Goal: Task Accomplishment & Management: Manage account settings

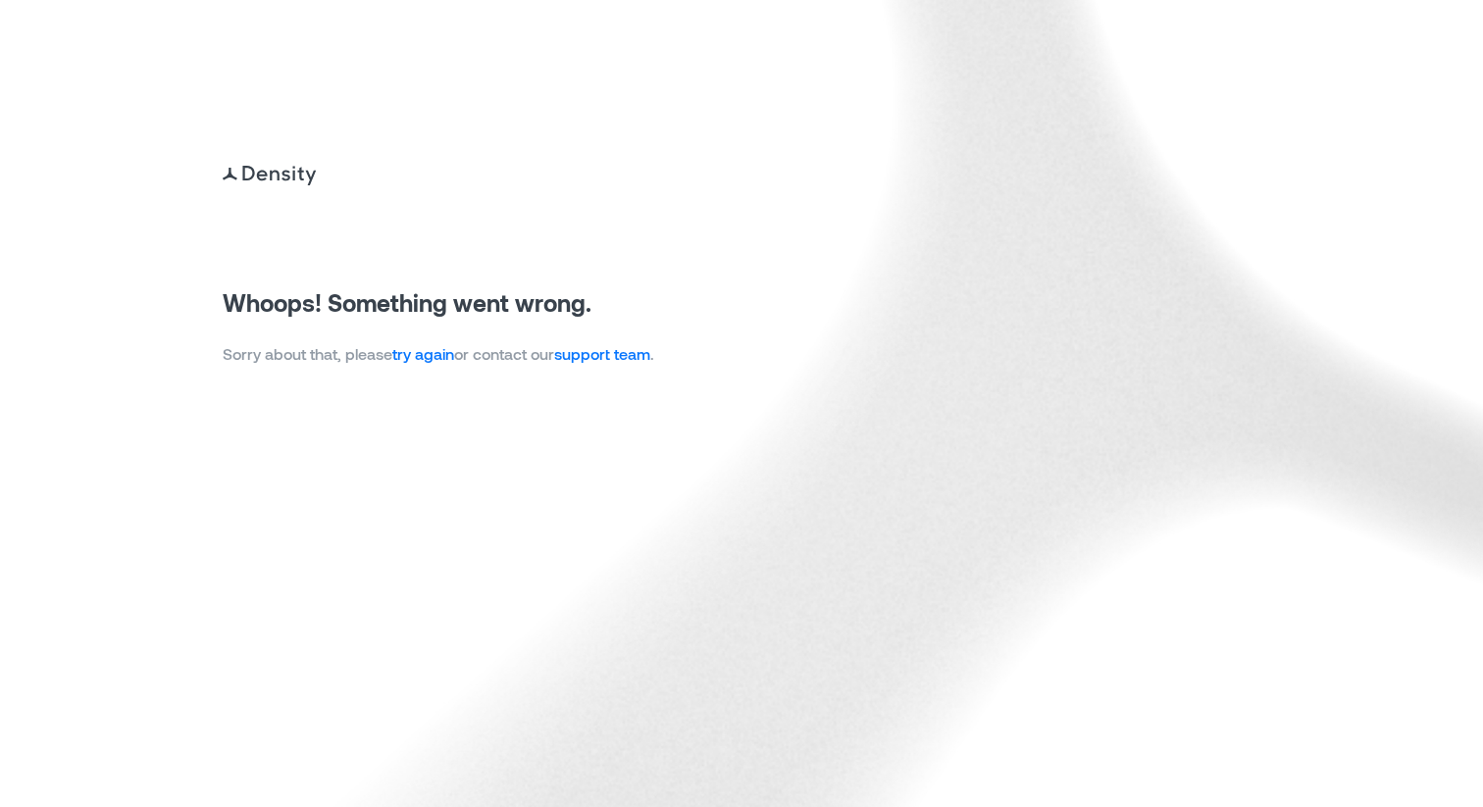
click at [407, 361] on link "try again" at bounding box center [423, 353] width 62 height 19
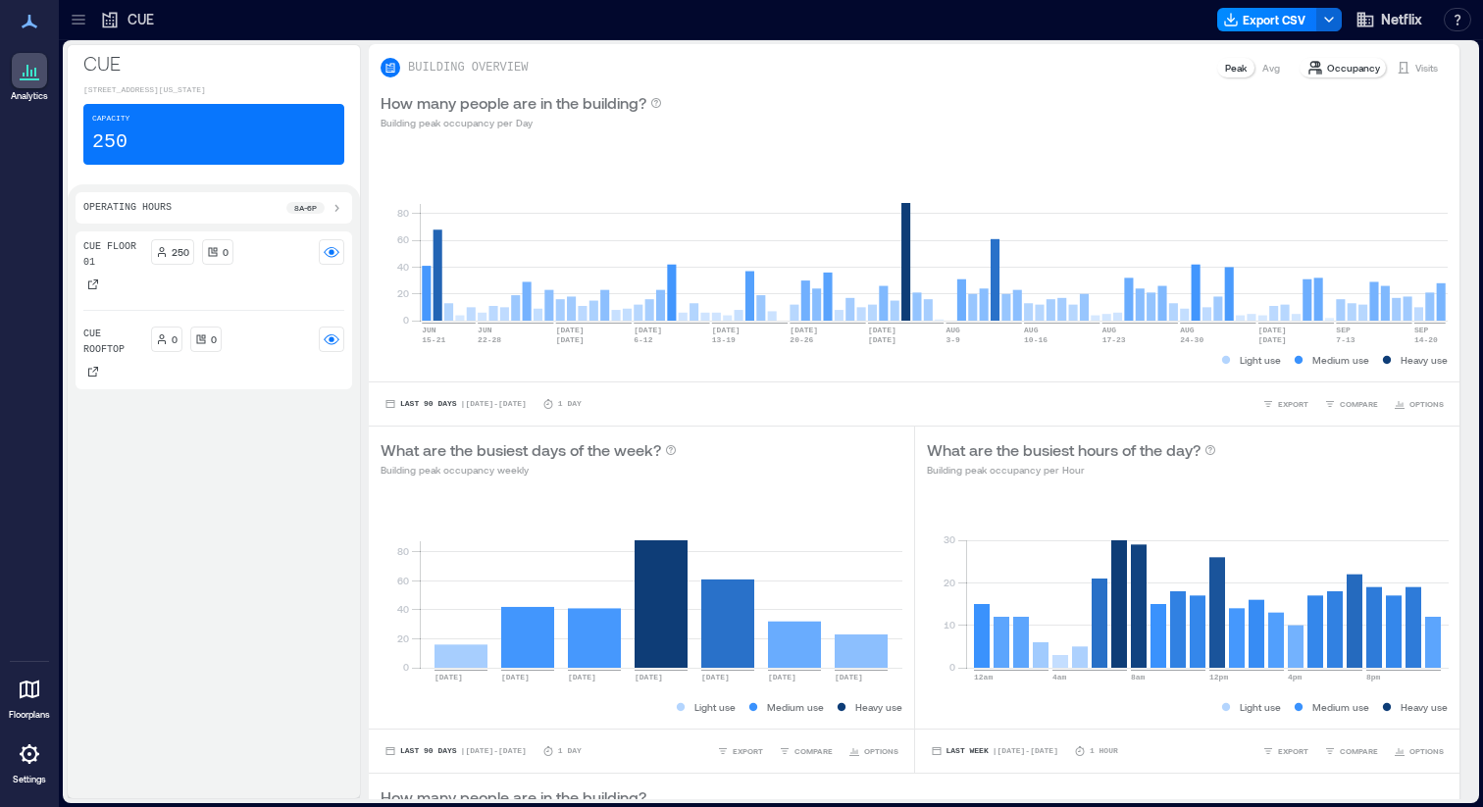
click at [80, 17] on icon at bounding box center [79, 20] width 20 height 20
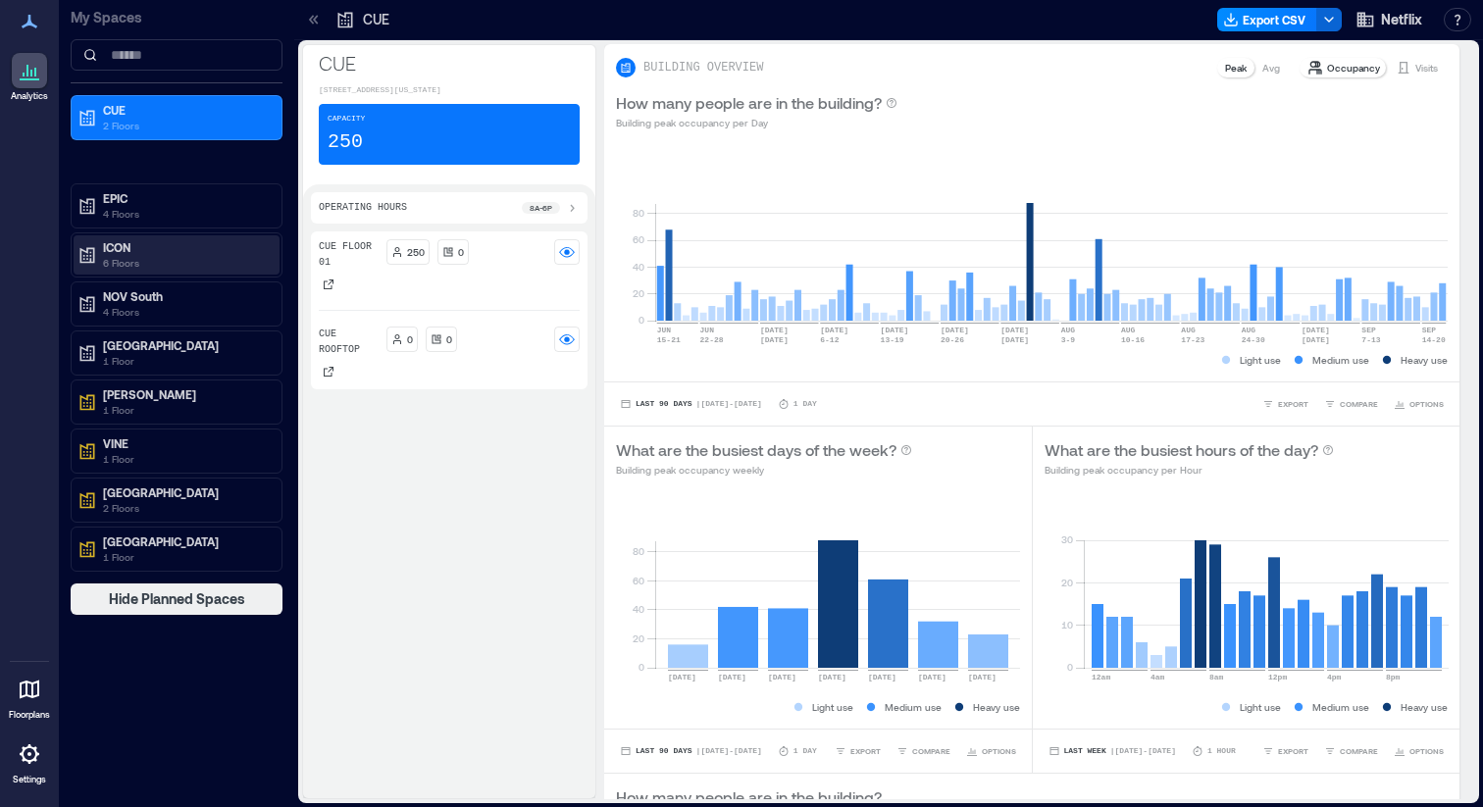
click at [131, 255] on p "6 Floors" at bounding box center [185, 263] width 165 height 16
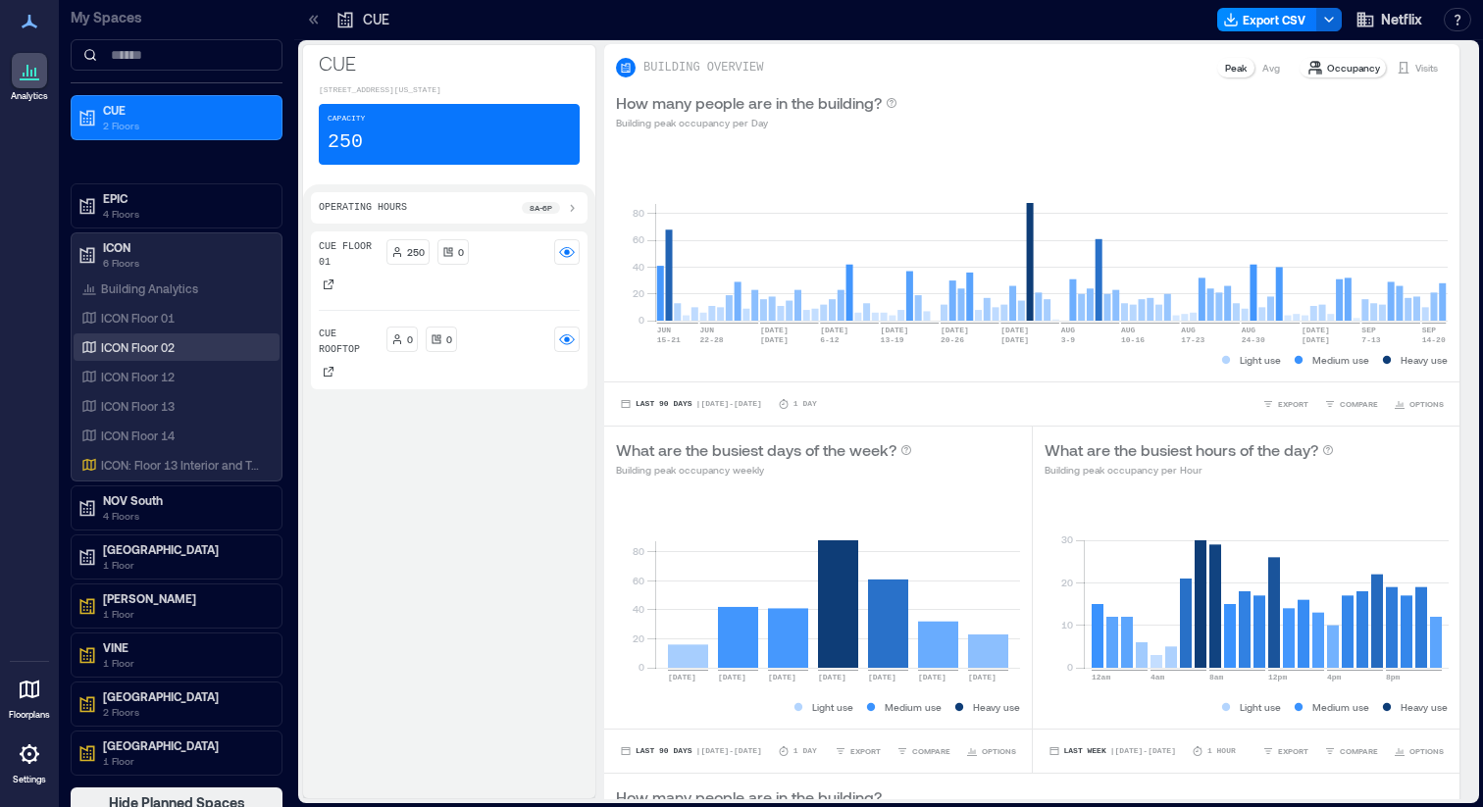
click at [181, 335] on div "ICON Floor 02" at bounding box center [177, 346] width 206 height 27
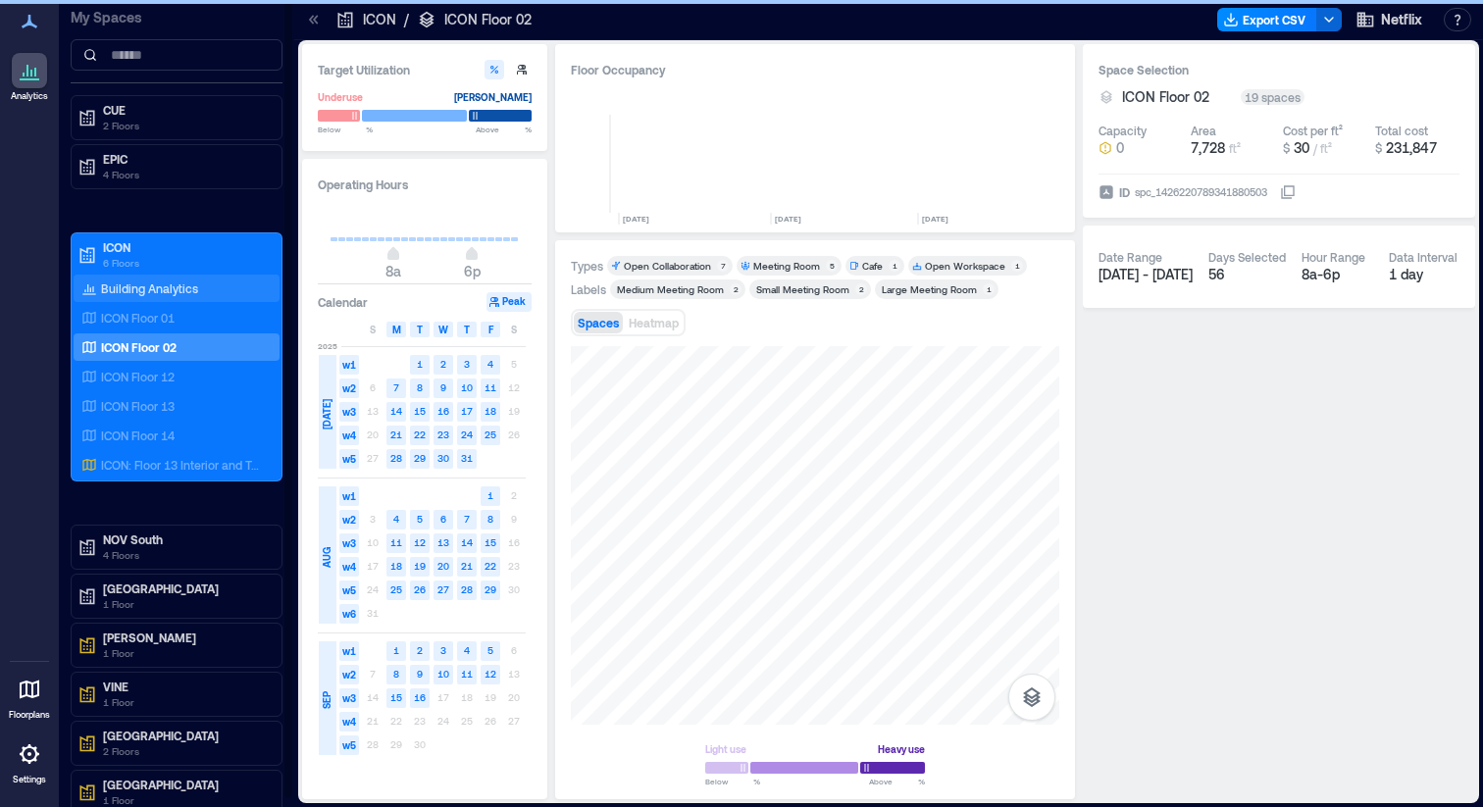
scroll to position [0, 544]
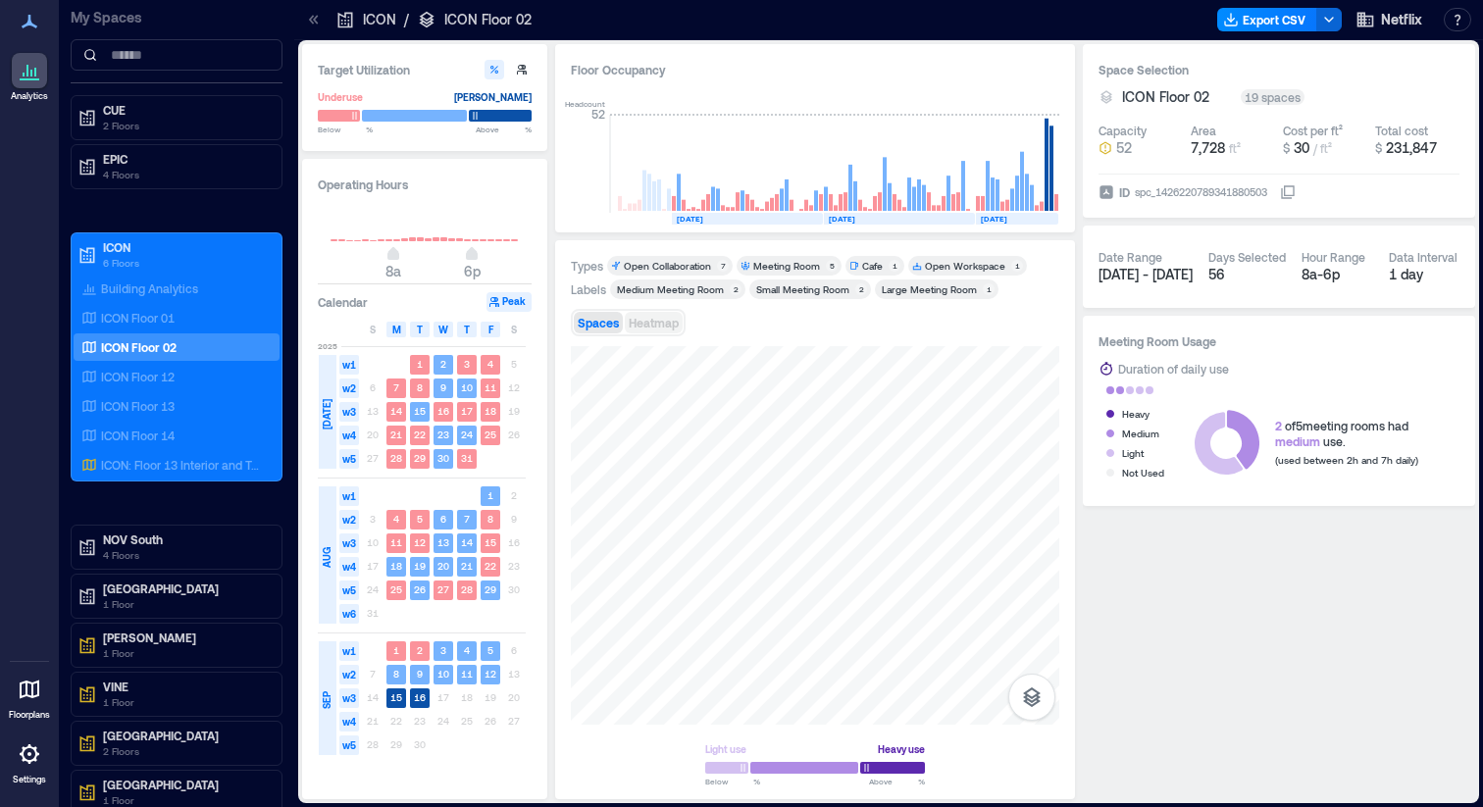
click at [655, 322] on span "Heatmap" at bounding box center [654, 323] width 50 height 14
click at [588, 325] on span "Spaces" at bounding box center [598, 323] width 41 height 14
click at [149, 651] on p "1 Floor" at bounding box center [185, 653] width 165 height 16
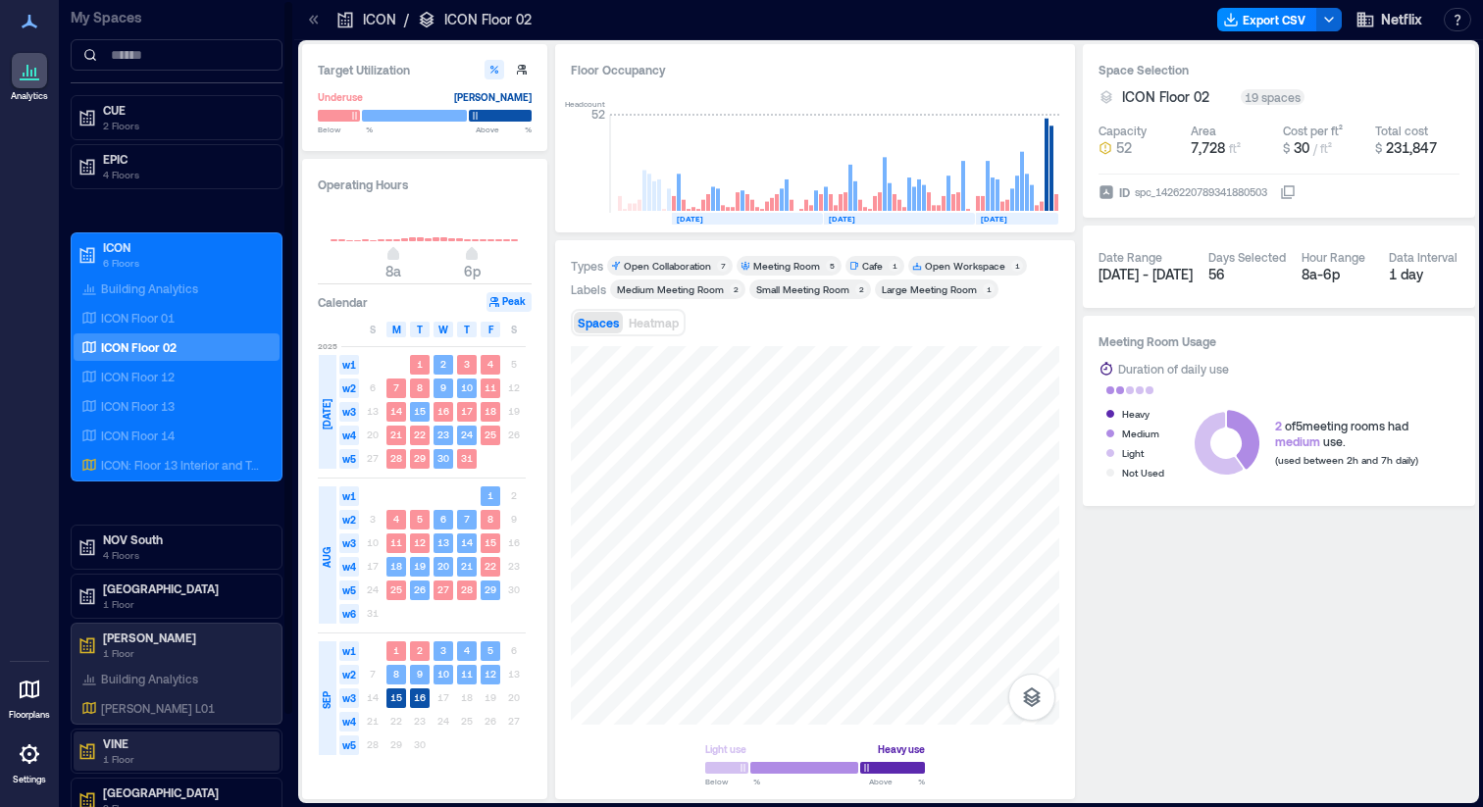
click at [139, 741] on p "VINE" at bounding box center [185, 743] width 165 height 16
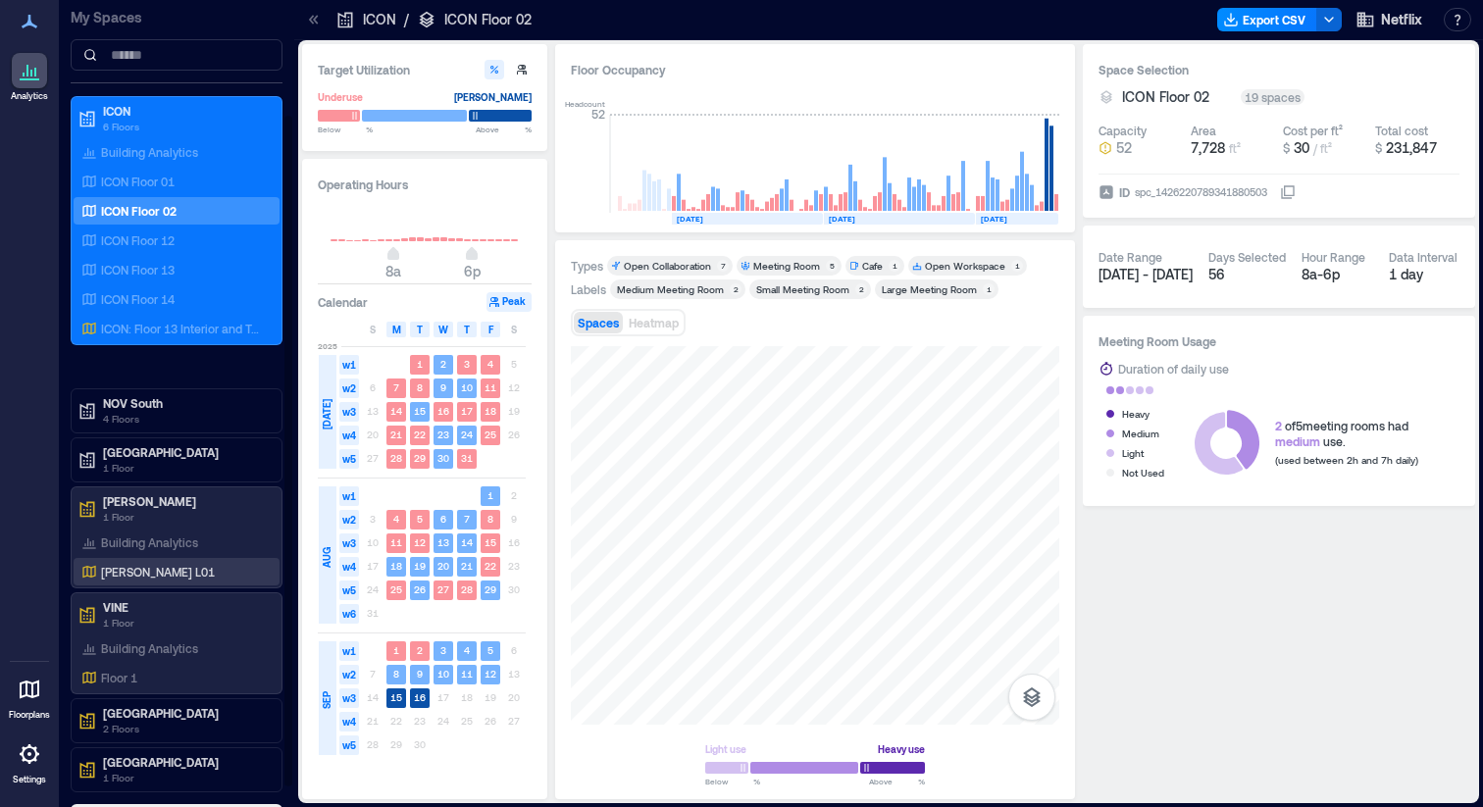
scroll to position [137, 0]
click at [31, 694] on icon at bounding box center [30, 690] width 20 height 19
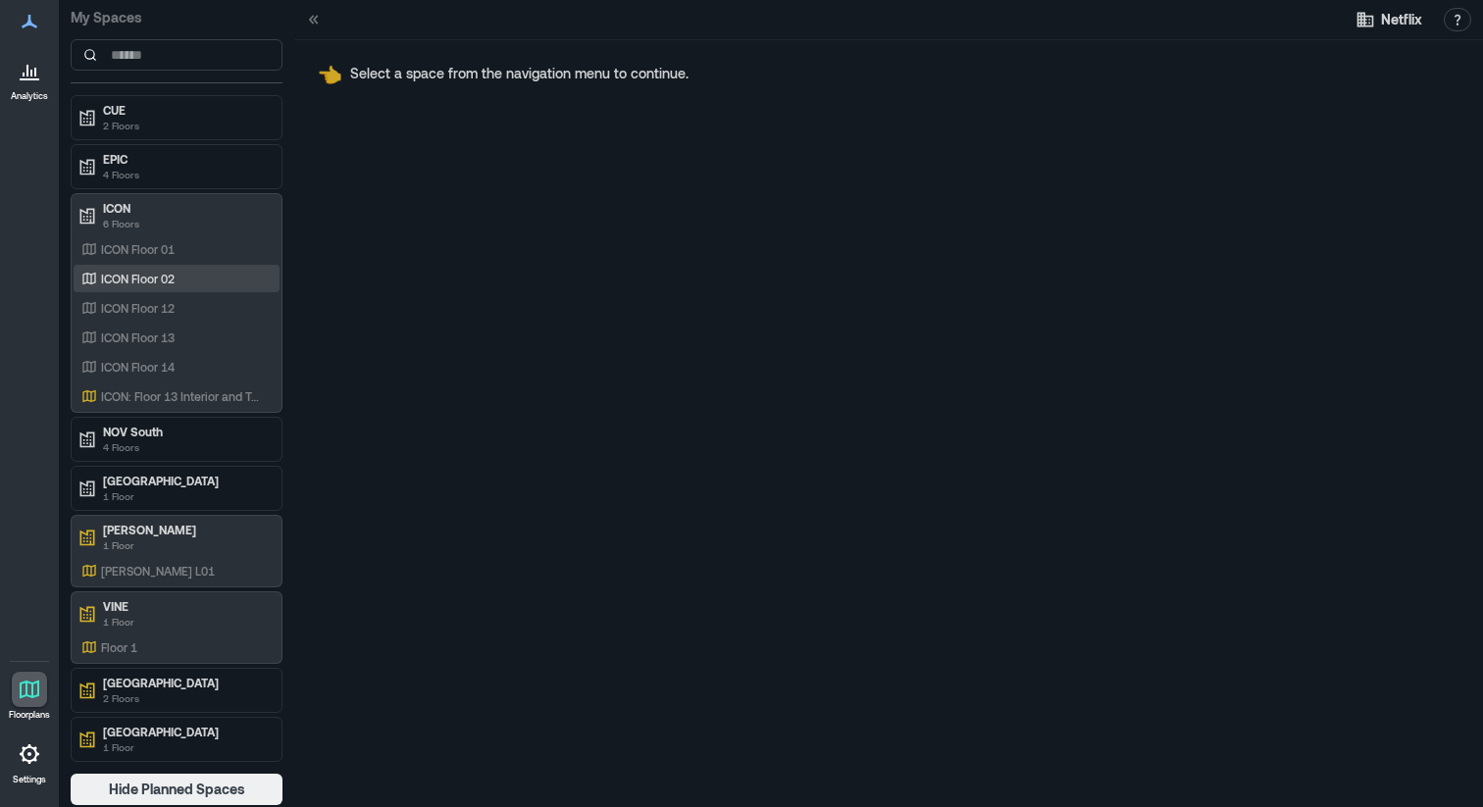
click at [175, 281] on p "ICON Floor 02" at bounding box center [138, 279] width 74 height 16
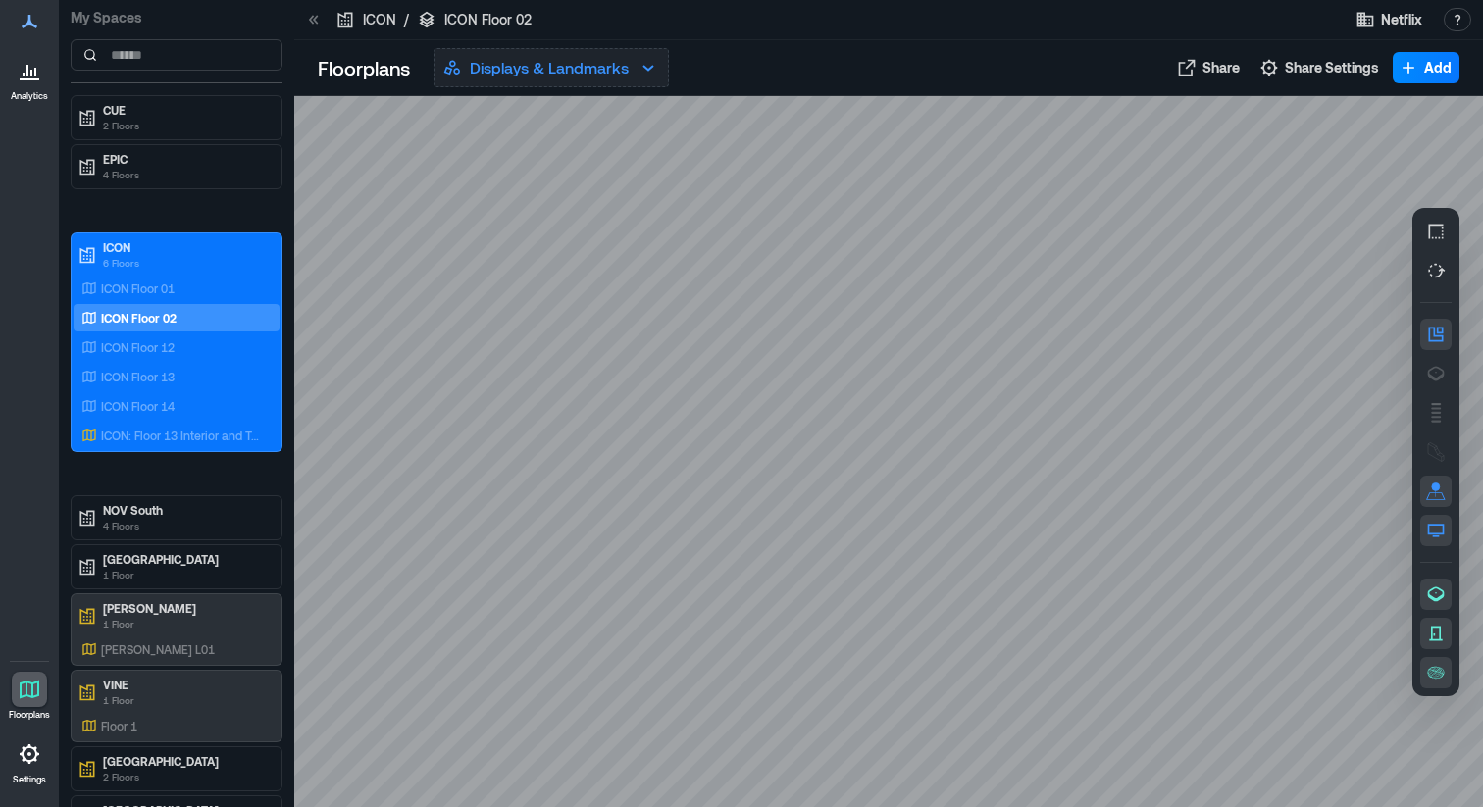
click at [634, 60] on button "Displays & Landmarks" at bounding box center [550, 67] width 235 height 39
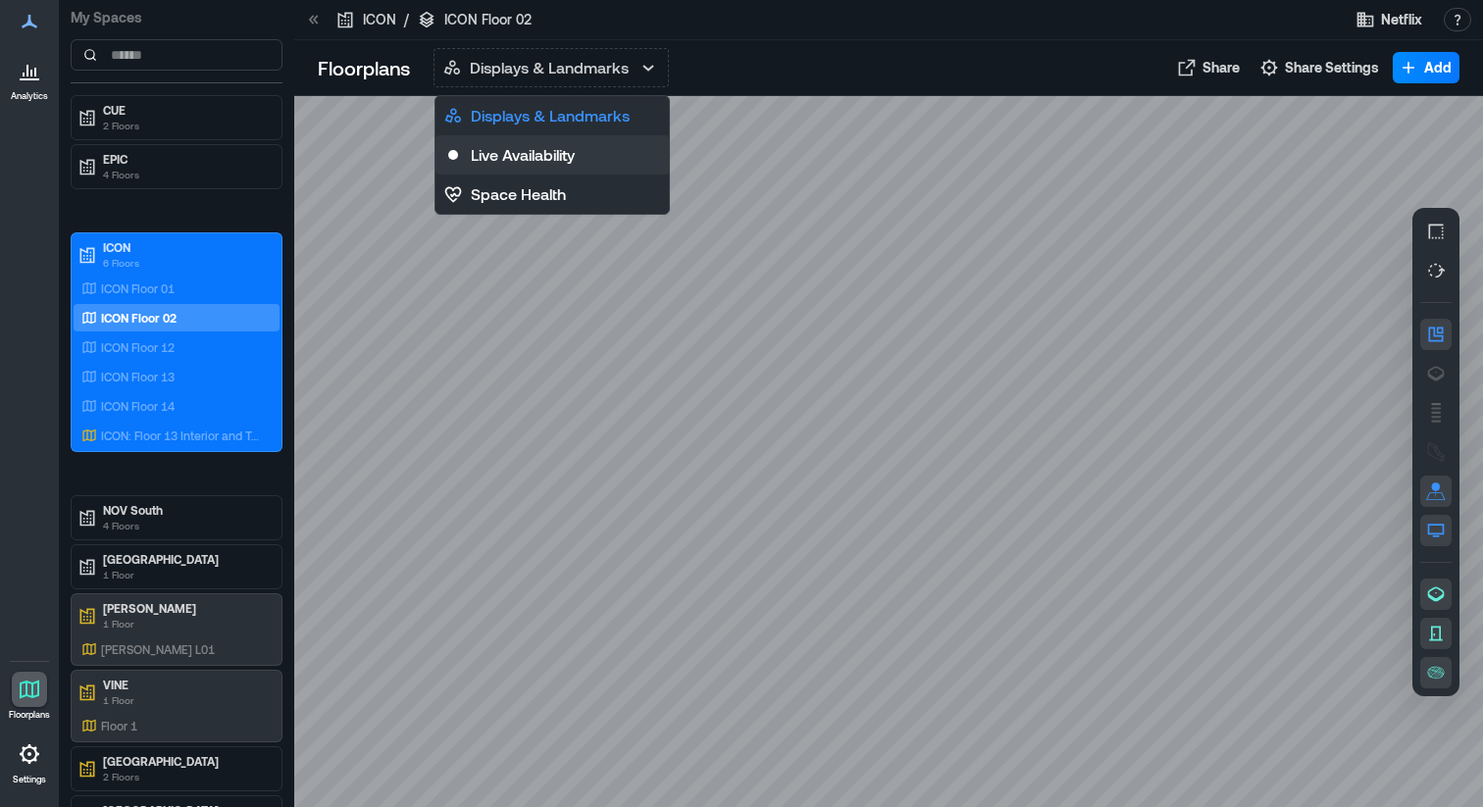
click at [585, 151] on button "Live Availability" at bounding box center [551, 154] width 233 height 39
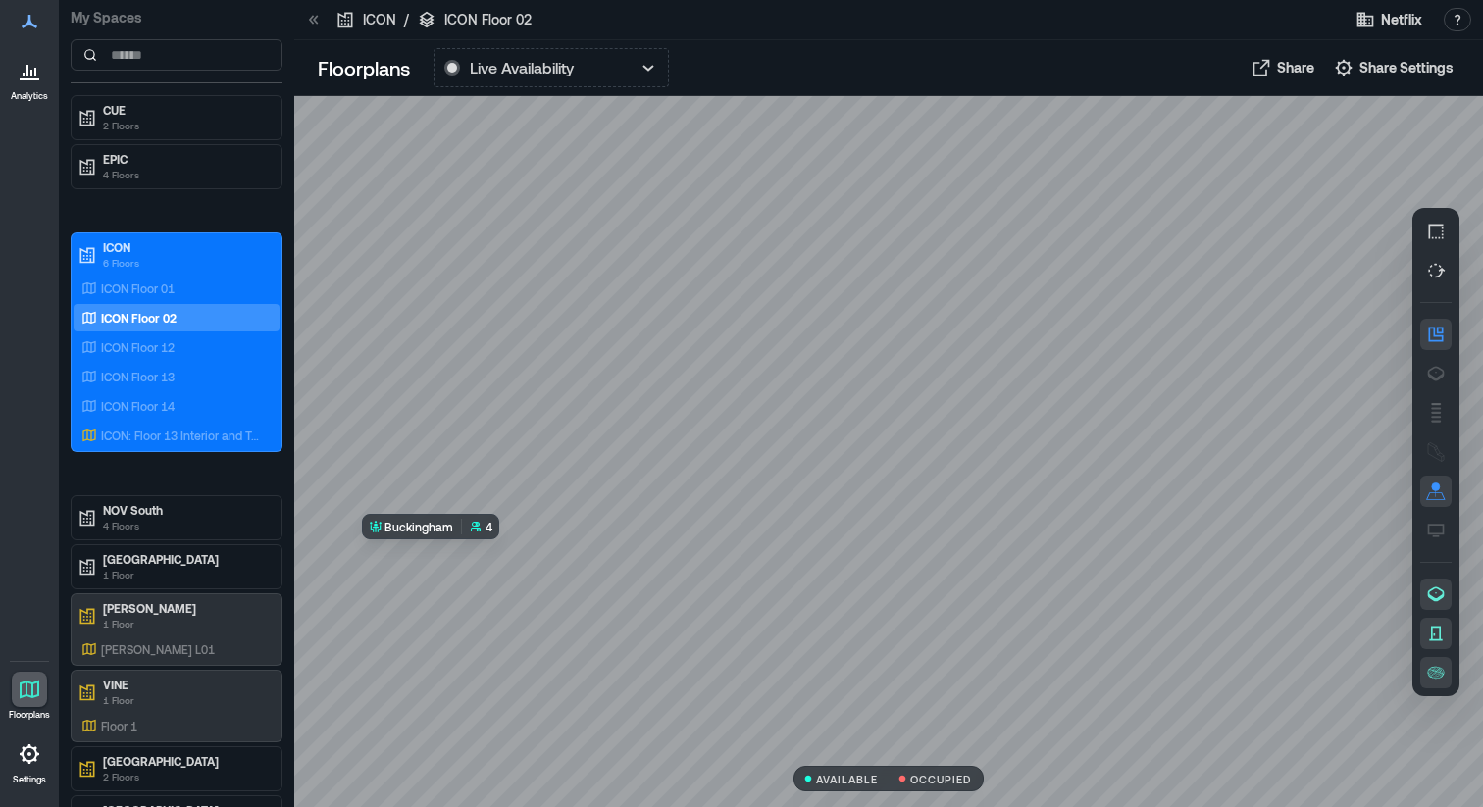
click at [457, 556] on div at bounding box center [888, 451] width 1188 height 711
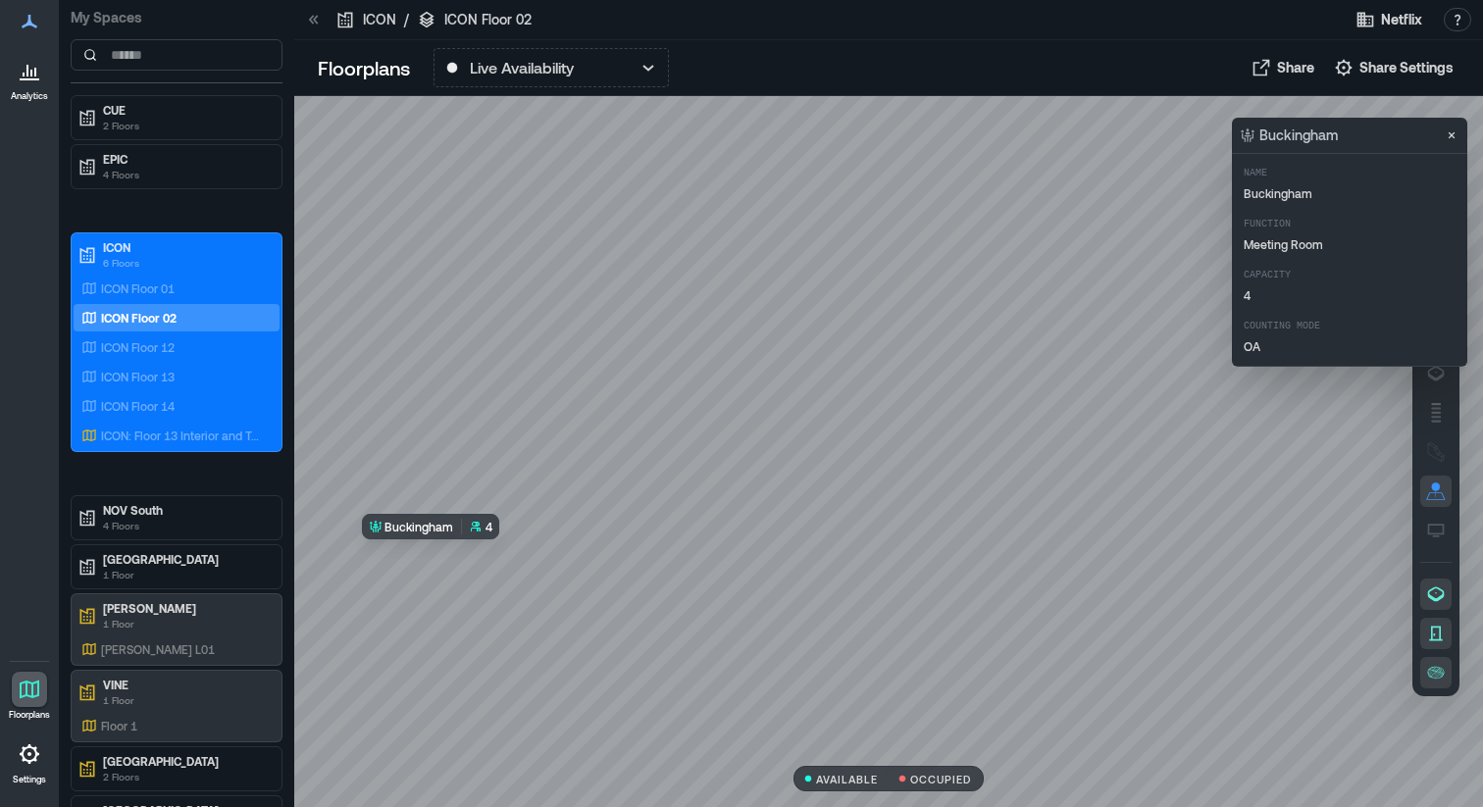
click at [461, 557] on div at bounding box center [888, 451] width 1188 height 711
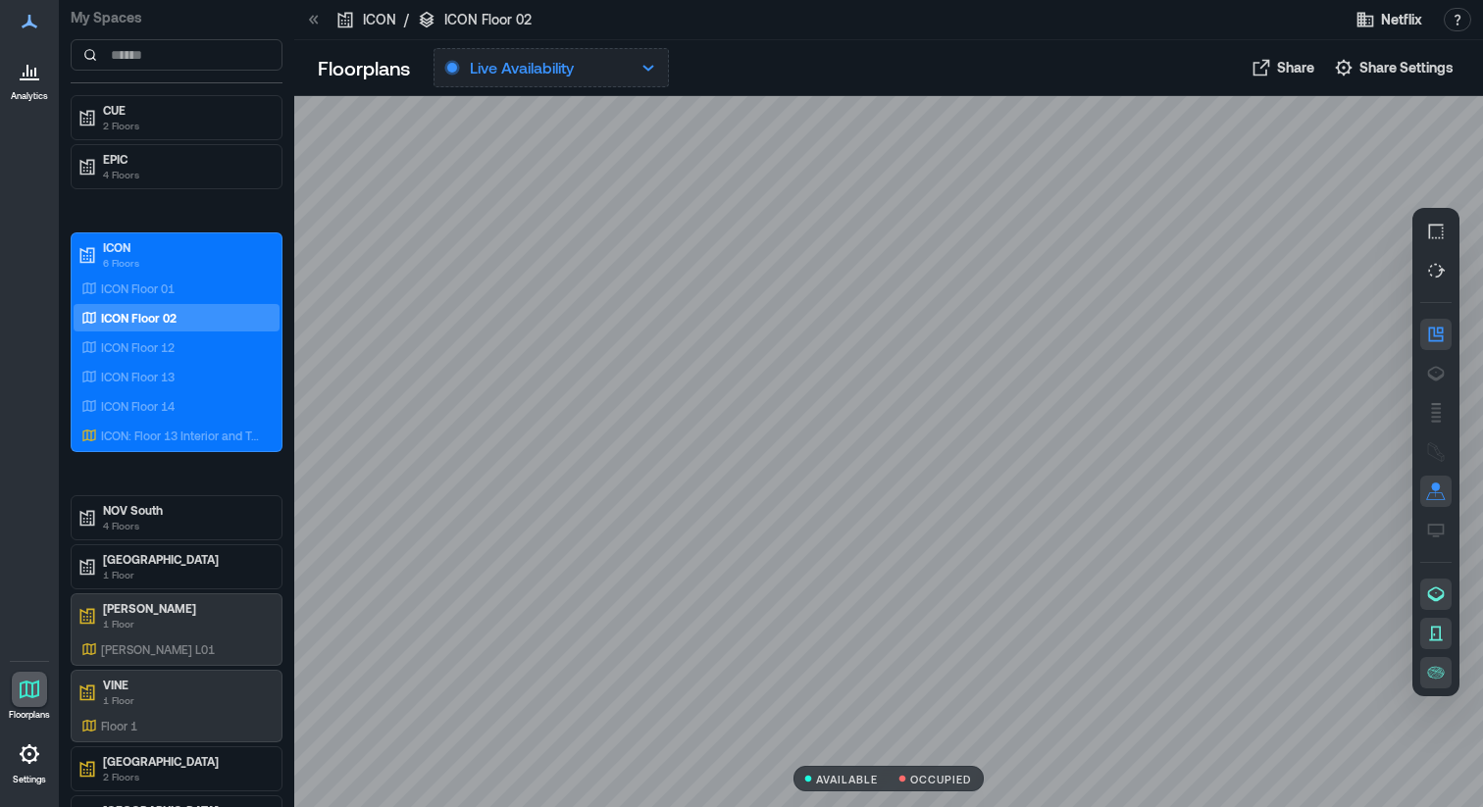
click at [553, 74] on p "Live Availability" at bounding box center [522, 68] width 104 height 24
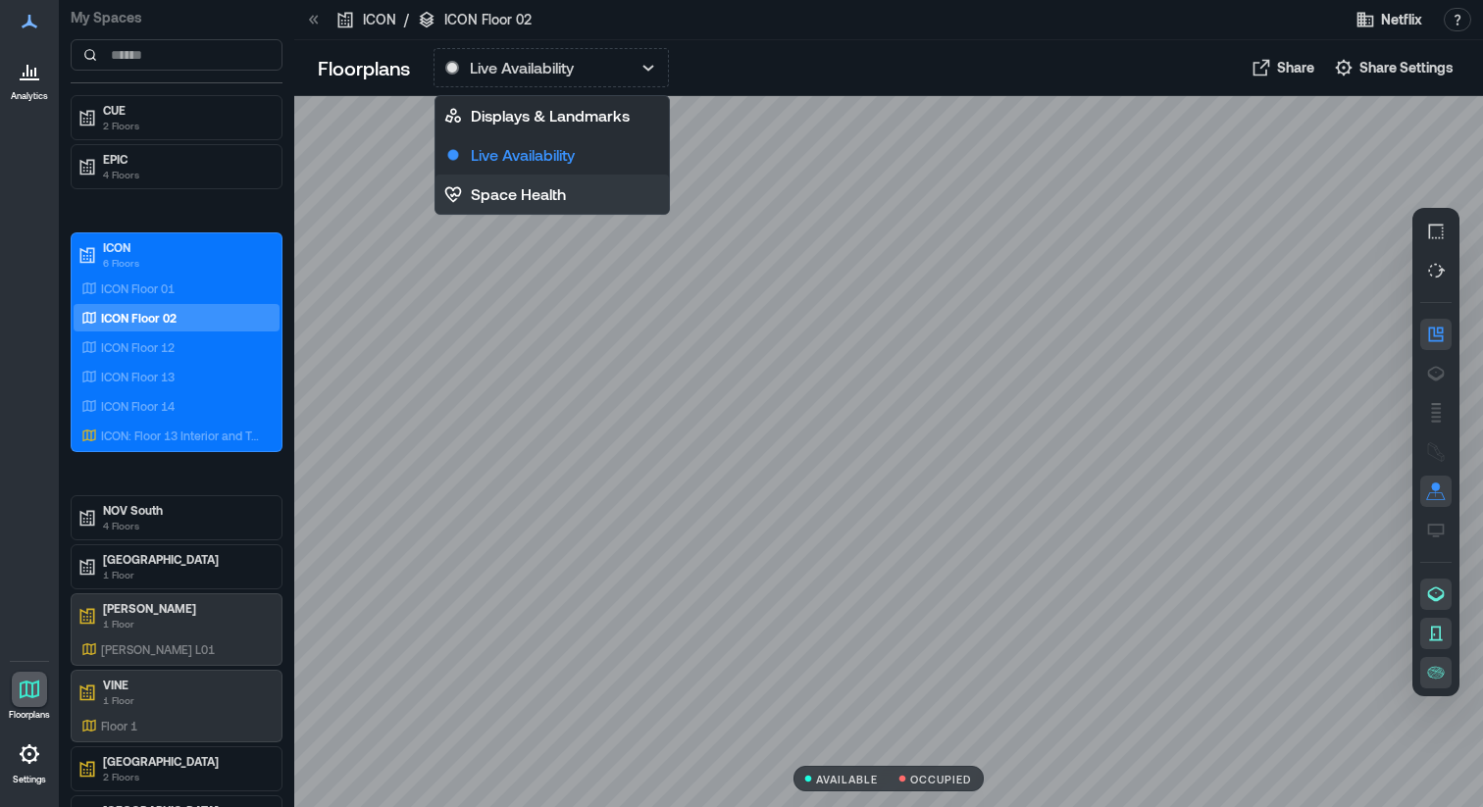
click at [536, 196] on p "Space Health" at bounding box center [518, 194] width 95 height 24
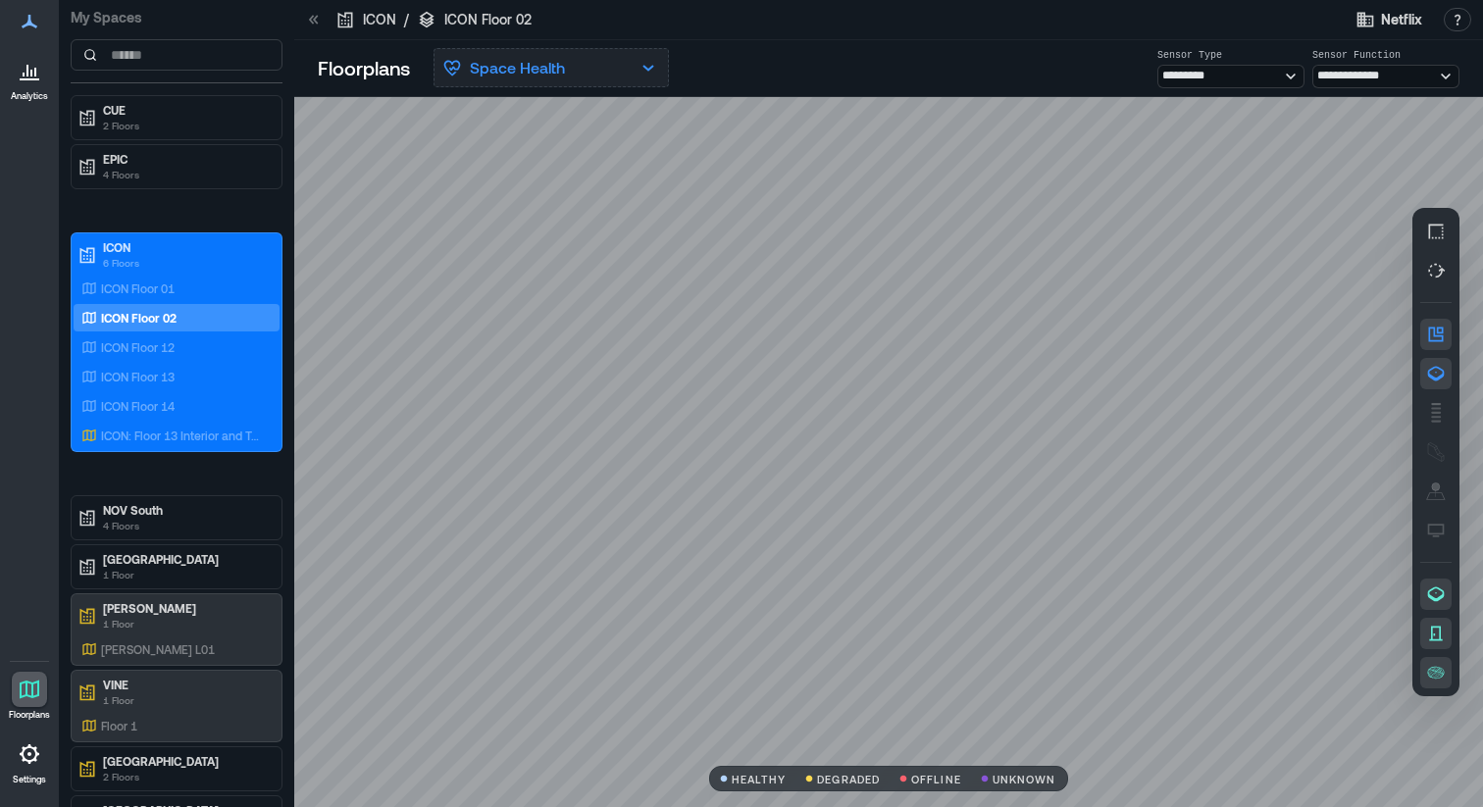
click at [595, 65] on button "Space Health" at bounding box center [550, 67] width 235 height 39
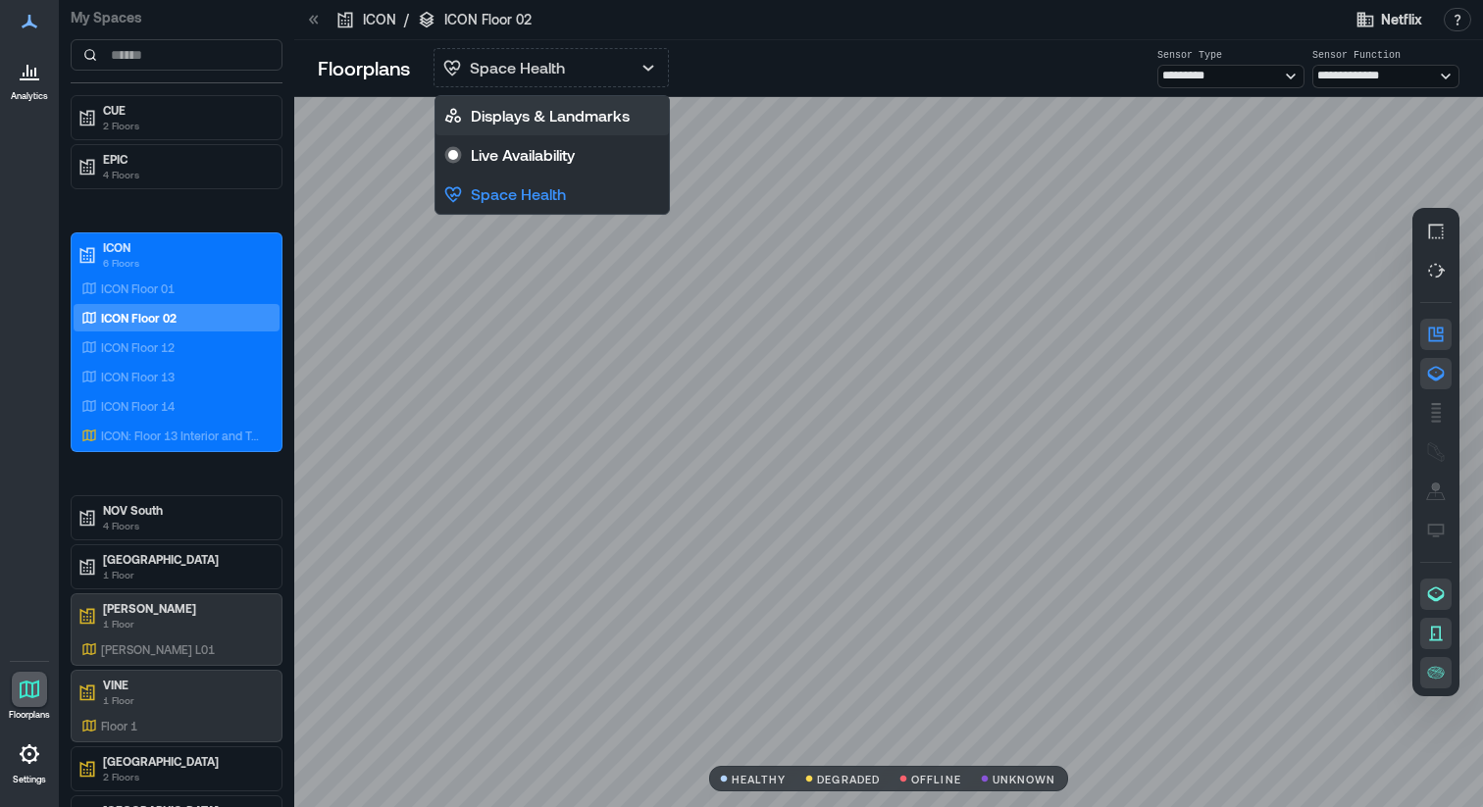
click at [564, 114] on p "Displays & Landmarks" at bounding box center [550, 116] width 159 height 24
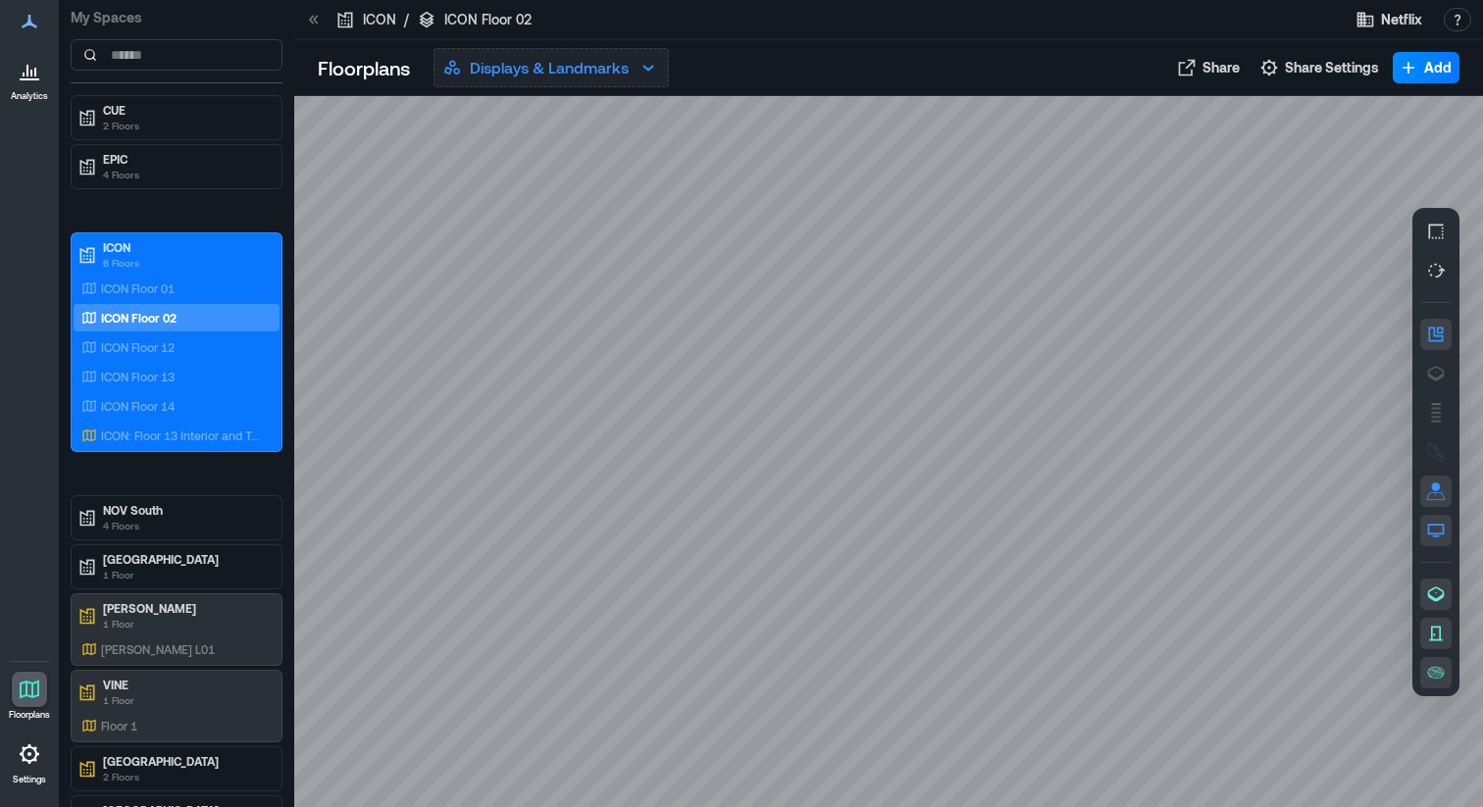
click at [543, 61] on p "Displays & Landmarks" at bounding box center [549, 68] width 159 height 24
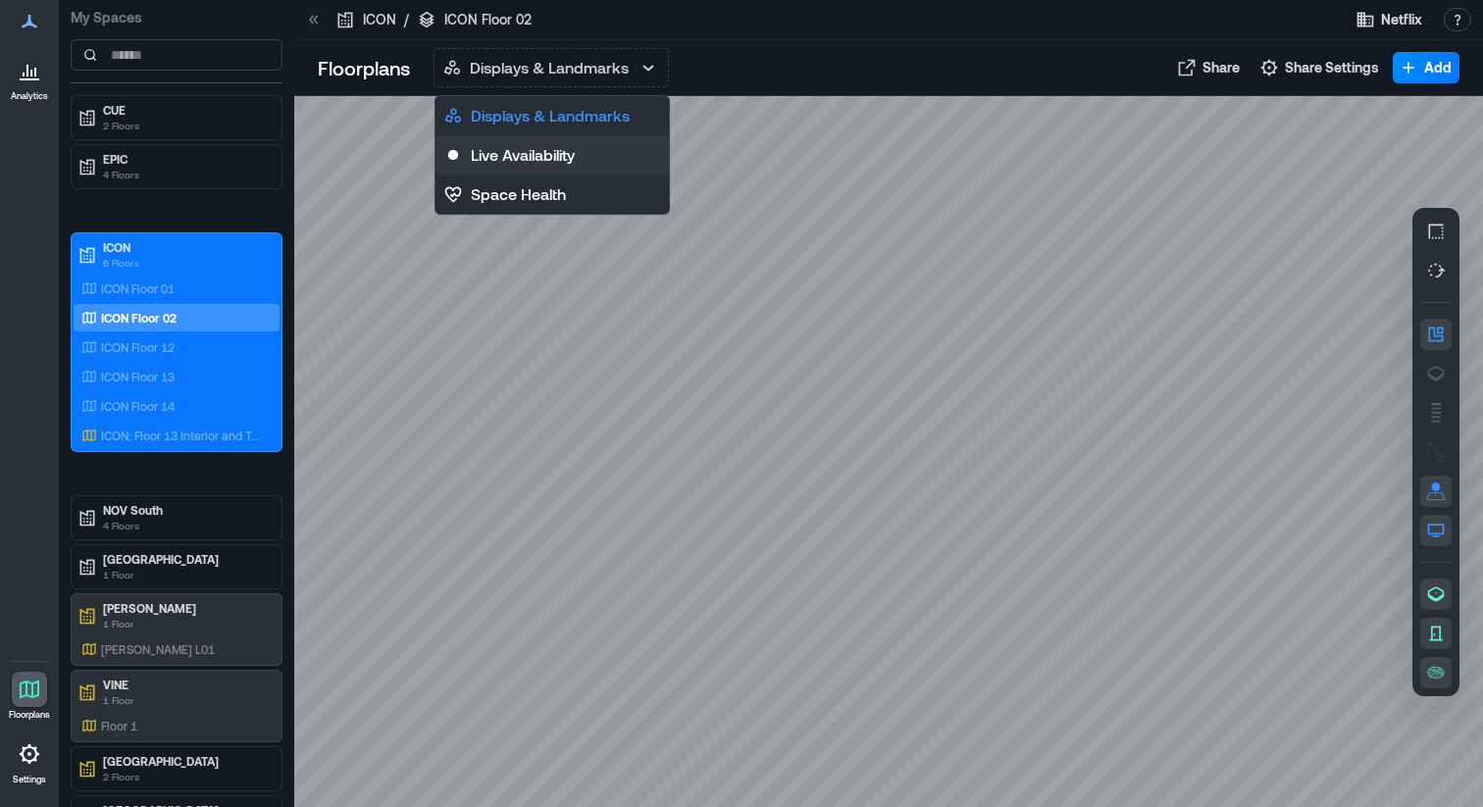
click at [538, 153] on p "Live Availability" at bounding box center [523, 155] width 104 height 24
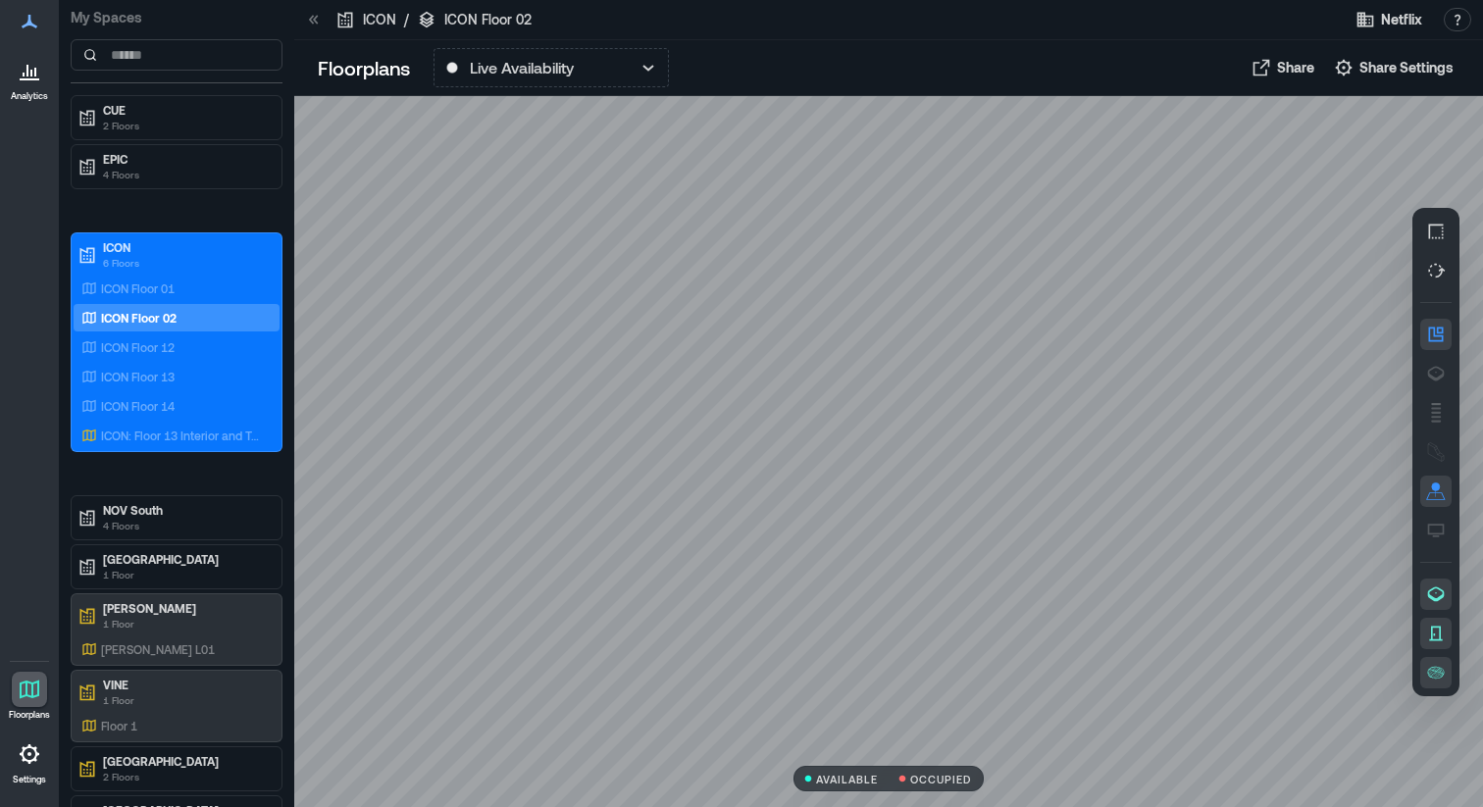
click at [40, 90] on p "Analytics" at bounding box center [29, 96] width 37 height 12
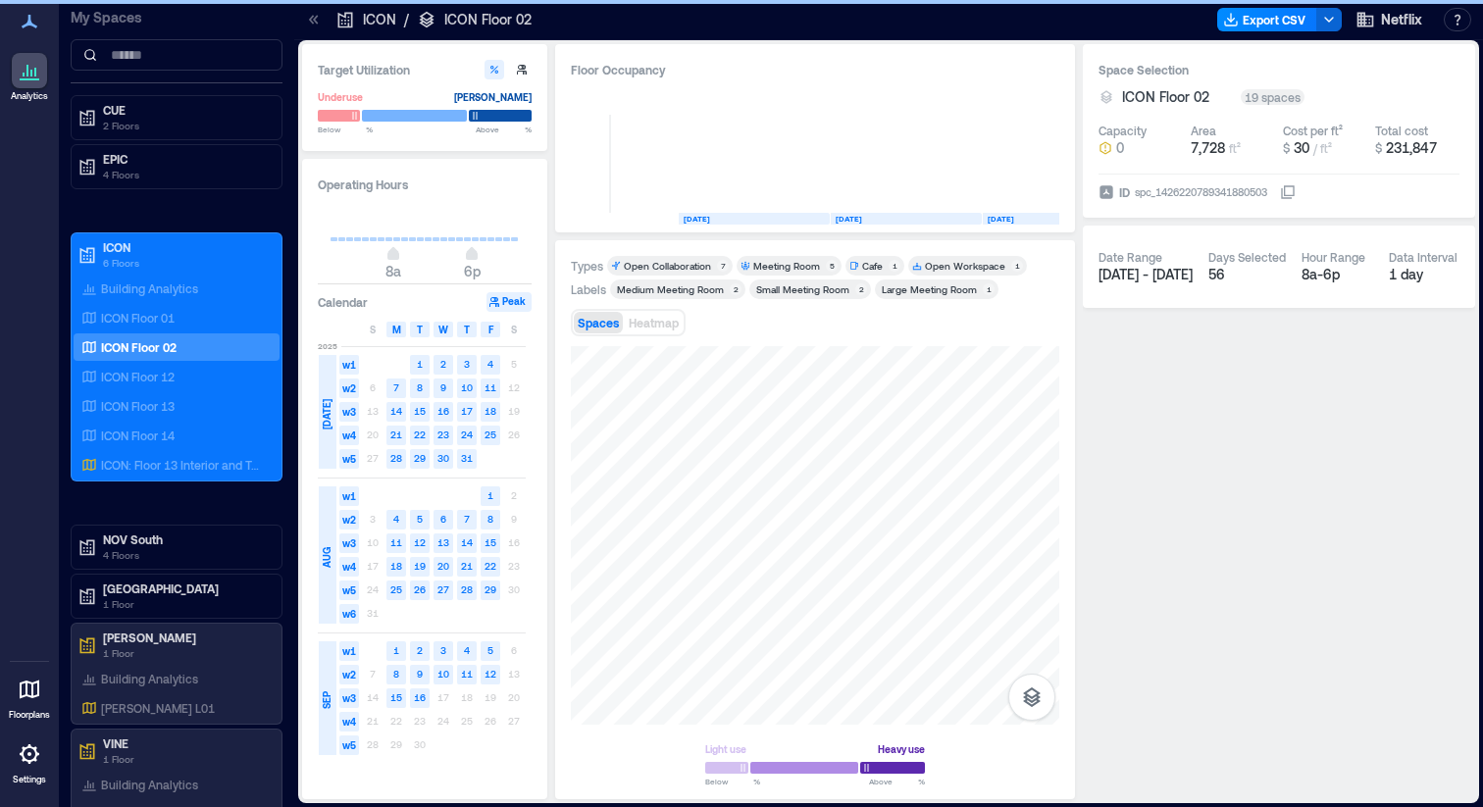
scroll to position [0, 544]
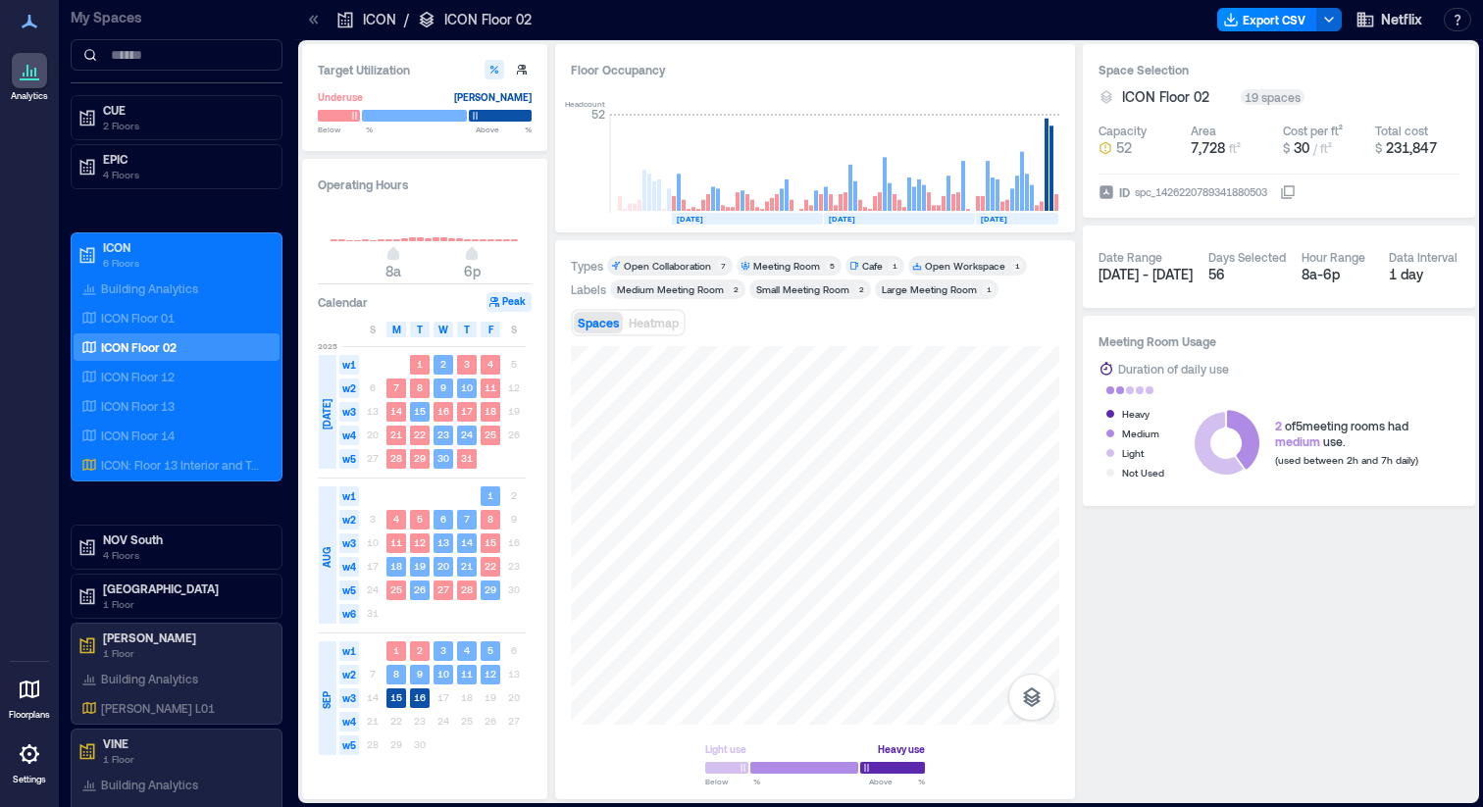
click at [27, 20] on icon at bounding box center [30, 22] width 24 height 24
click at [48, 703] on link "Floorplans" at bounding box center [29, 696] width 53 height 61
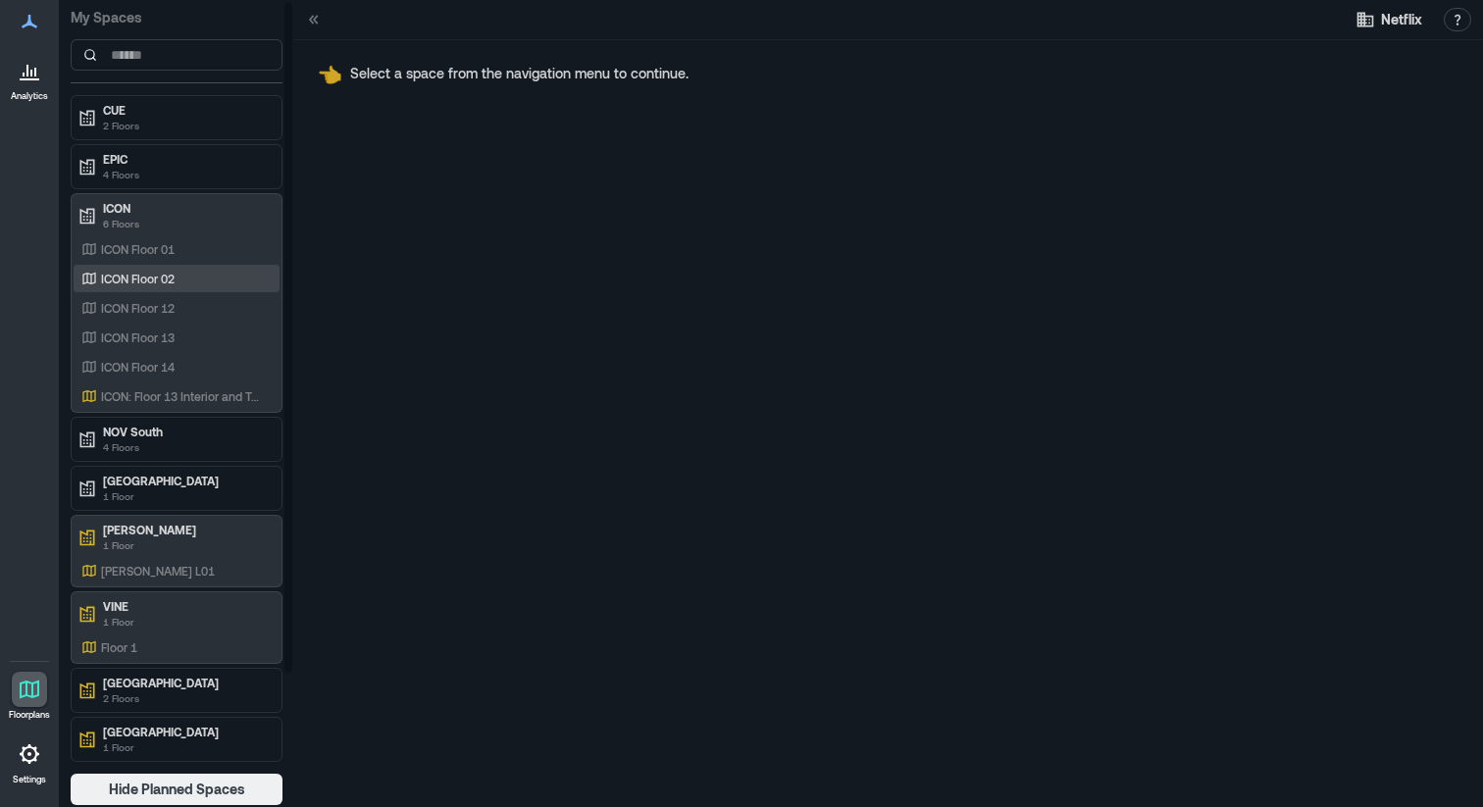
click at [208, 289] on div "ICON Floor 02" at bounding box center [177, 278] width 206 height 27
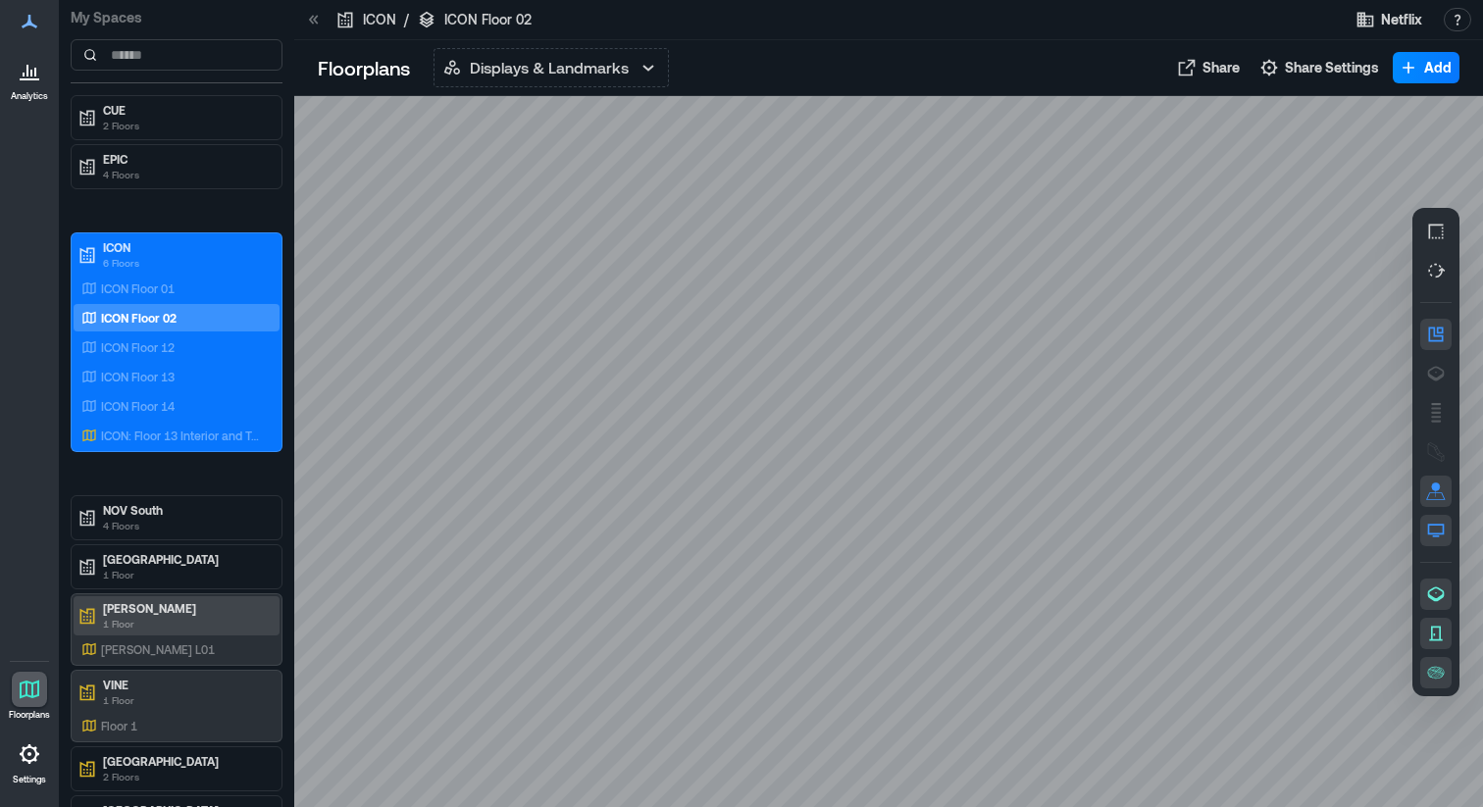
click at [199, 618] on p "1 Floor" at bounding box center [185, 624] width 165 height 16
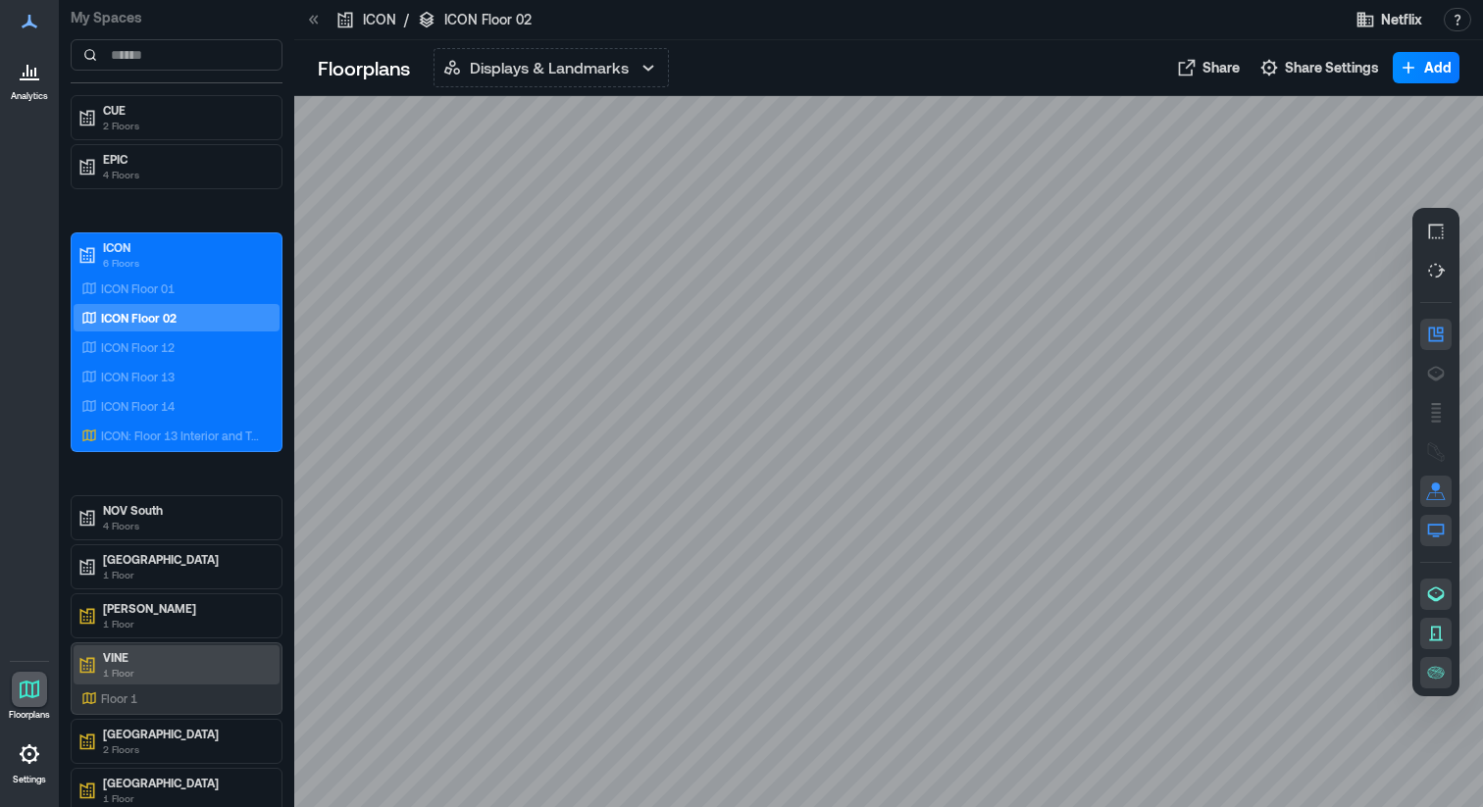
click at [201, 673] on p "1 Floor" at bounding box center [185, 673] width 165 height 16
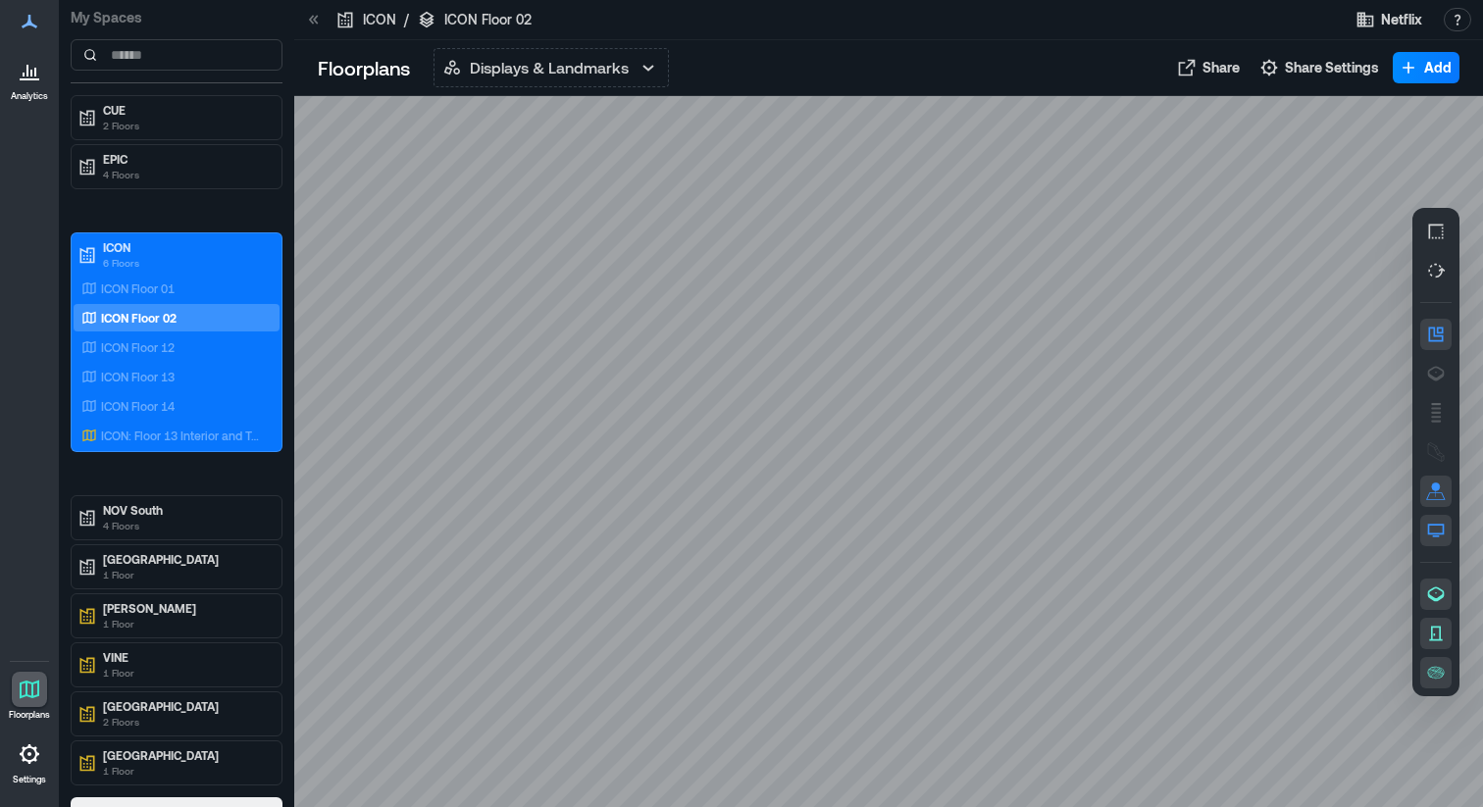
click at [365, 468] on div at bounding box center [888, 451] width 1188 height 711
click at [556, 77] on p "Displays & Landmarks" at bounding box center [549, 68] width 159 height 24
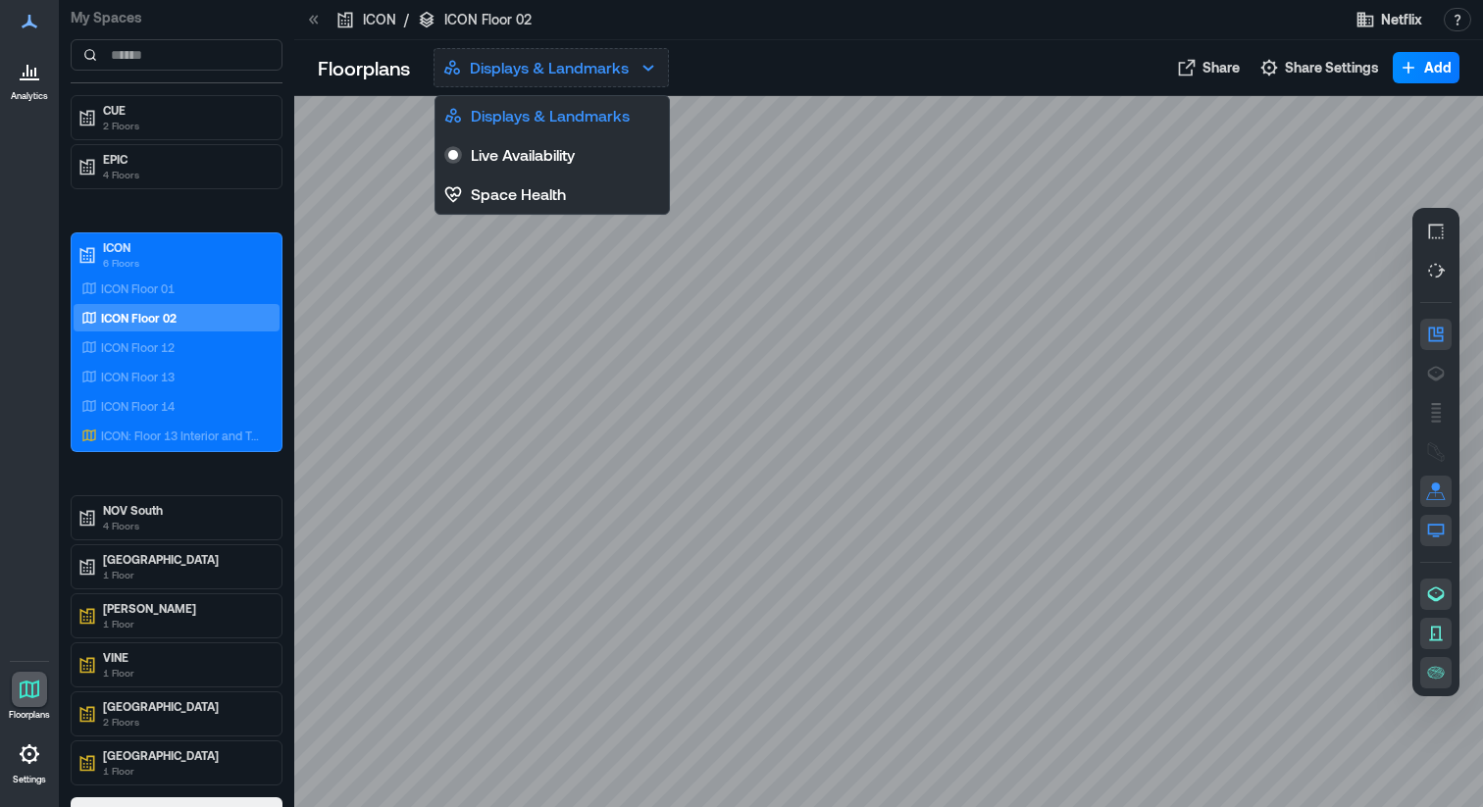
click at [556, 77] on p "Displays & Landmarks" at bounding box center [549, 68] width 159 height 24
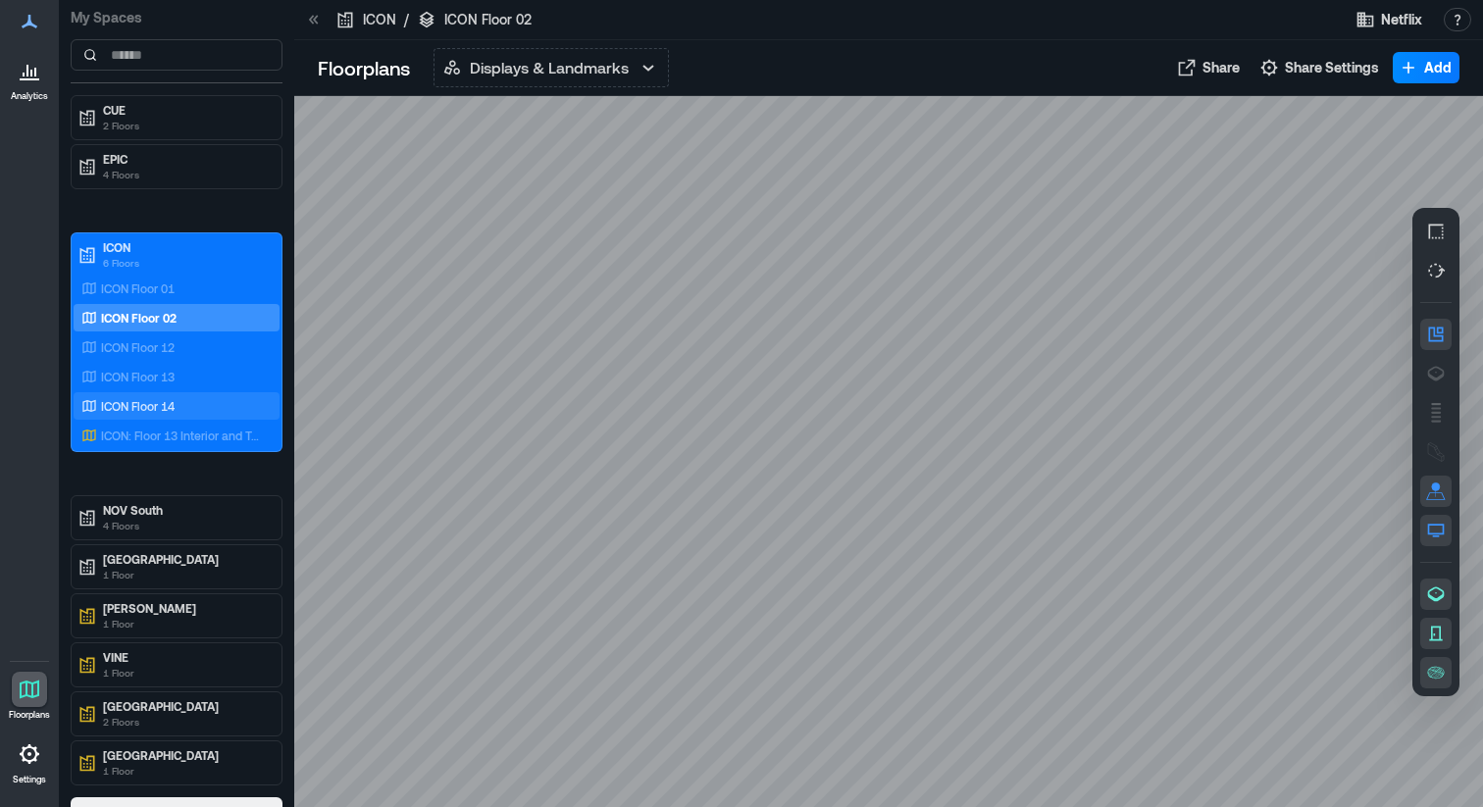
click at [174, 403] on p "ICON Floor 14" at bounding box center [138, 406] width 74 height 16
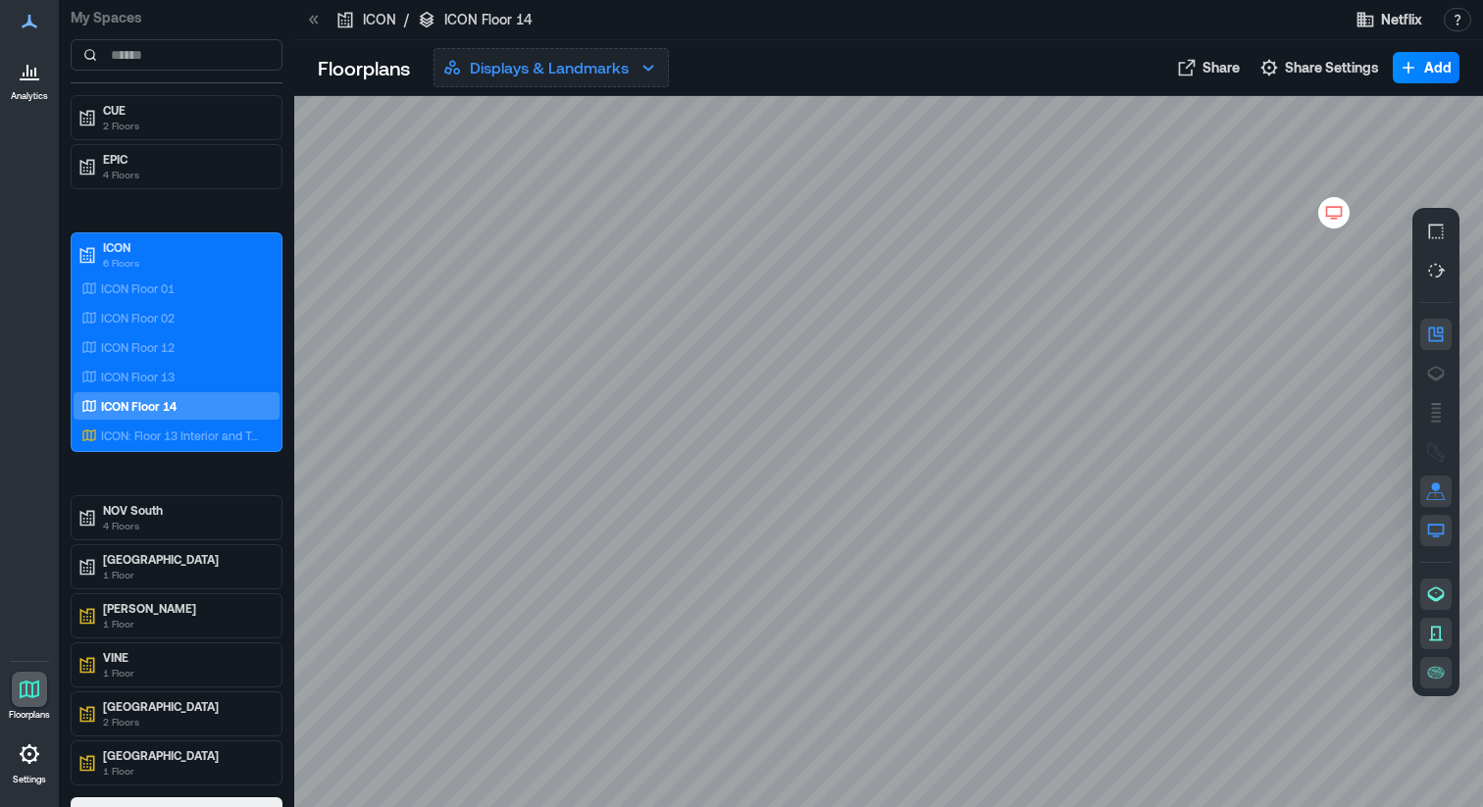
click at [544, 73] on p "Displays & Landmarks" at bounding box center [549, 68] width 159 height 24
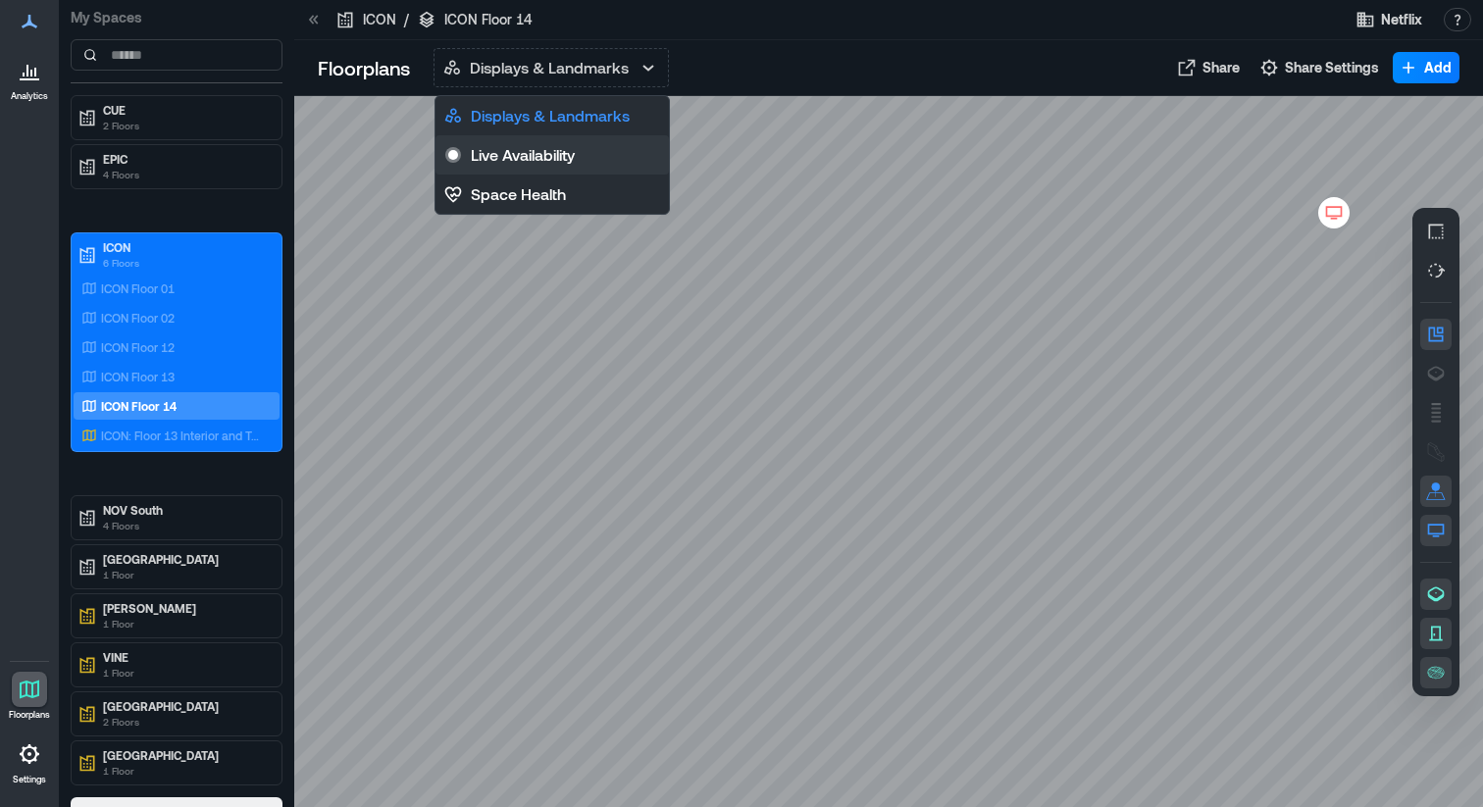
click at [529, 151] on p "Live Availability" at bounding box center [523, 155] width 104 height 24
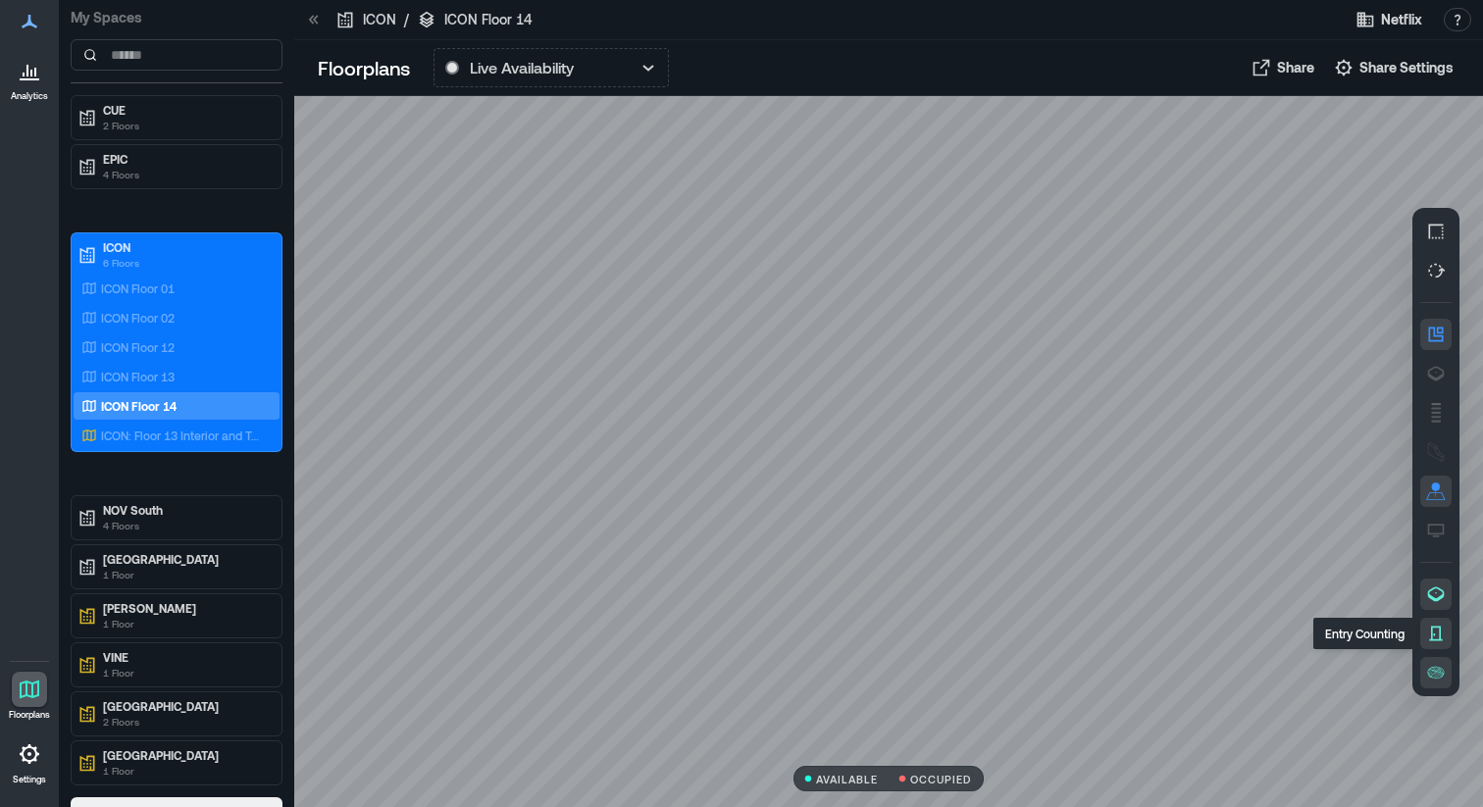
click at [1438, 631] on icon "button" at bounding box center [1435, 633] width 13 height 15
click at [1436, 588] on icon "button" at bounding box center [1436, 594] width 20 height 20
click at [1441, 594] on icon "button" at bounding box center [1436, 593] width 17 height 15
click at [1435, 681] on button "button" at bounding box center [1435, 672] width 31 height 31
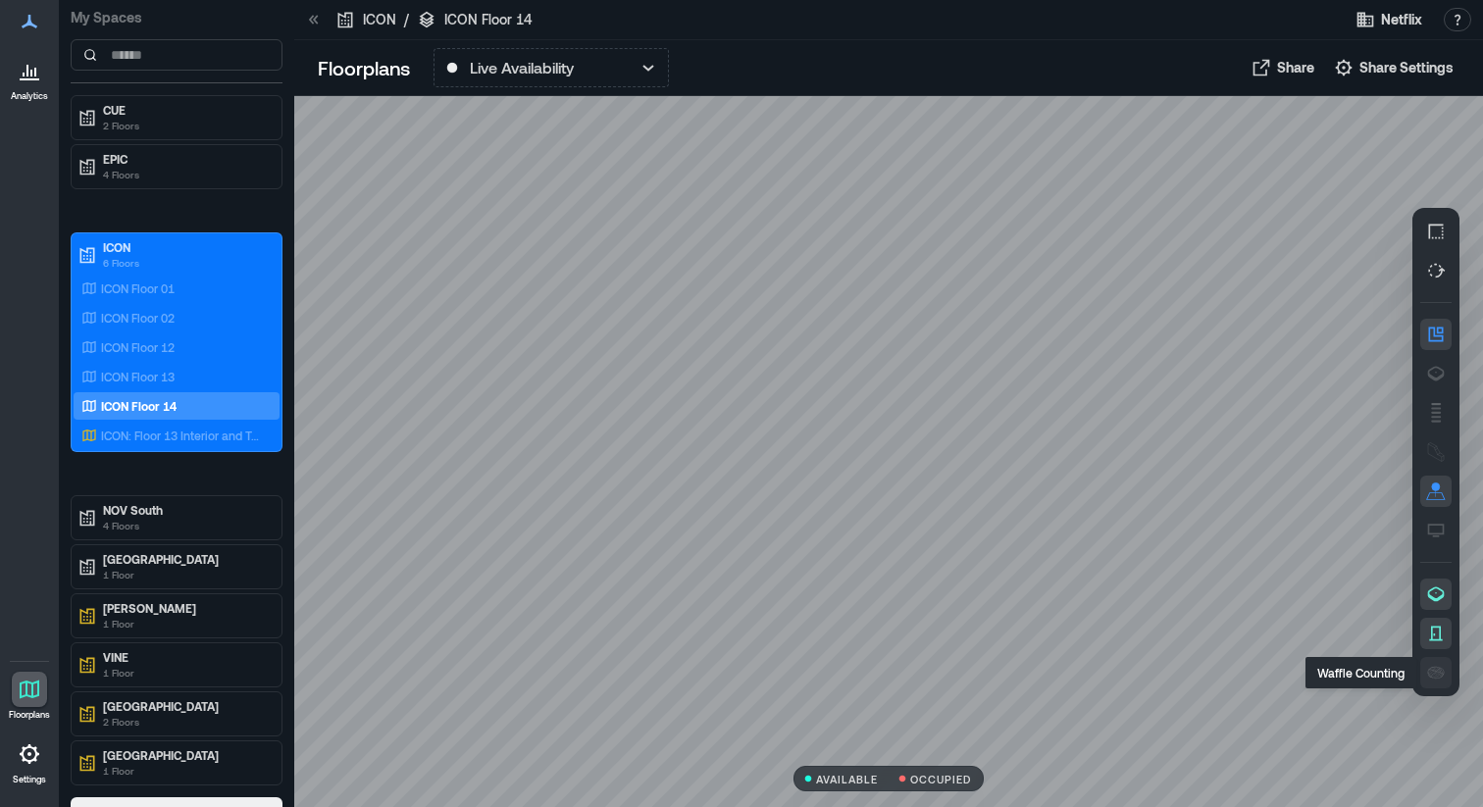
click at [1435, 681] on button "button" at bounding box center [1435, 672] width 31 height 31
click at [603, 60] on button "Live Availability" at bounding box center [550, 67] width 235 height 39
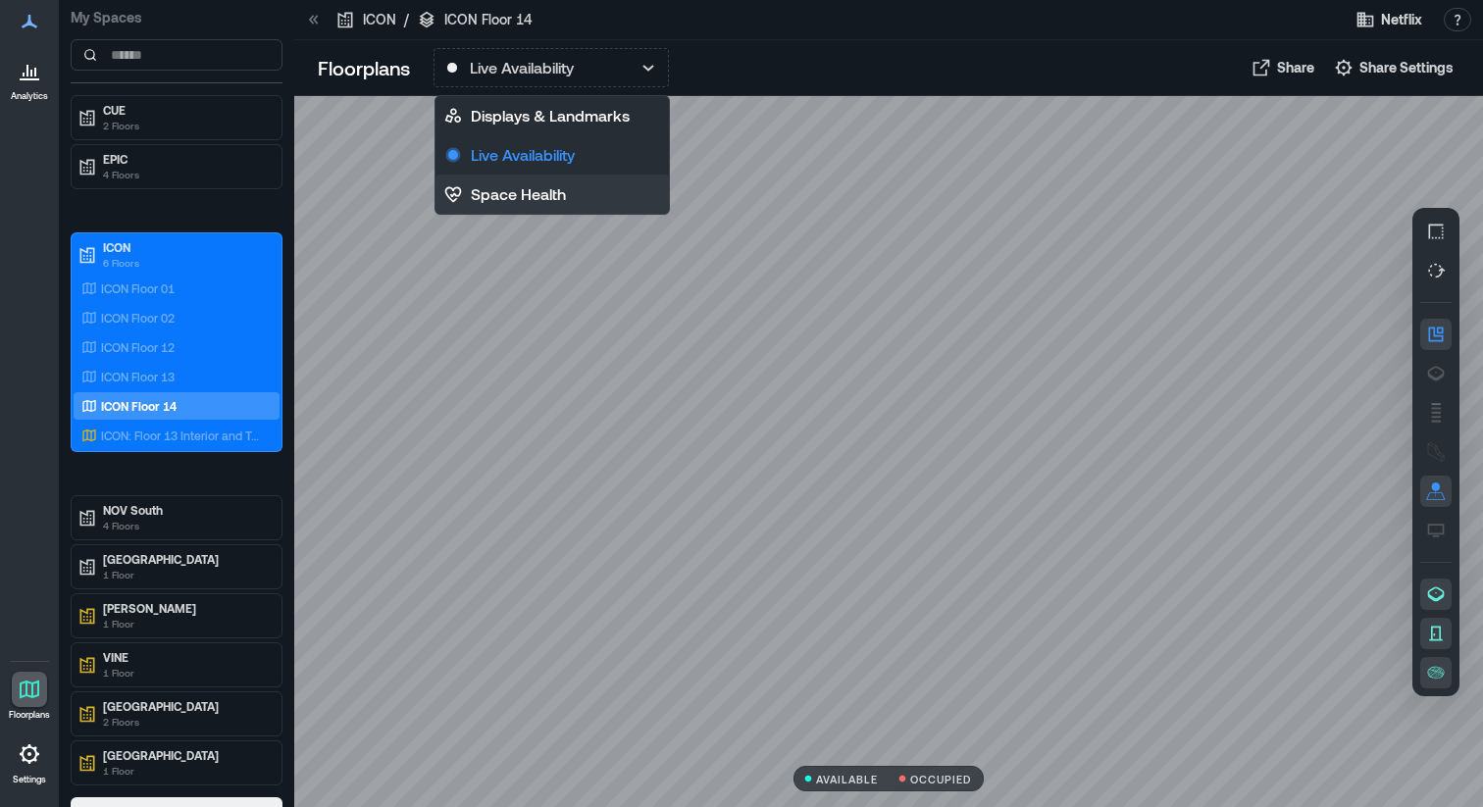
click at [580, 191] on button "Space Health" at bounding box center [551, 194] width 233 height 39
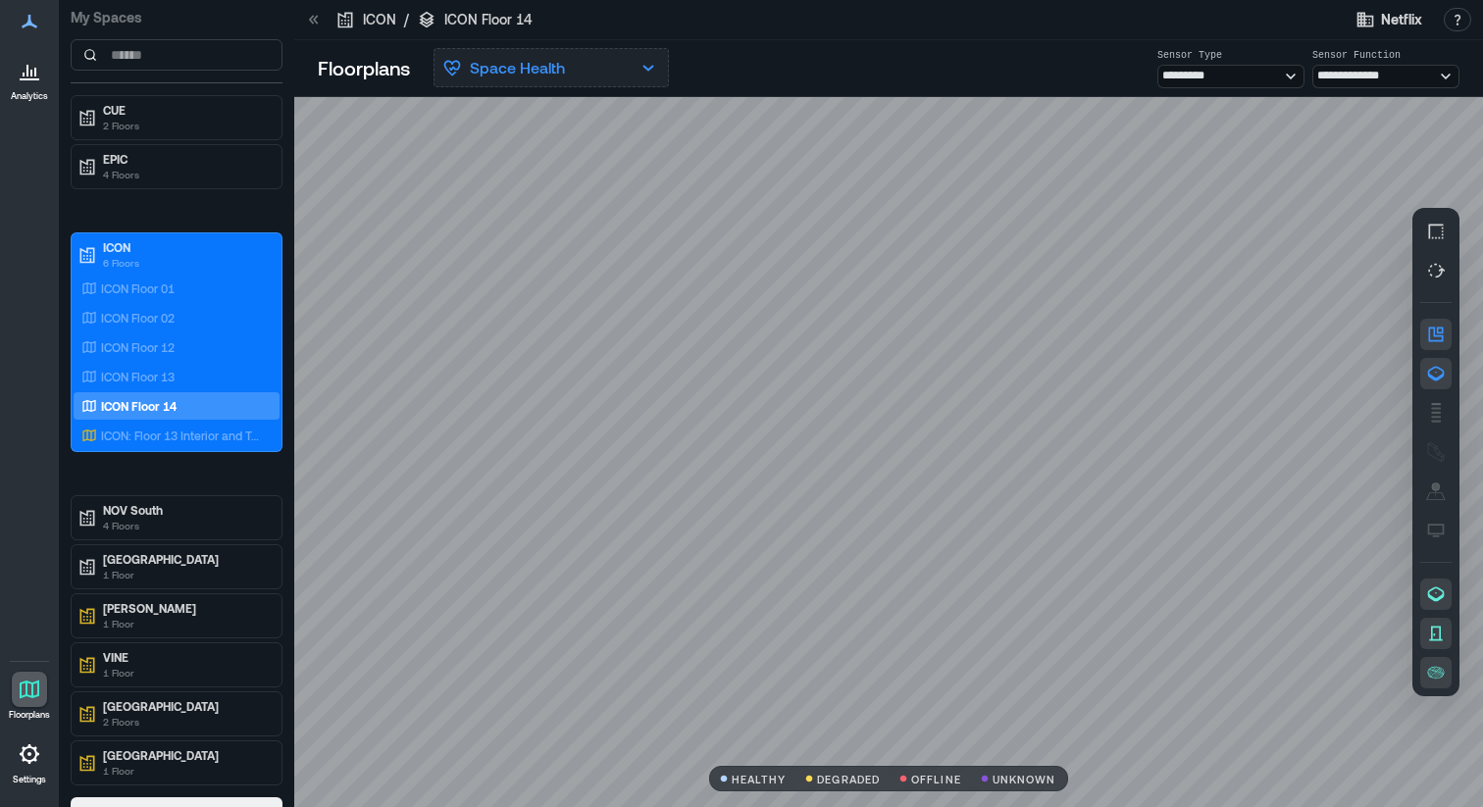
click at [576, 70] on button "Space Health" at bounding box center [550, 67] width 235 height 39
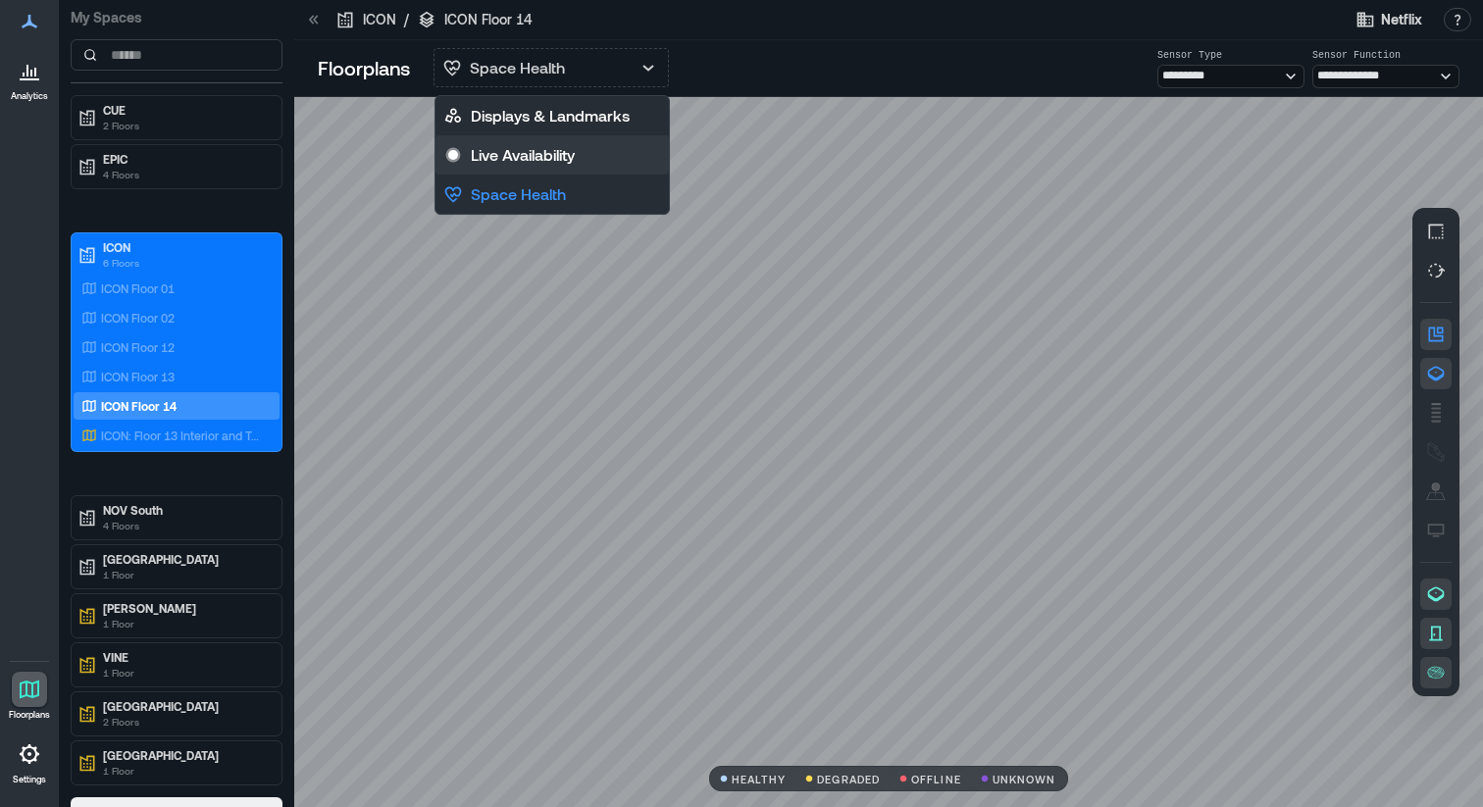
click at [577, 165] on button "Live Availability" at bounding box center [551, 154] width 233 height 39
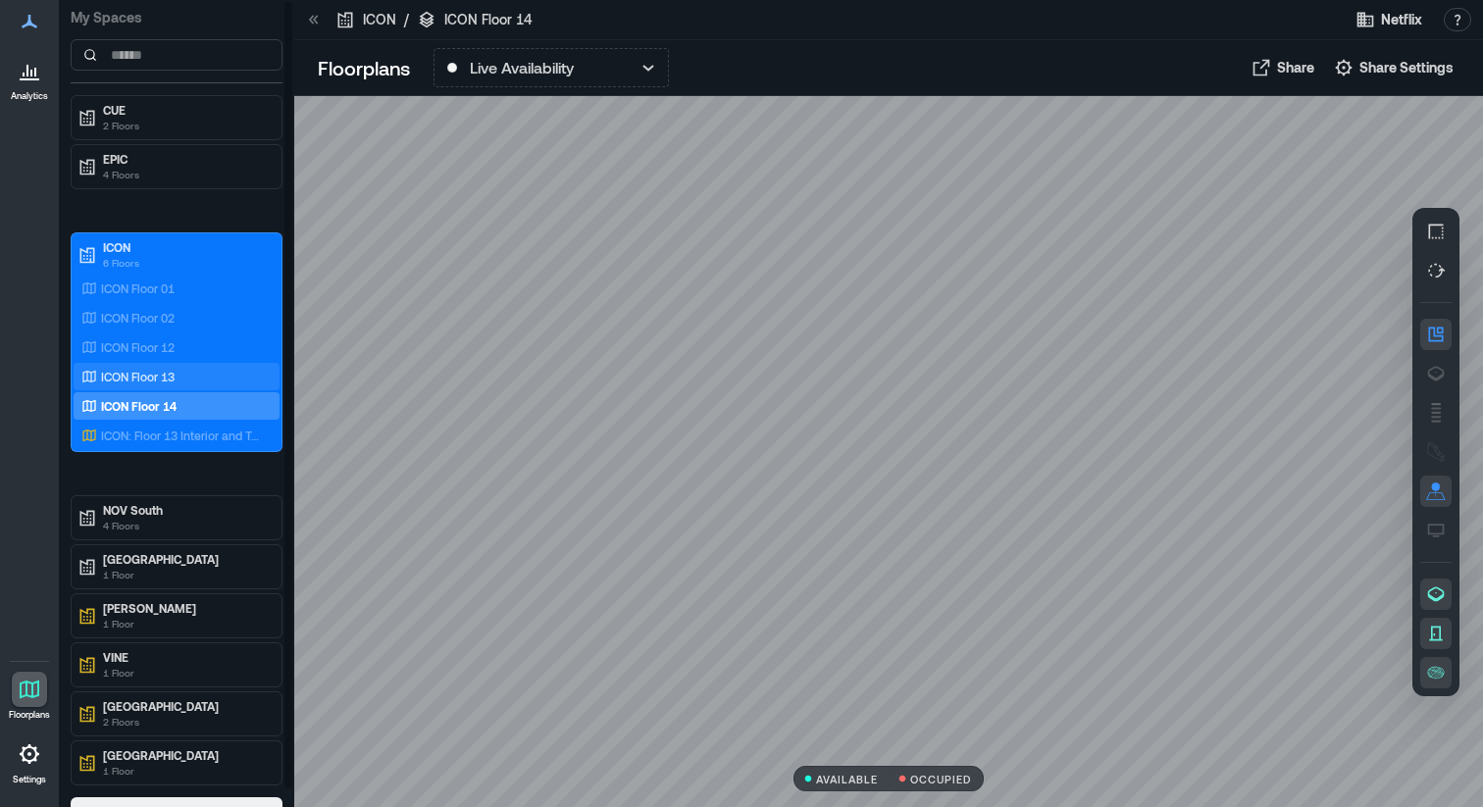
click at [161, 377] on p "ICON Floor 13" at bounding box center [138, 377] width 74 height 16
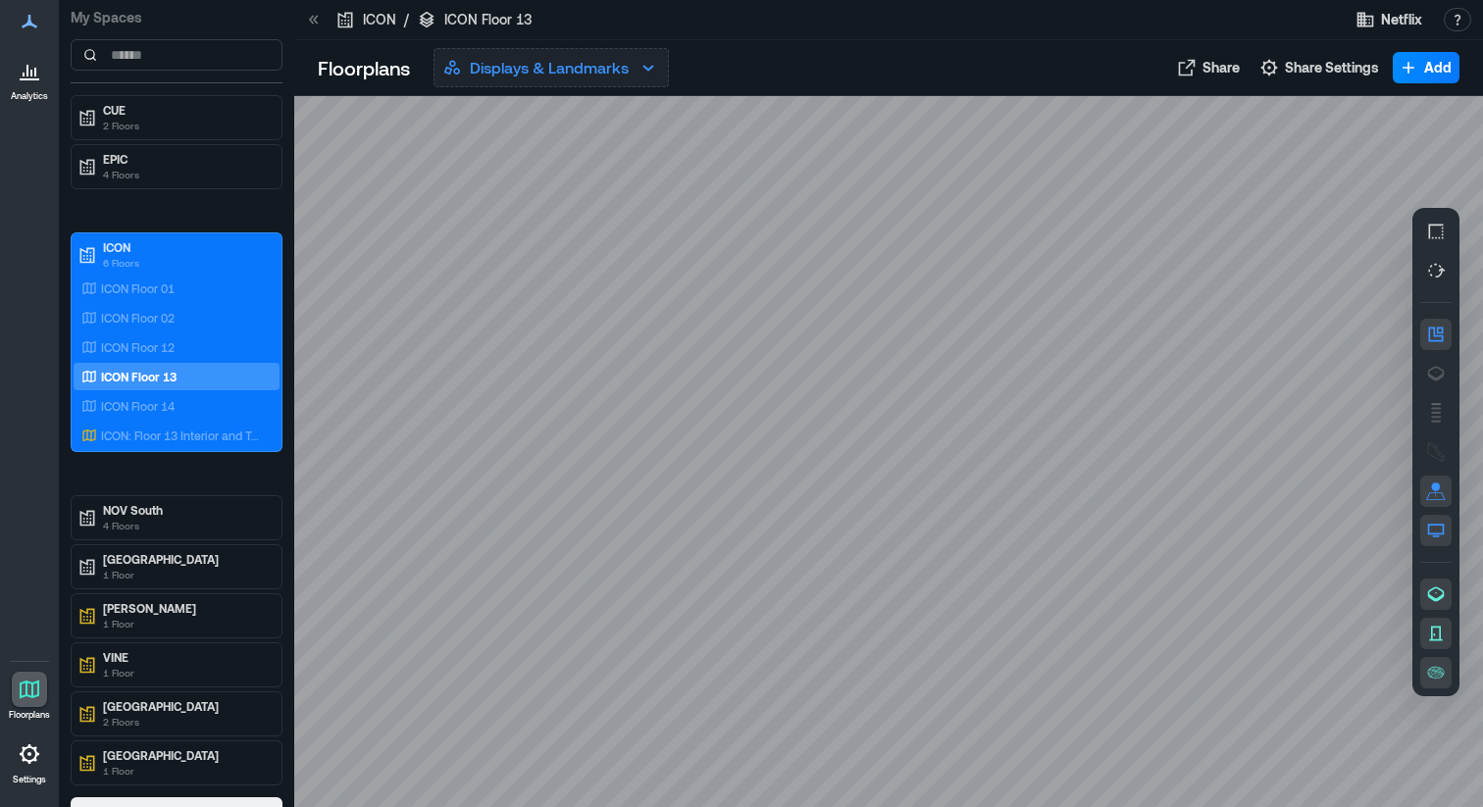
click at [535, 61] on p "Displays & Landmarks" at bounding box center [549, 68] width 159 height 24
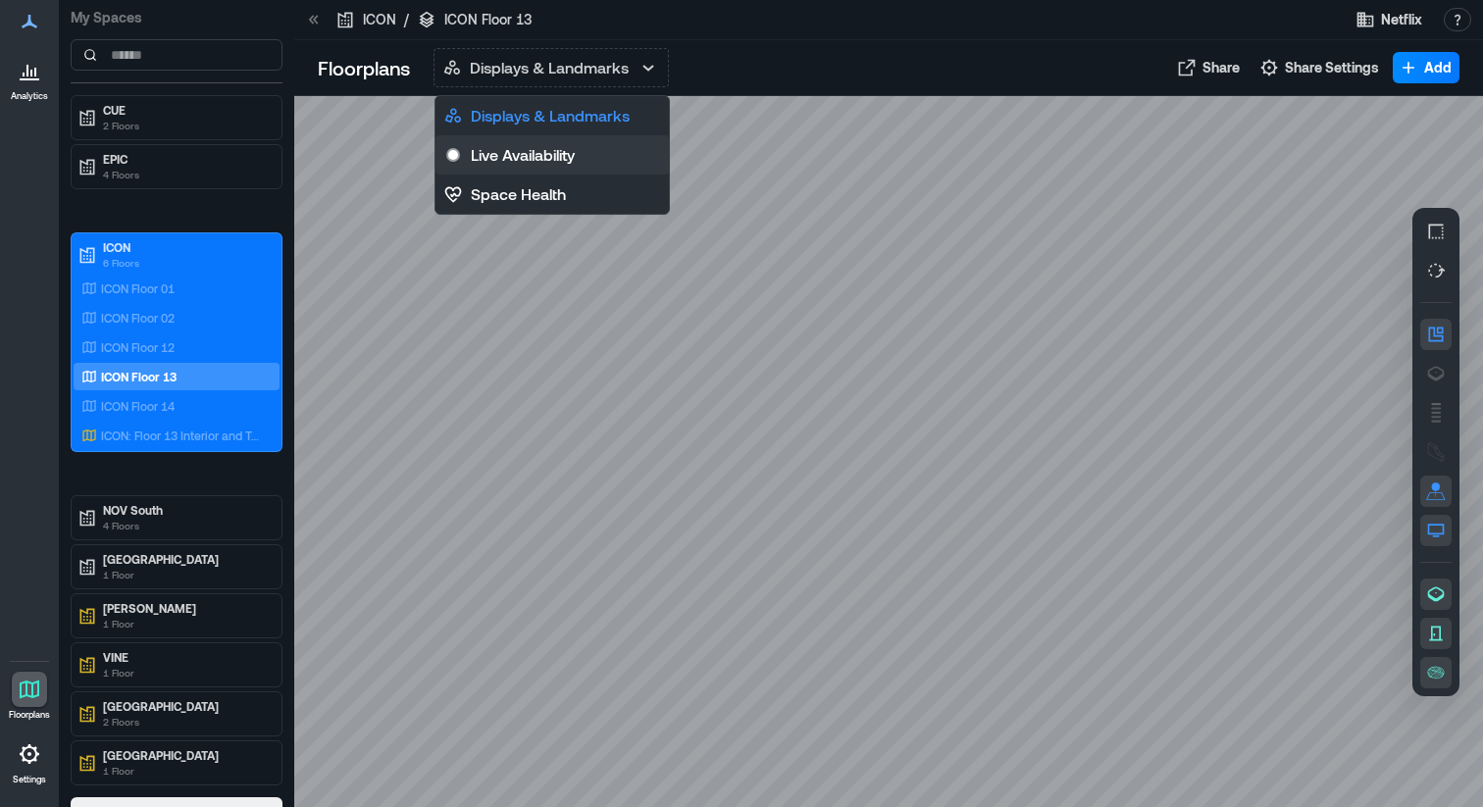
click at [522, 155] on p "Live Availability" at bounding box center [523, 155] width 104 height 24
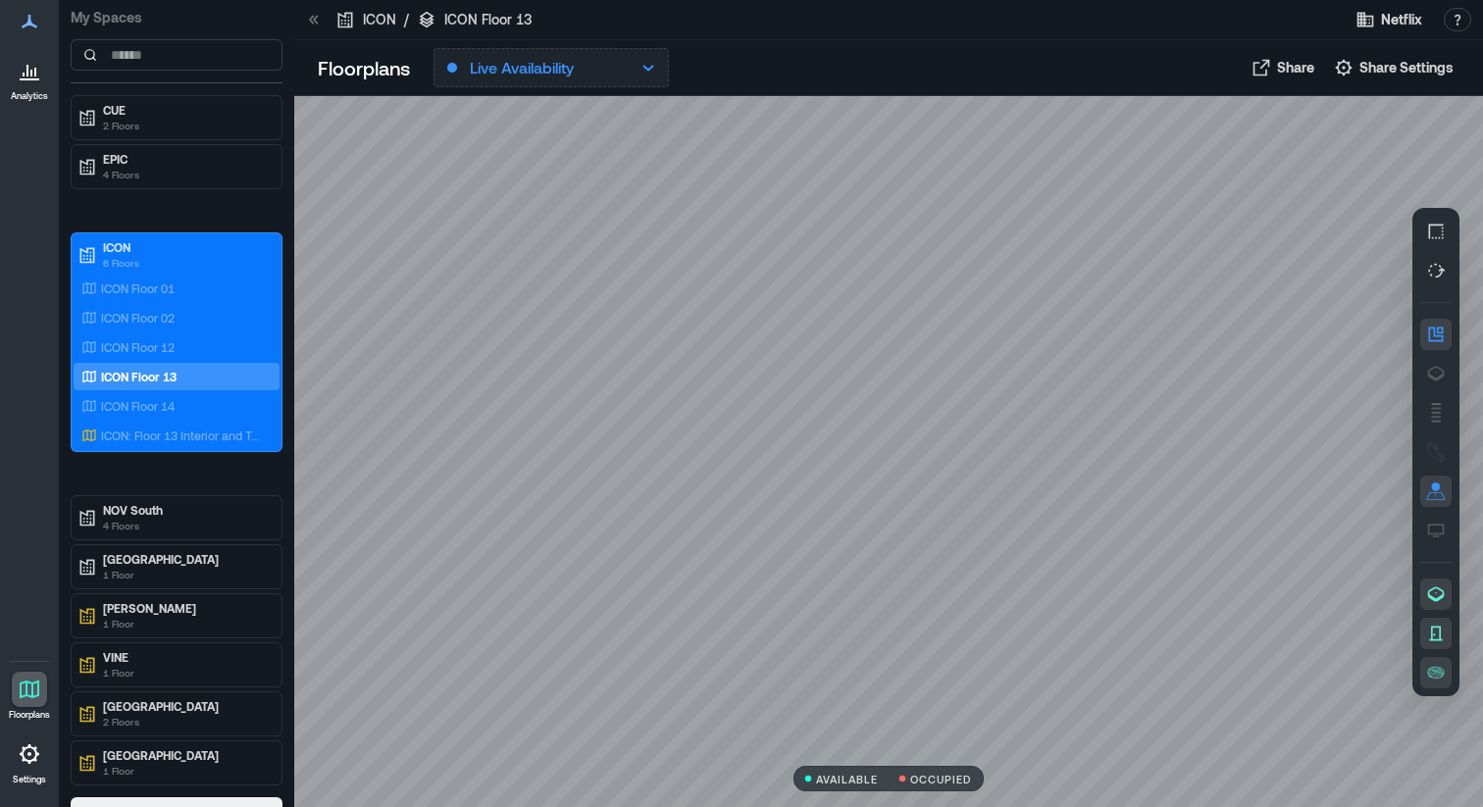
click at [551, 65] on p "Live Availability" at bounding box center [522, 68] width 104 height 24
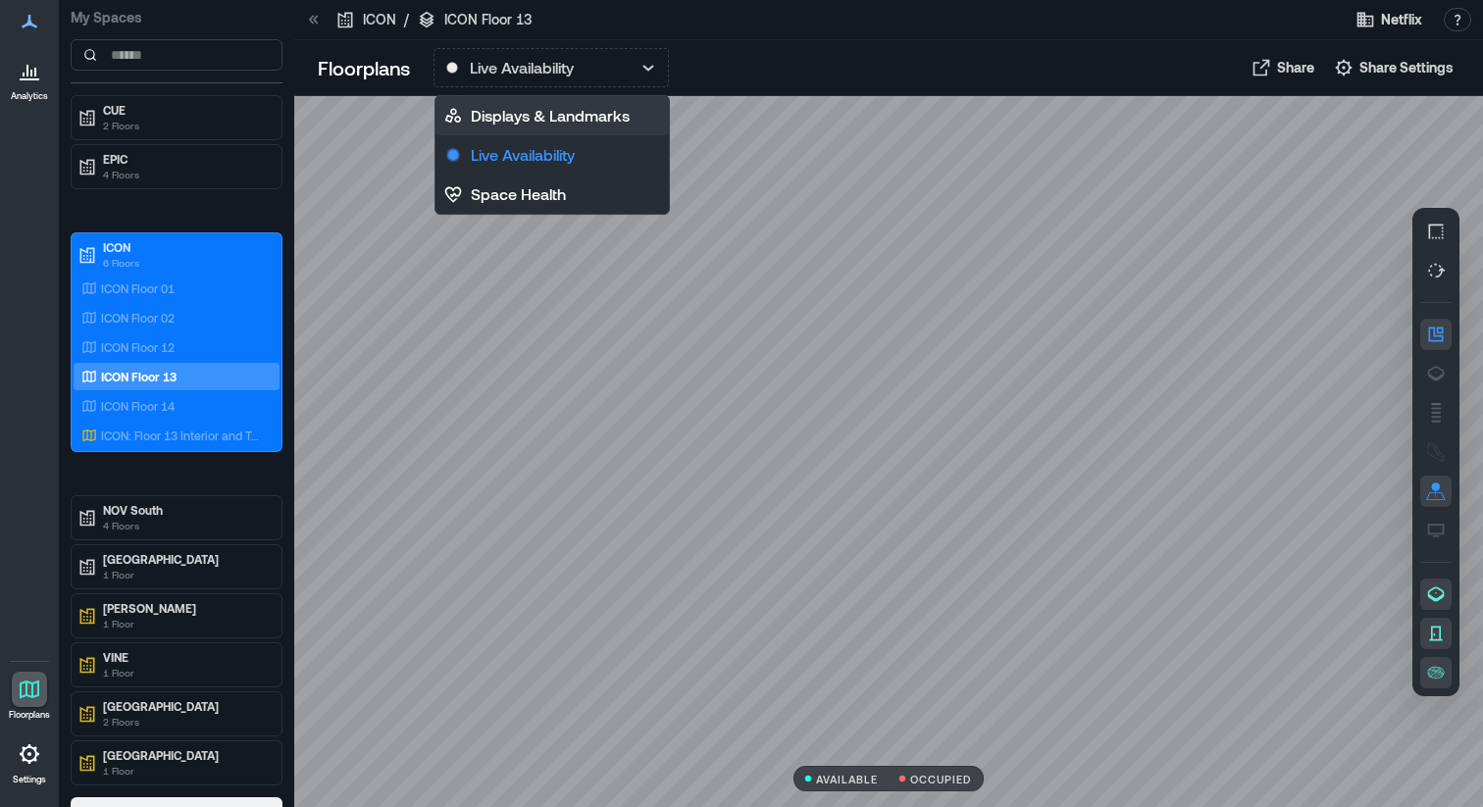
click at [528, 121] on p "Displays & Landmarks" at bounding box center [550, 116] width 159 height 24
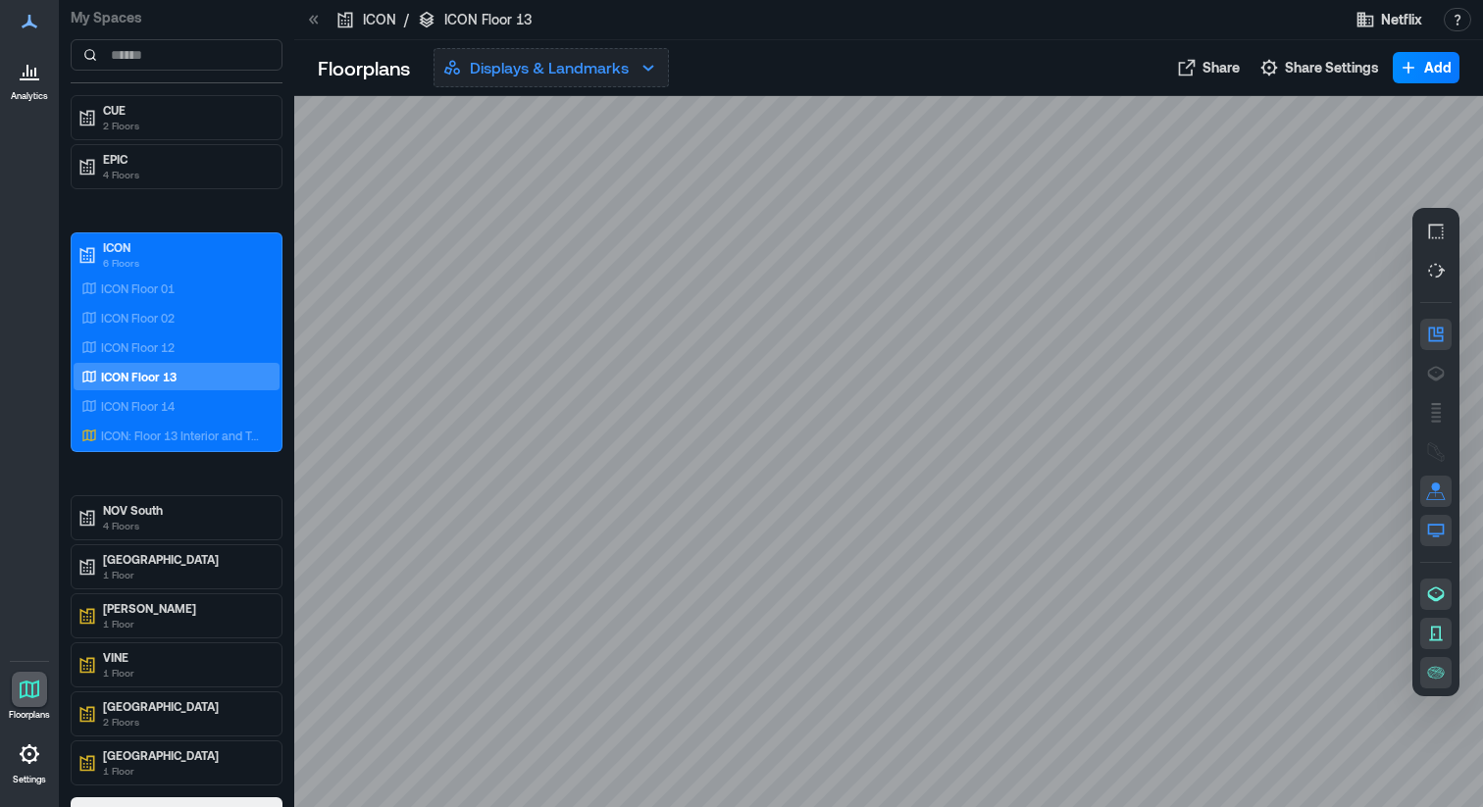
click at [554, 67] on p "Displays & Landmarks" at bounding box center [549, 68] width 159 height 24
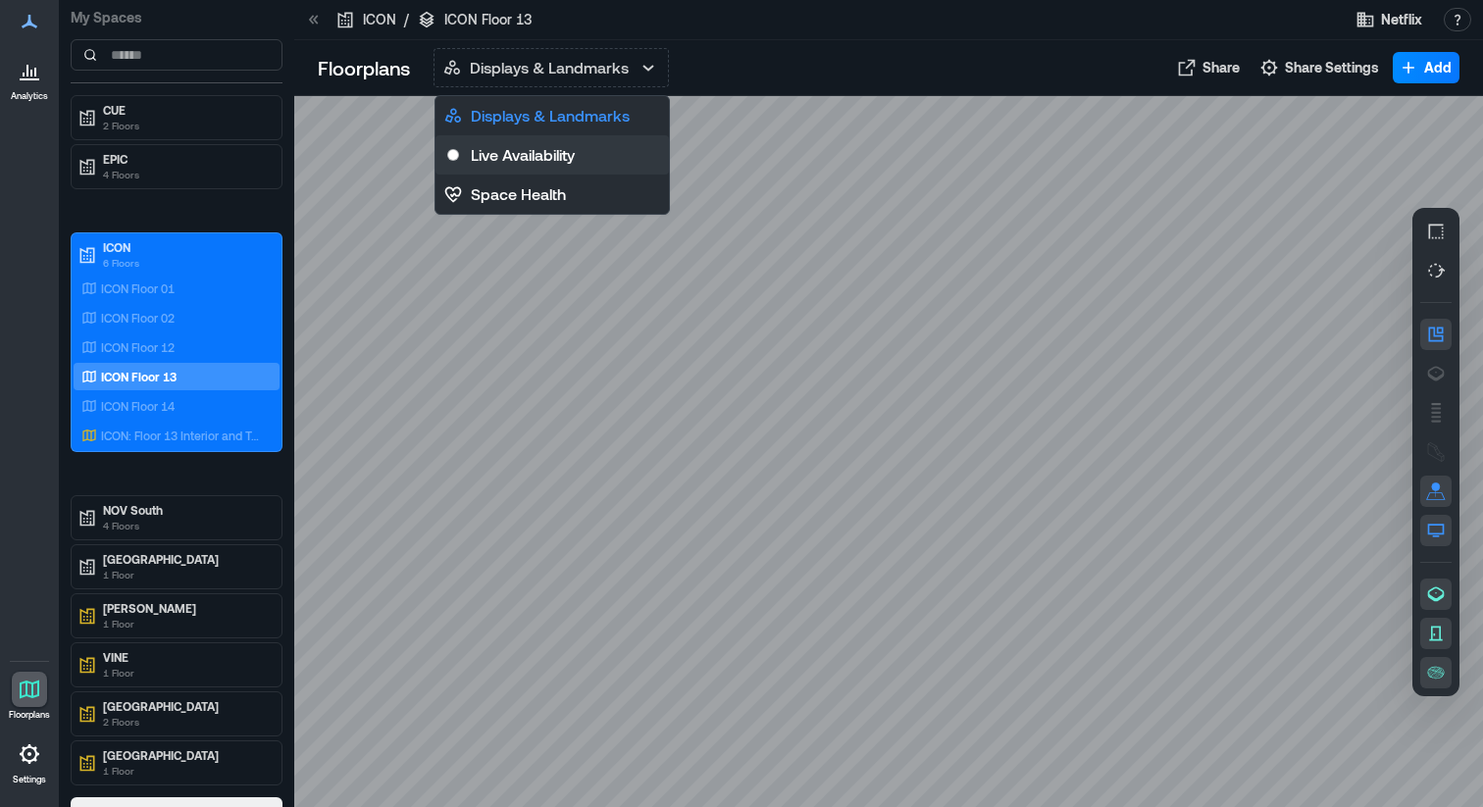
click at [535, 170] on button "Live Availability" at bounding box center [551, 154] width 233 height 39
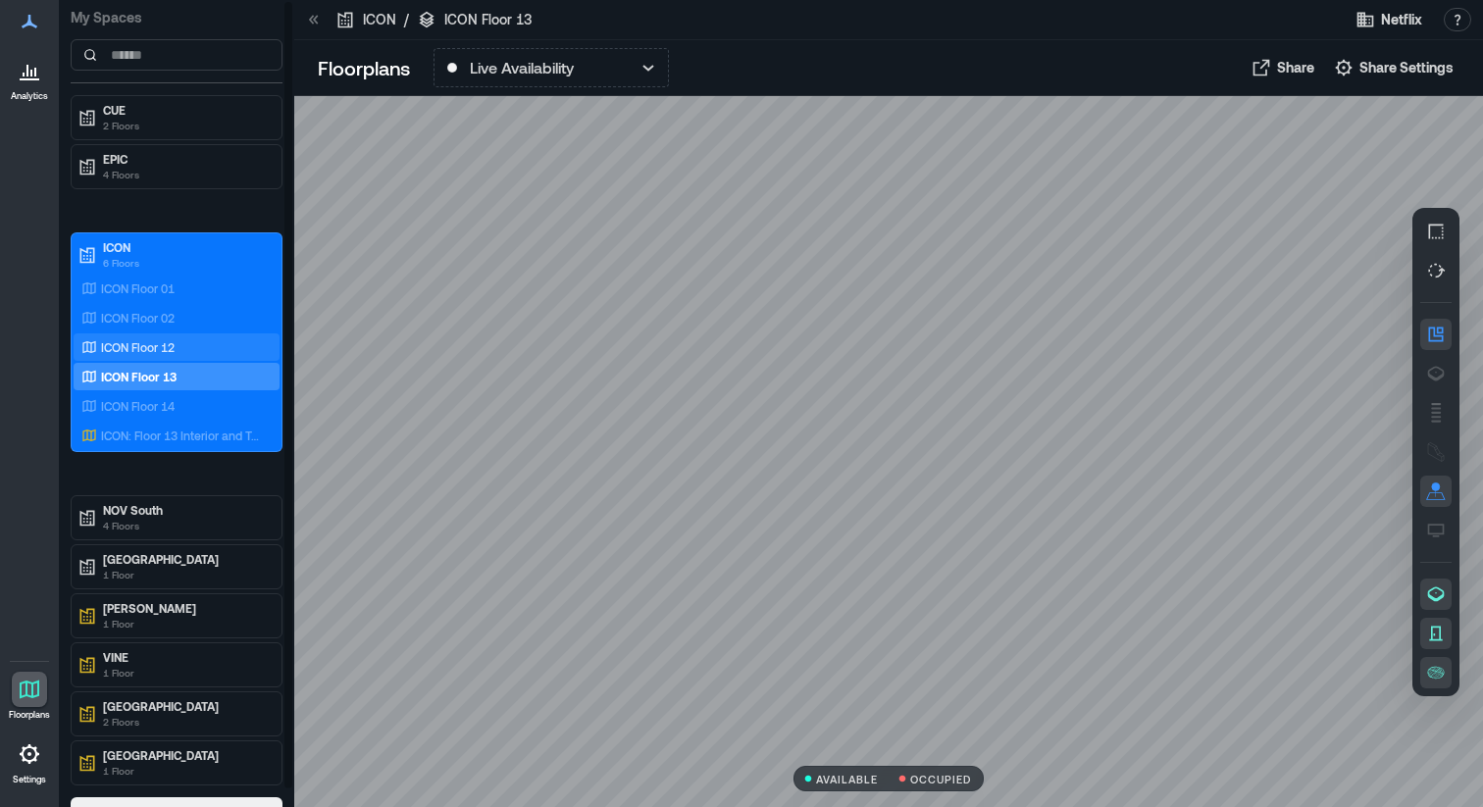
click at [192, 350] on div "ICON Floor 12" at bounding box center [172, 347] width 190 height 20
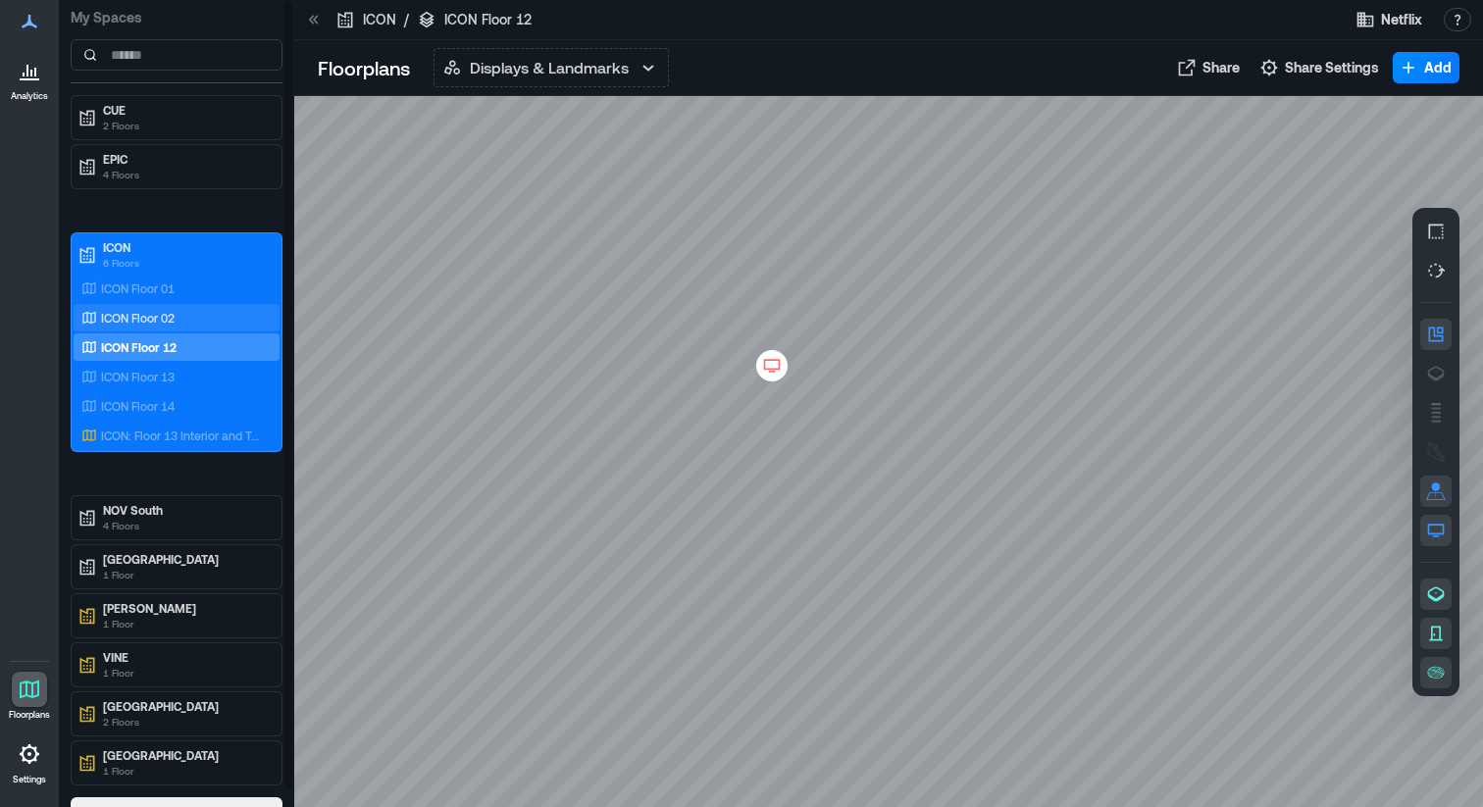
click at [193, 314] on div "ICON Floor 02" at bounding box center [172, 318] width 190 height 20
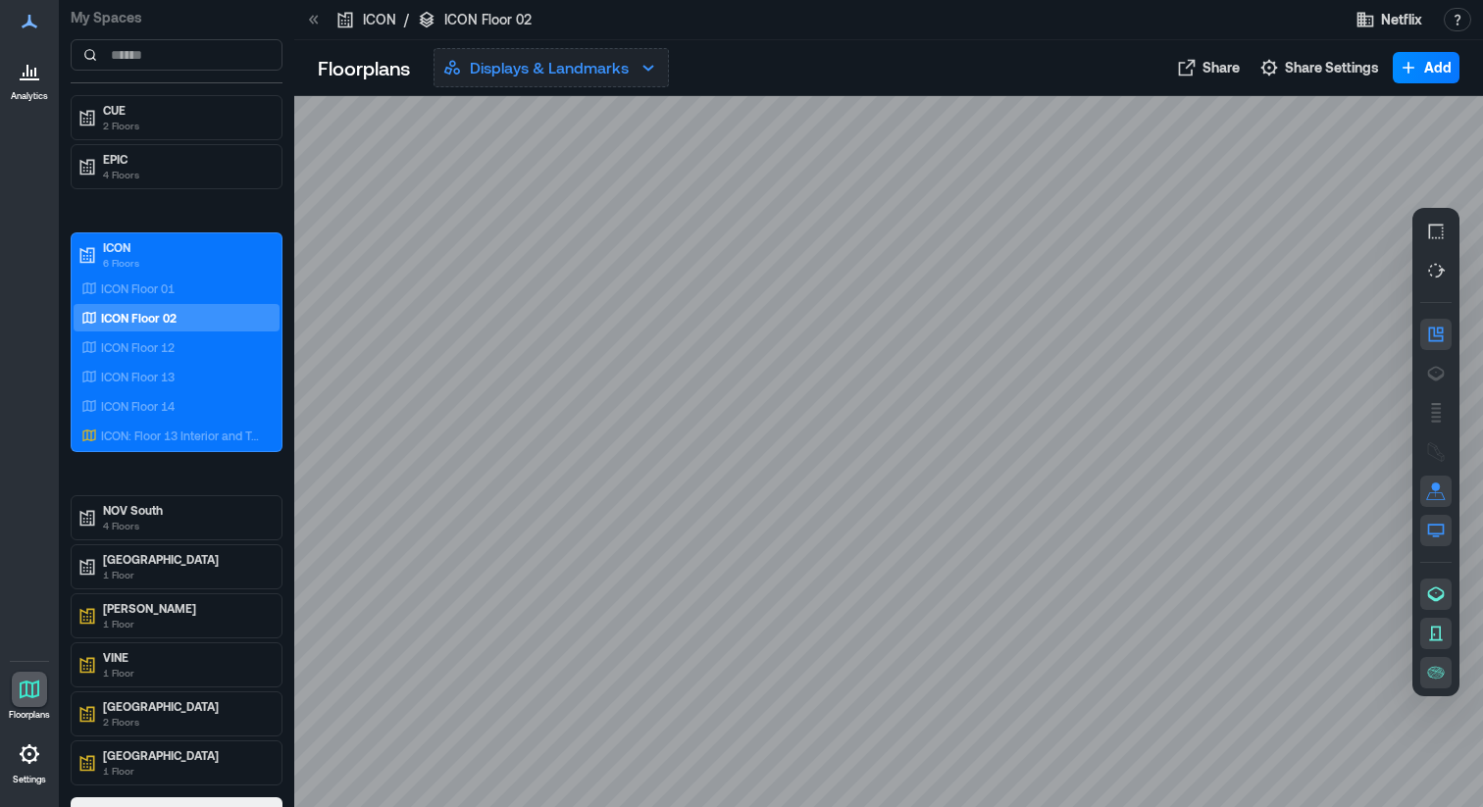
click at [636, 76] on icon "button" at bounding box center [648, 68] width 24 height 24
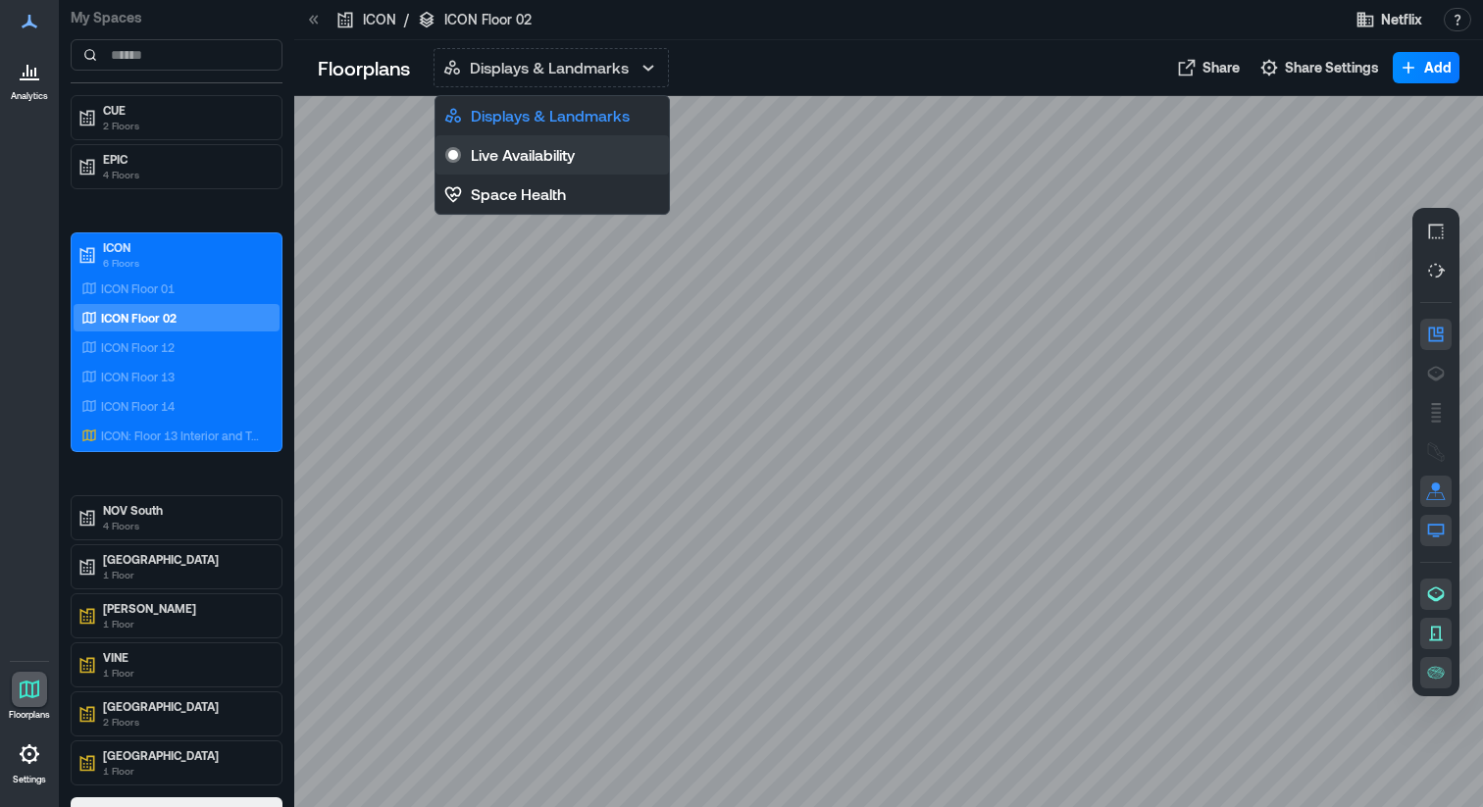
click at [603, 158] on button "Live Availability" at bounding box center [551, 154] width 233 height 39
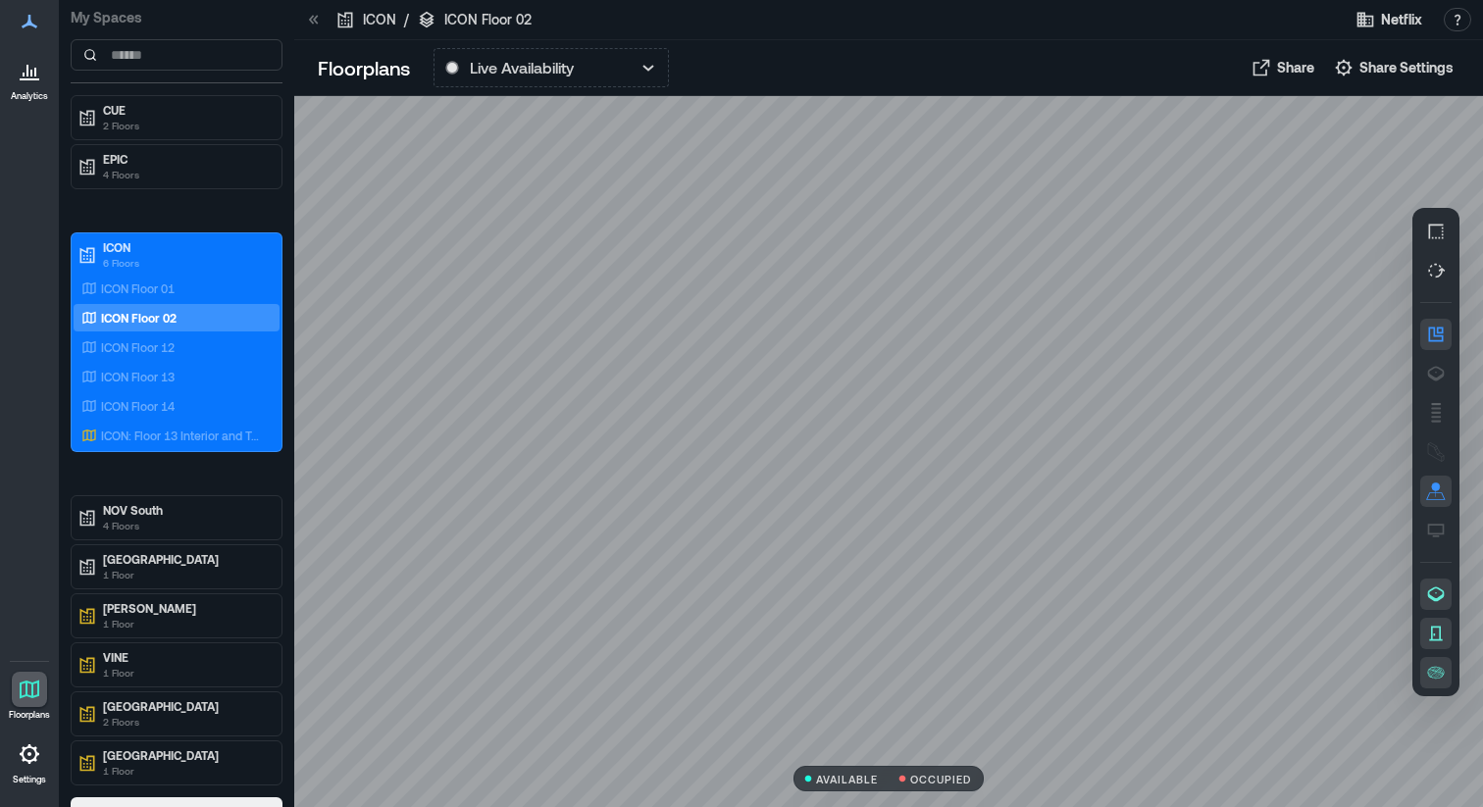
click at [34, 100] on p "Analytics" at bounding box center [29, 96] width 37 height 12
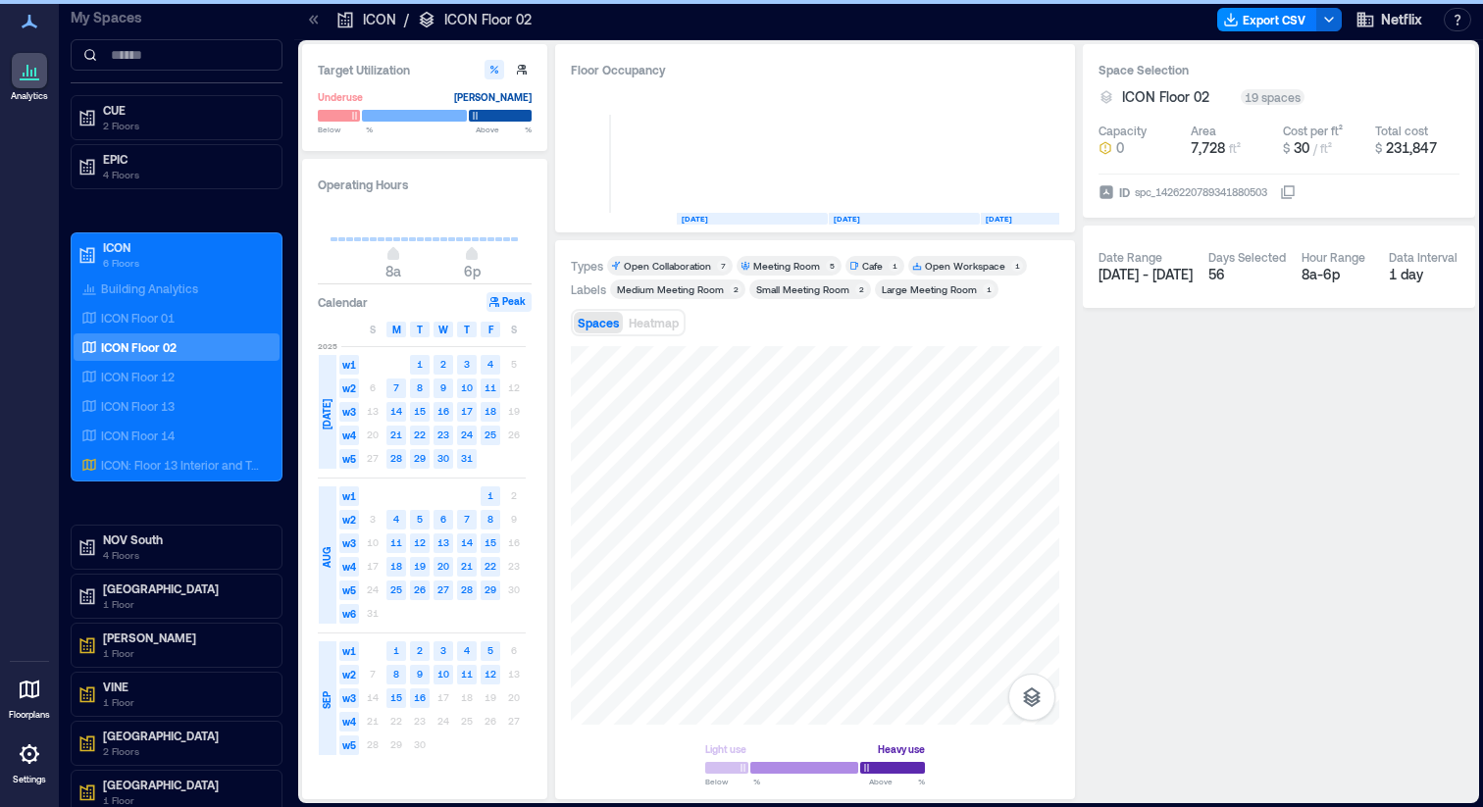
scroll to position [0, 544]
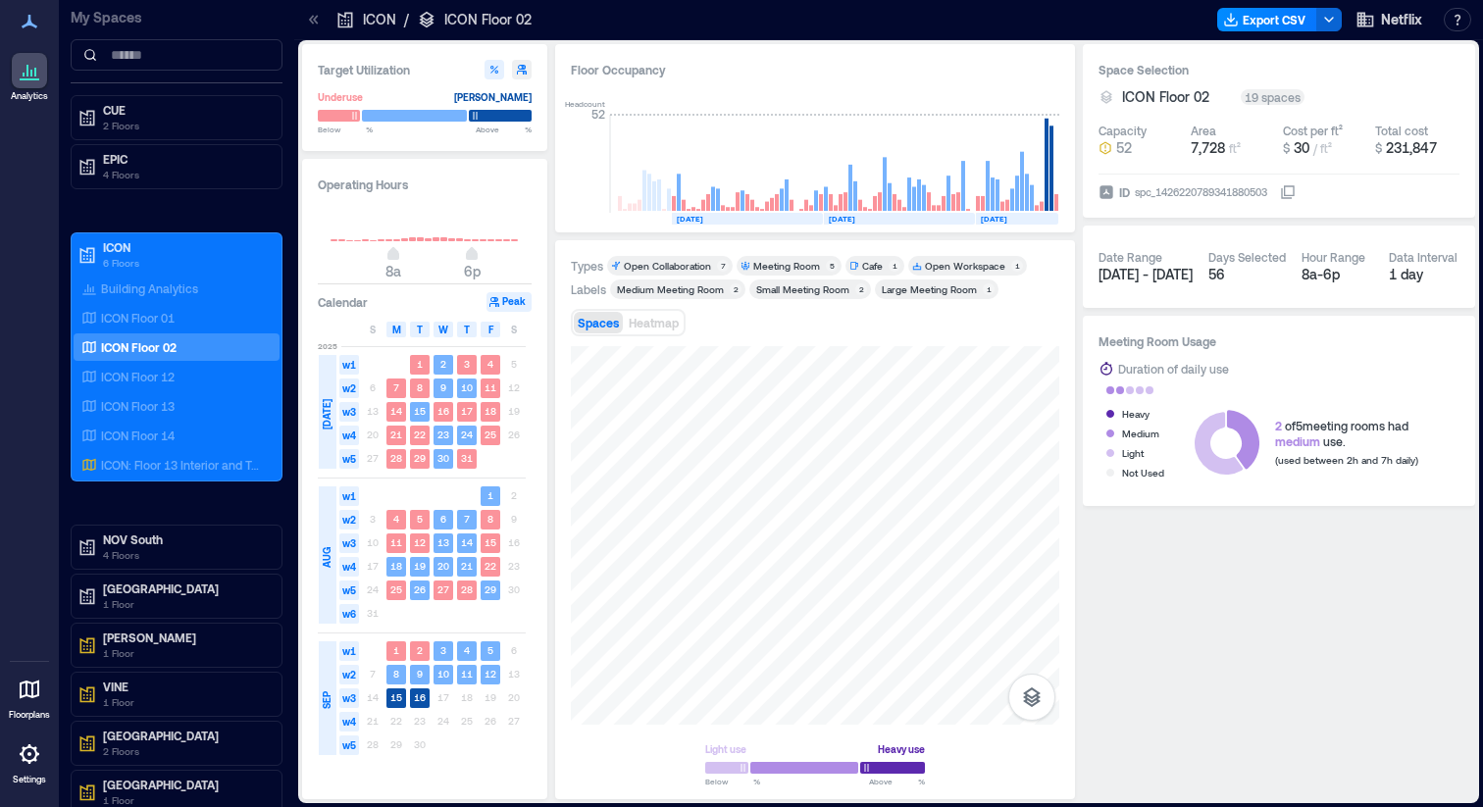
click at [522, 68] on icon "button" at bounding box center [522, 70] width 10 height 10
type input "**"
click at [495, 76] on button "button" at bounding box center [494, 70] width 20 height 20
type input "**"
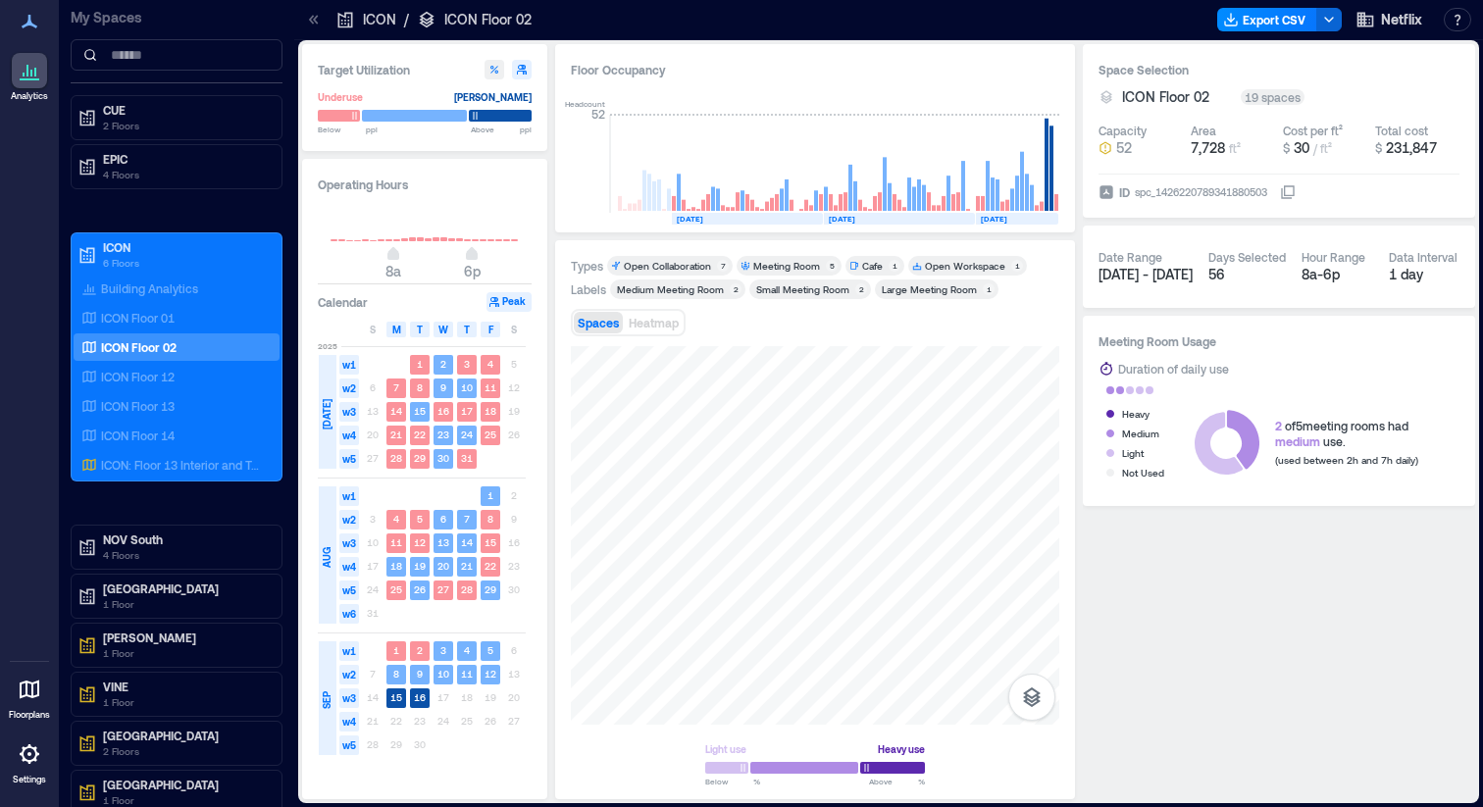
type input "**"
click at [311, 18] on icon at bounding box center [311, 19] width 5 height 9
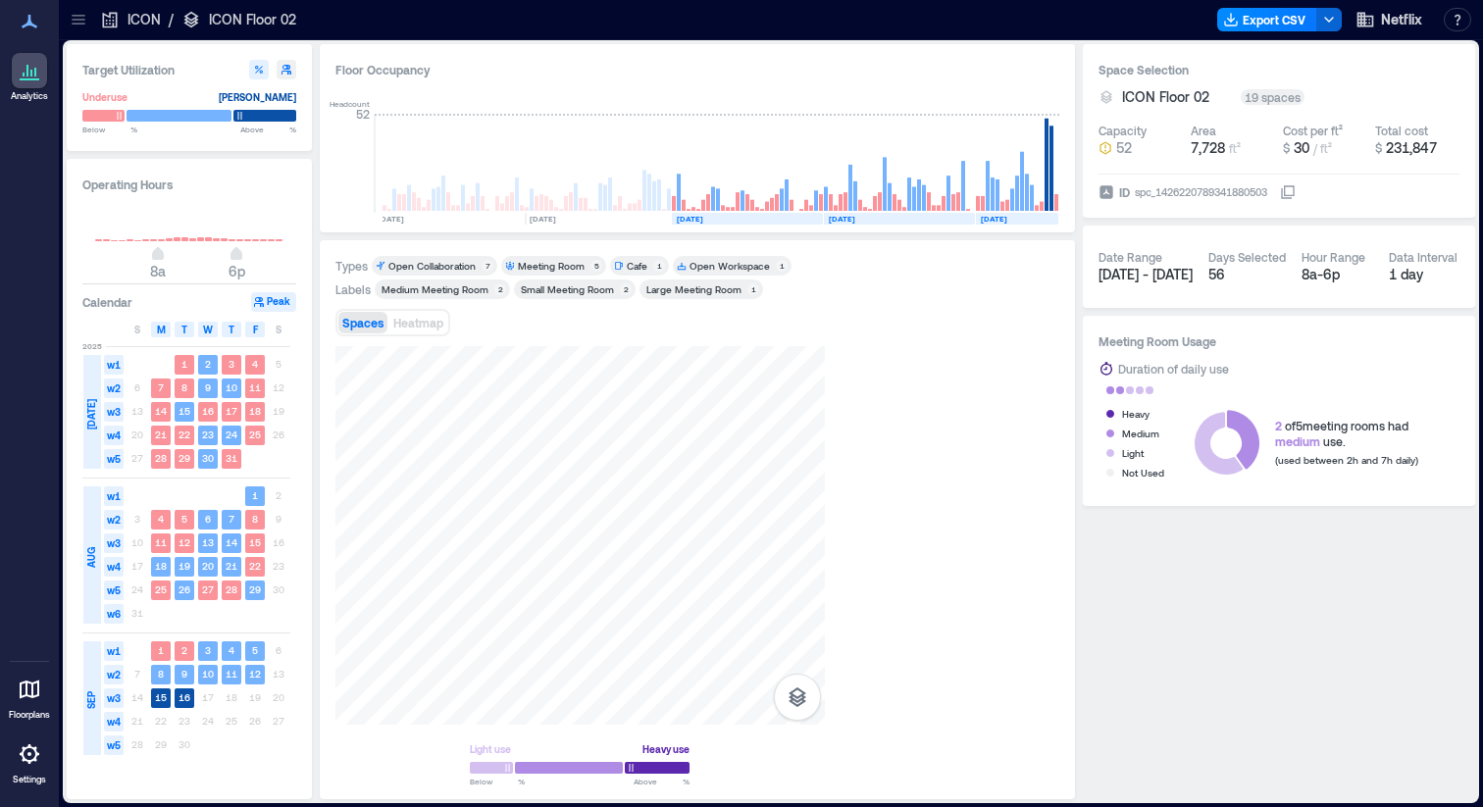
scroll to position [0, 309]
click at [70, 28] on icon at bounding box center [79, 20] width 20 height 20
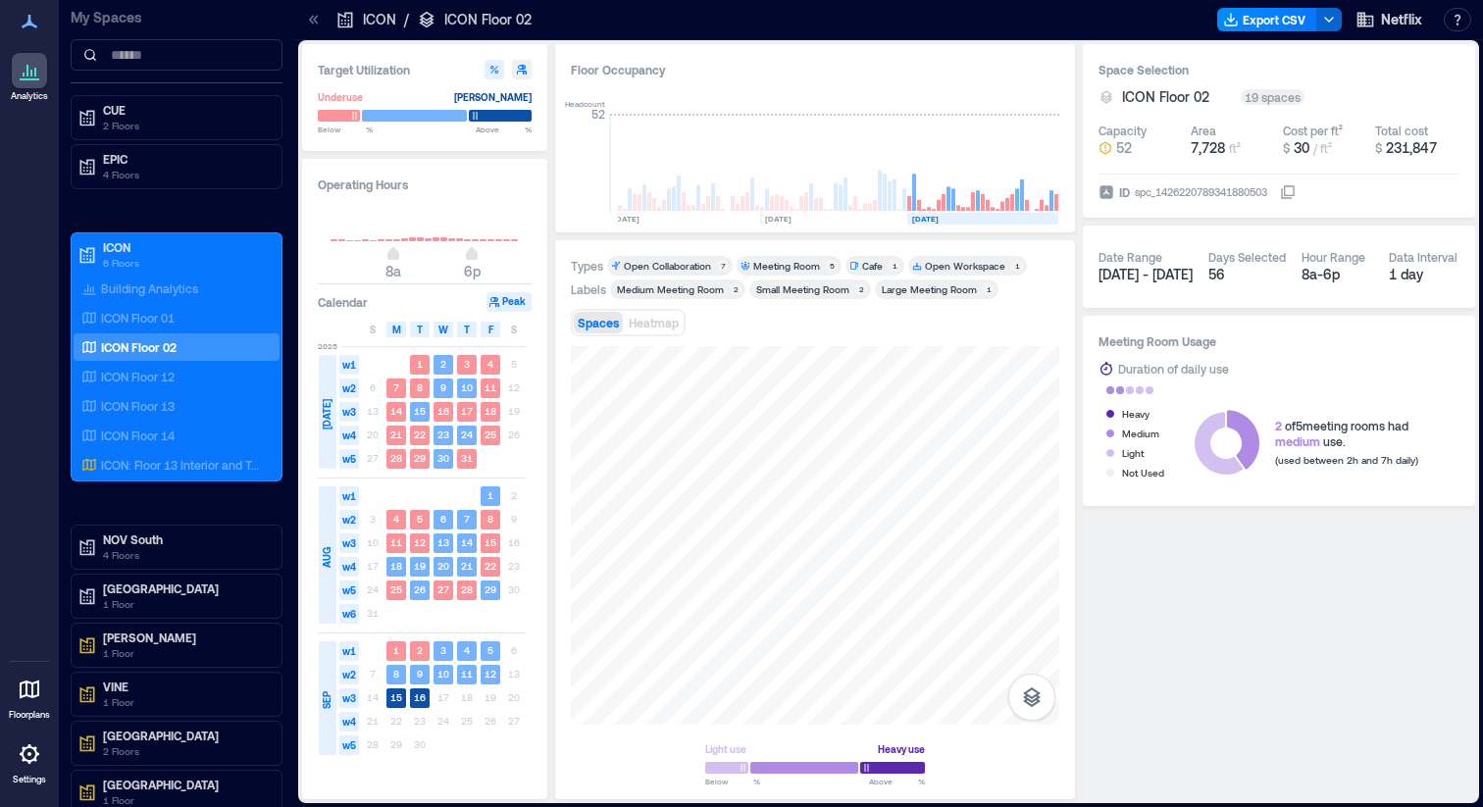
click at [21, 769] on div at bounding box center [29, 753] width 35 height 35
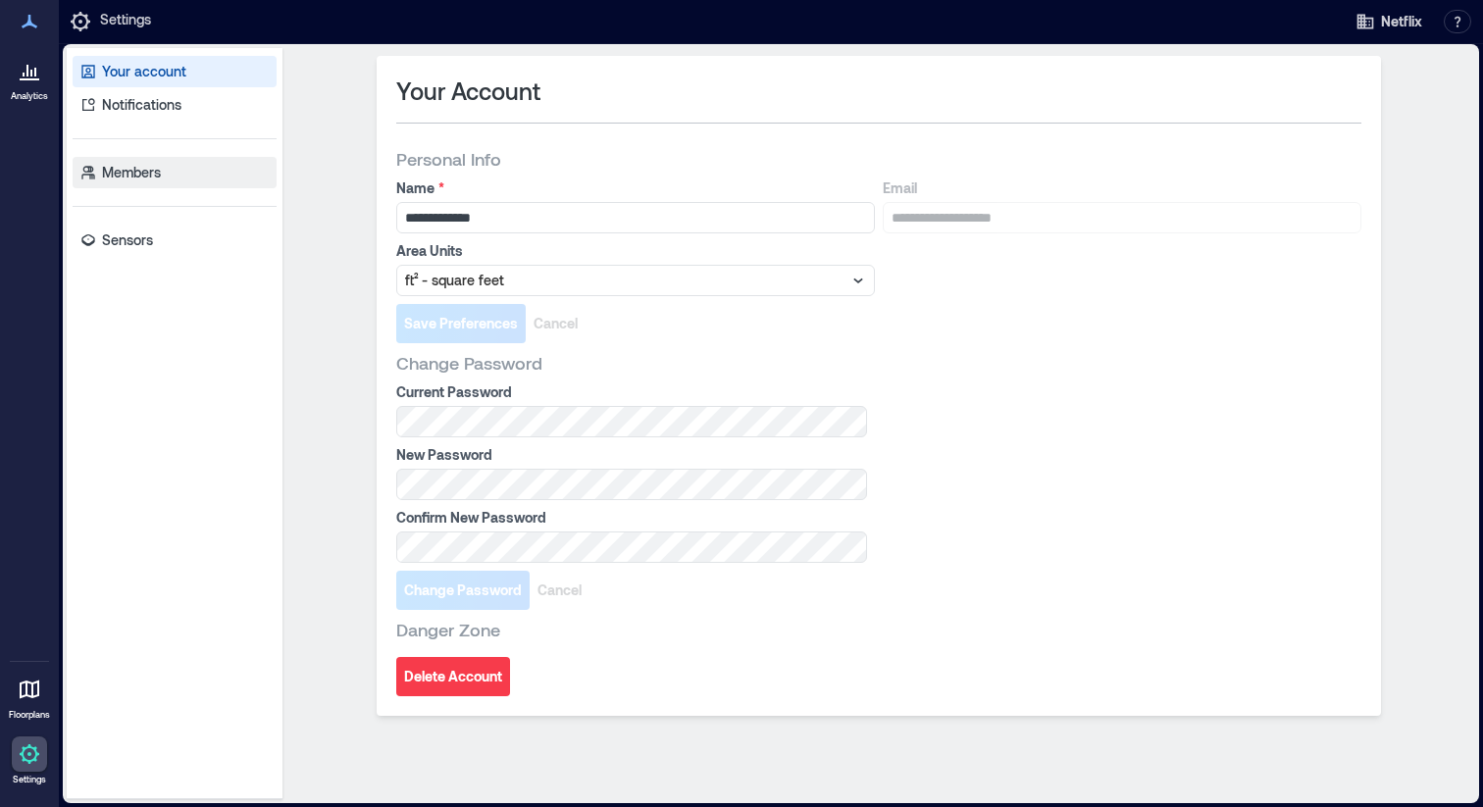
click at [127, 179] on p "Members" at bounding box center [131, 173] width 59 height 20
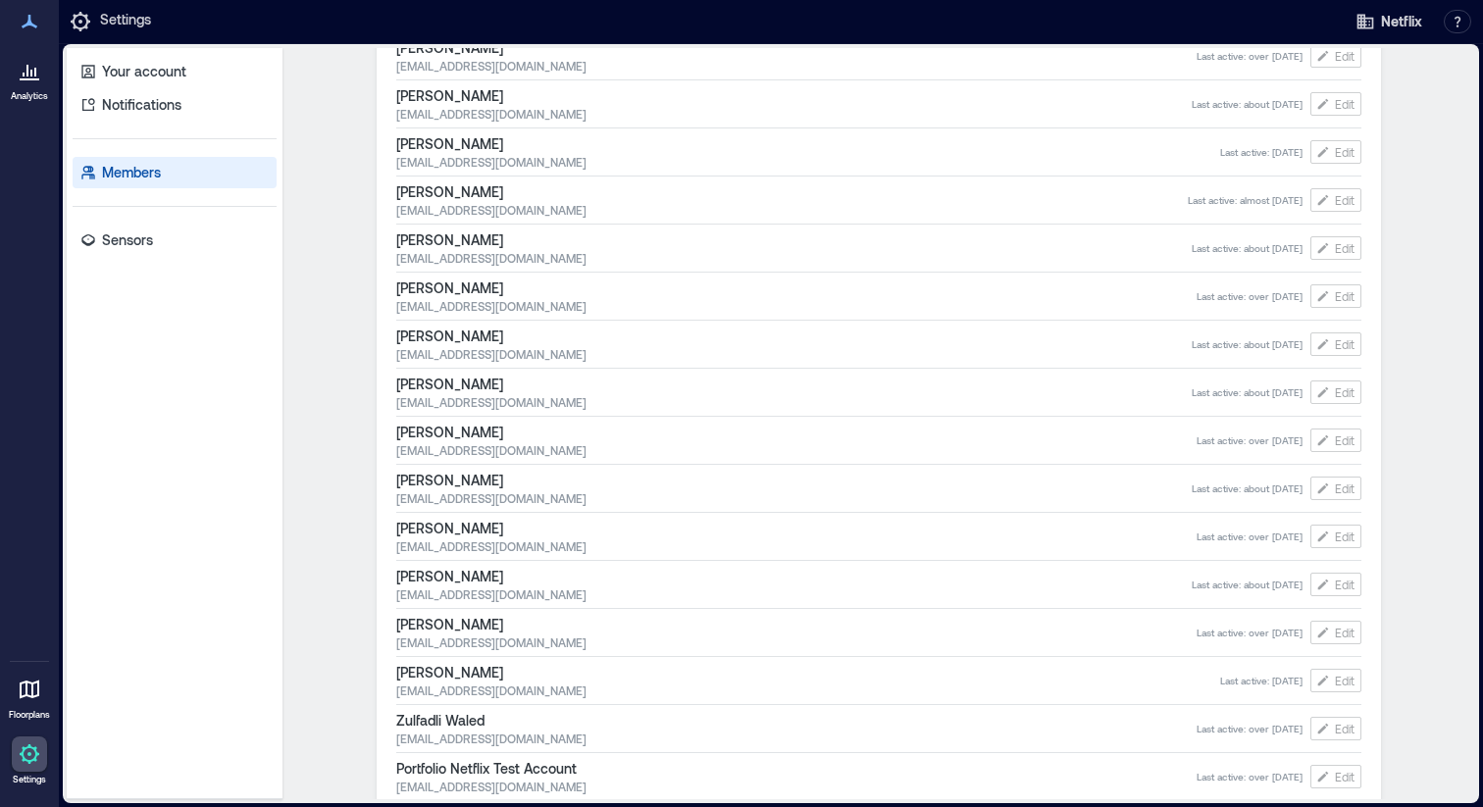
scroll to position [4172, 0]
click at [1346, 295] on span "Edit" at bounding box center [1345, 295] width 20 height 16
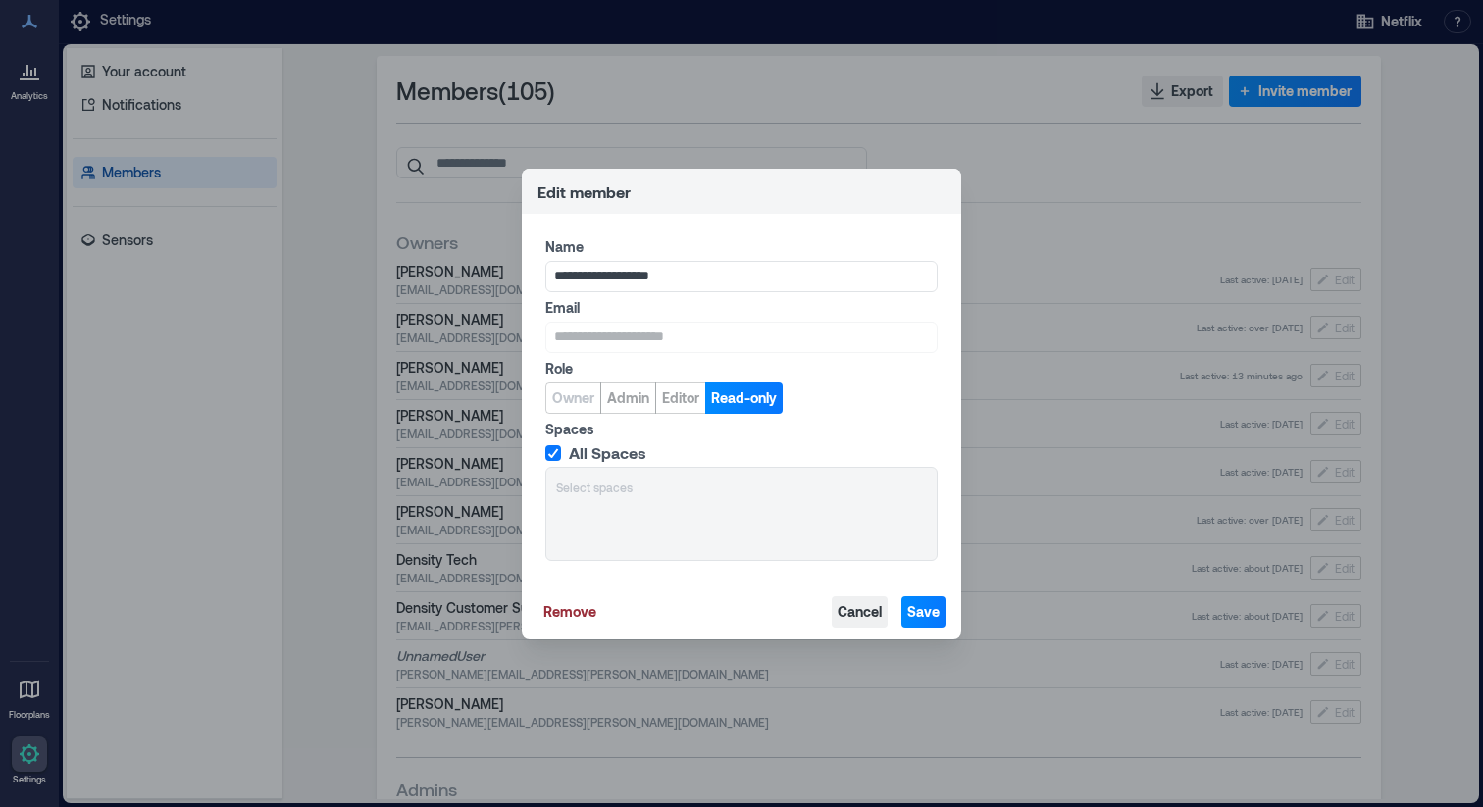
click at [865, 616] on span "Cancel" at bounding box center [859, 612] width 44 height 20
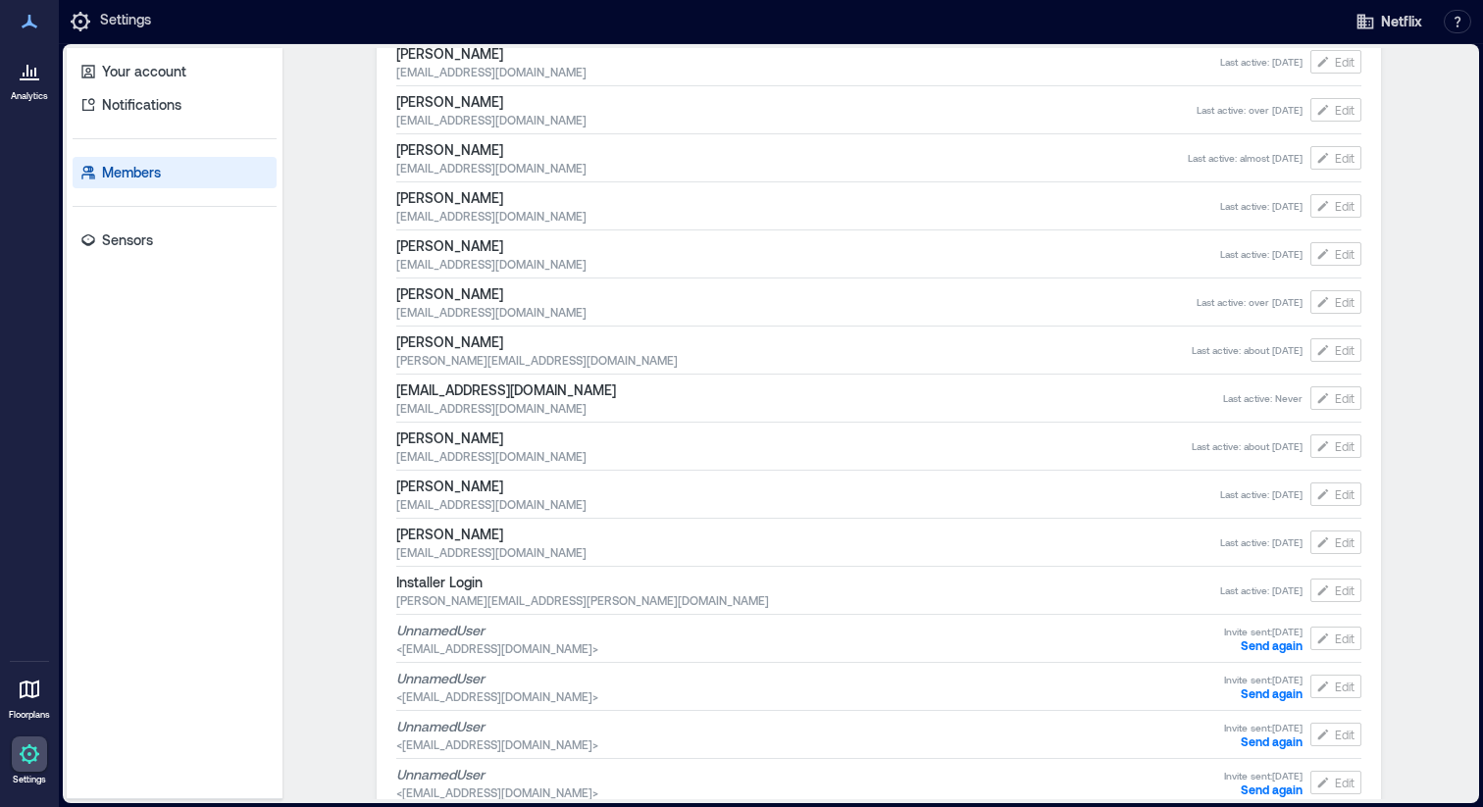
scroll to position [1242, 0]
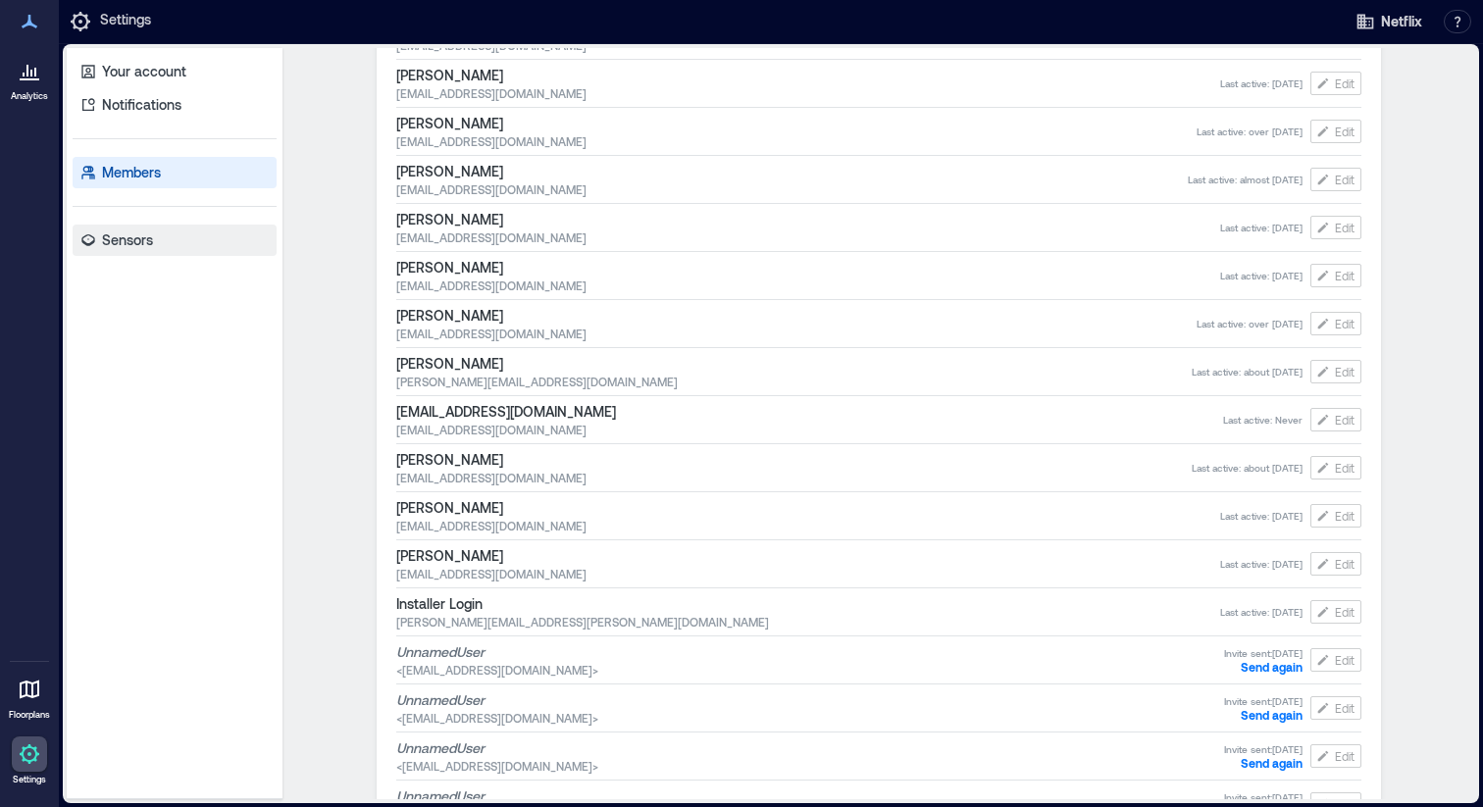
click at [127, 238] on p "Sensors" at bounding box center [127, 240] width 51 height 20
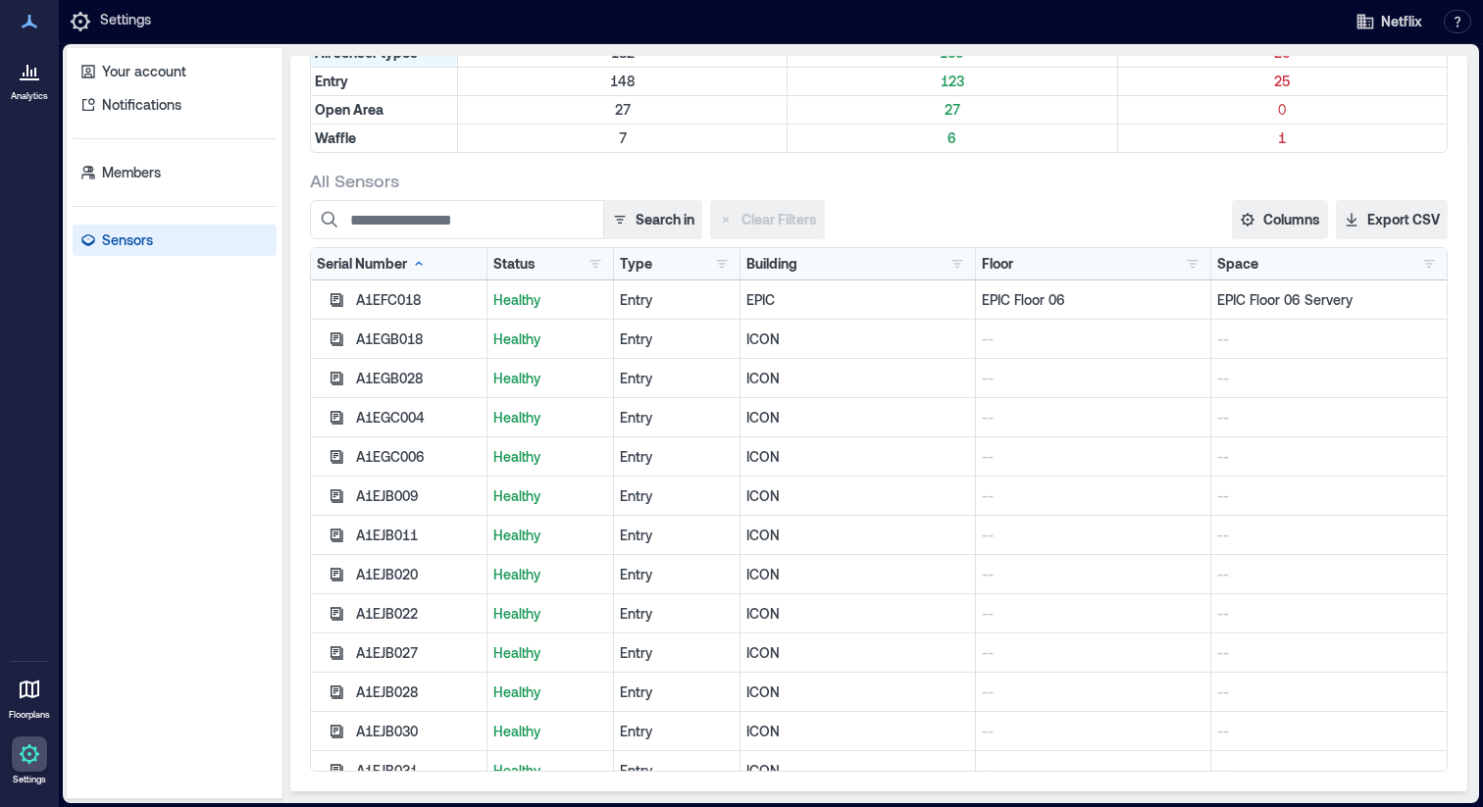
click at [38, 705] on div at bounding box center [29, 689] width 35 height 35
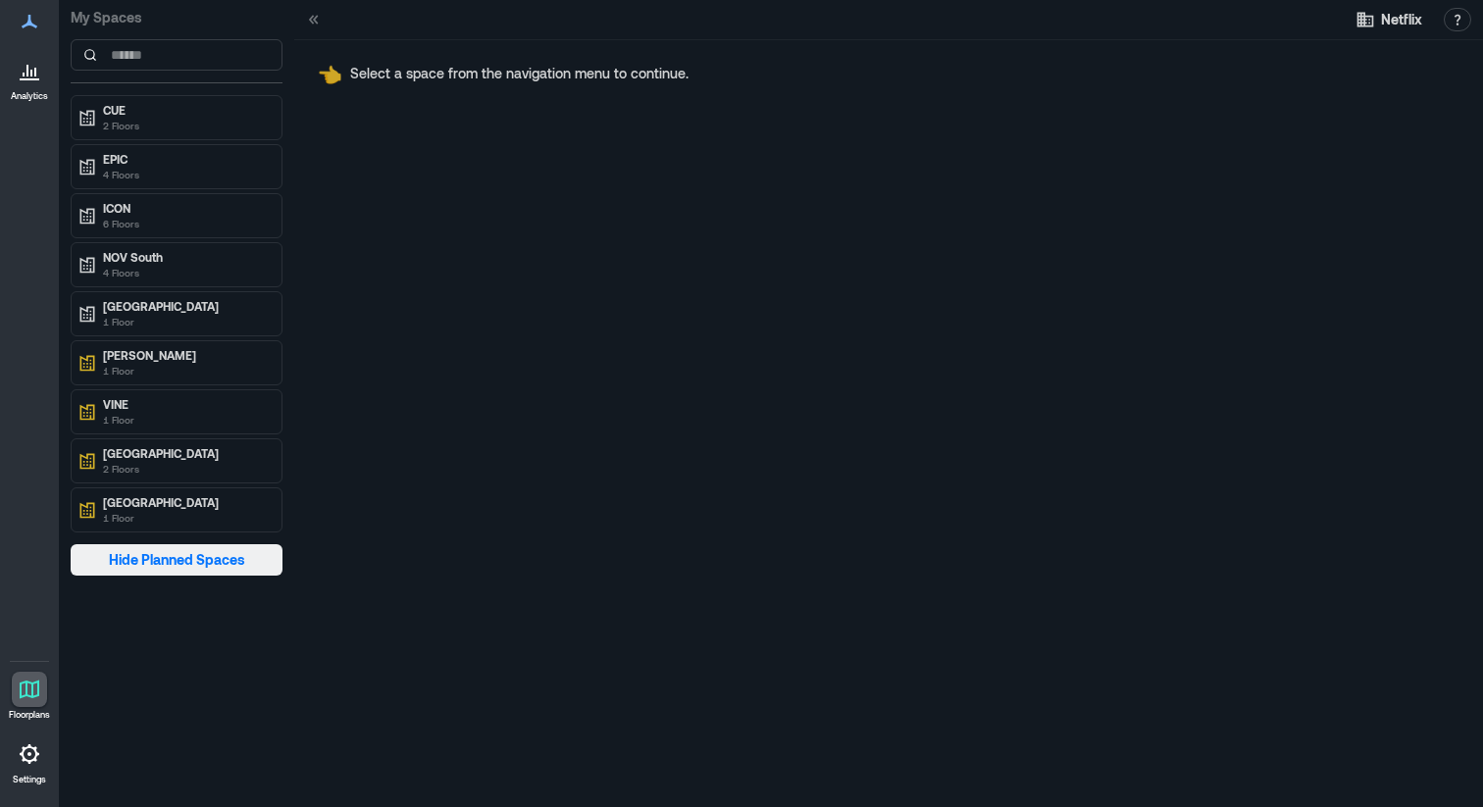
click at [209, 559] on span "Hide Planned Spaces" at bounding box center [177, 560] width 136 height 20
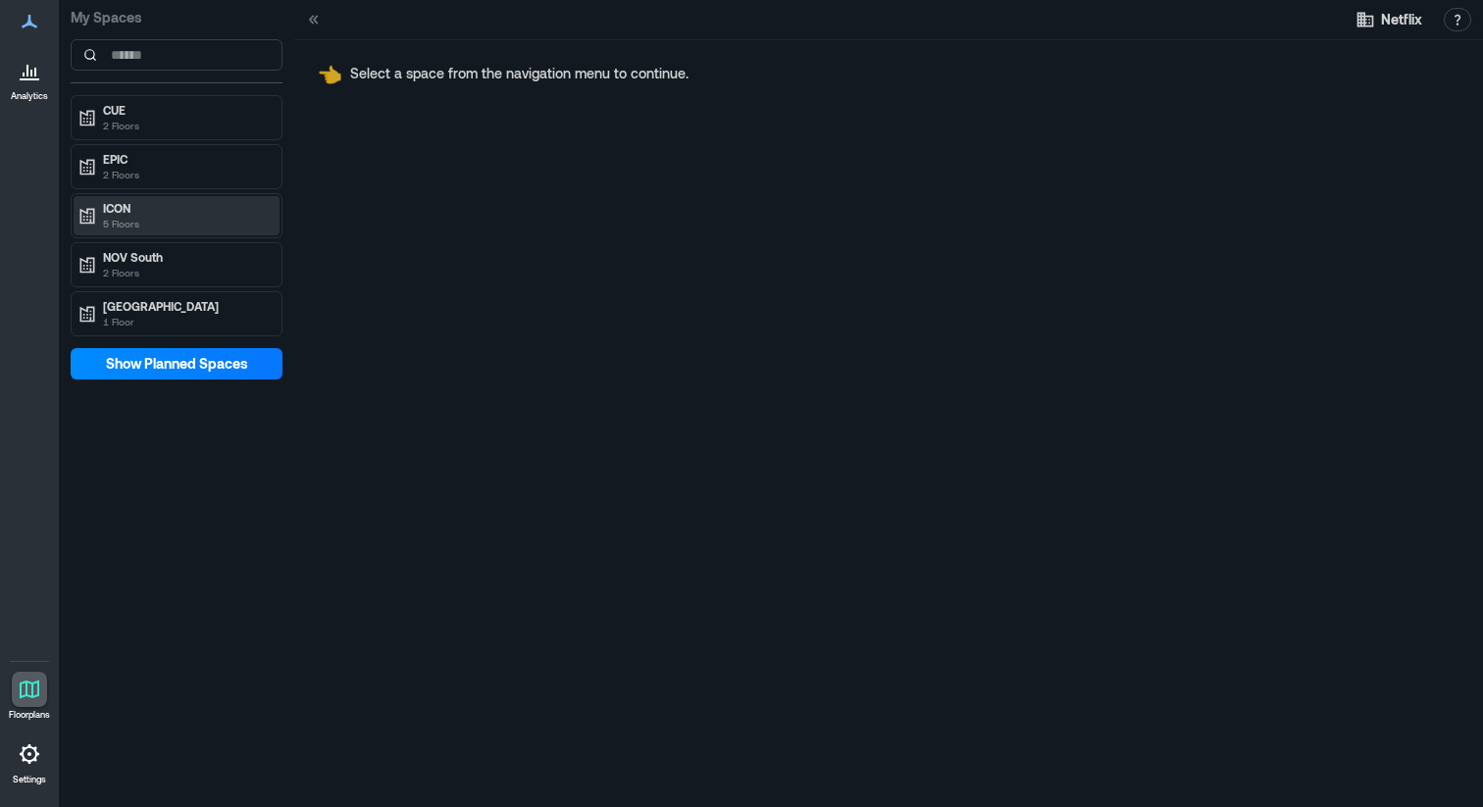
click at [165, 206] on p "ICON" at bounding box center [185, 208] width 165 height 16
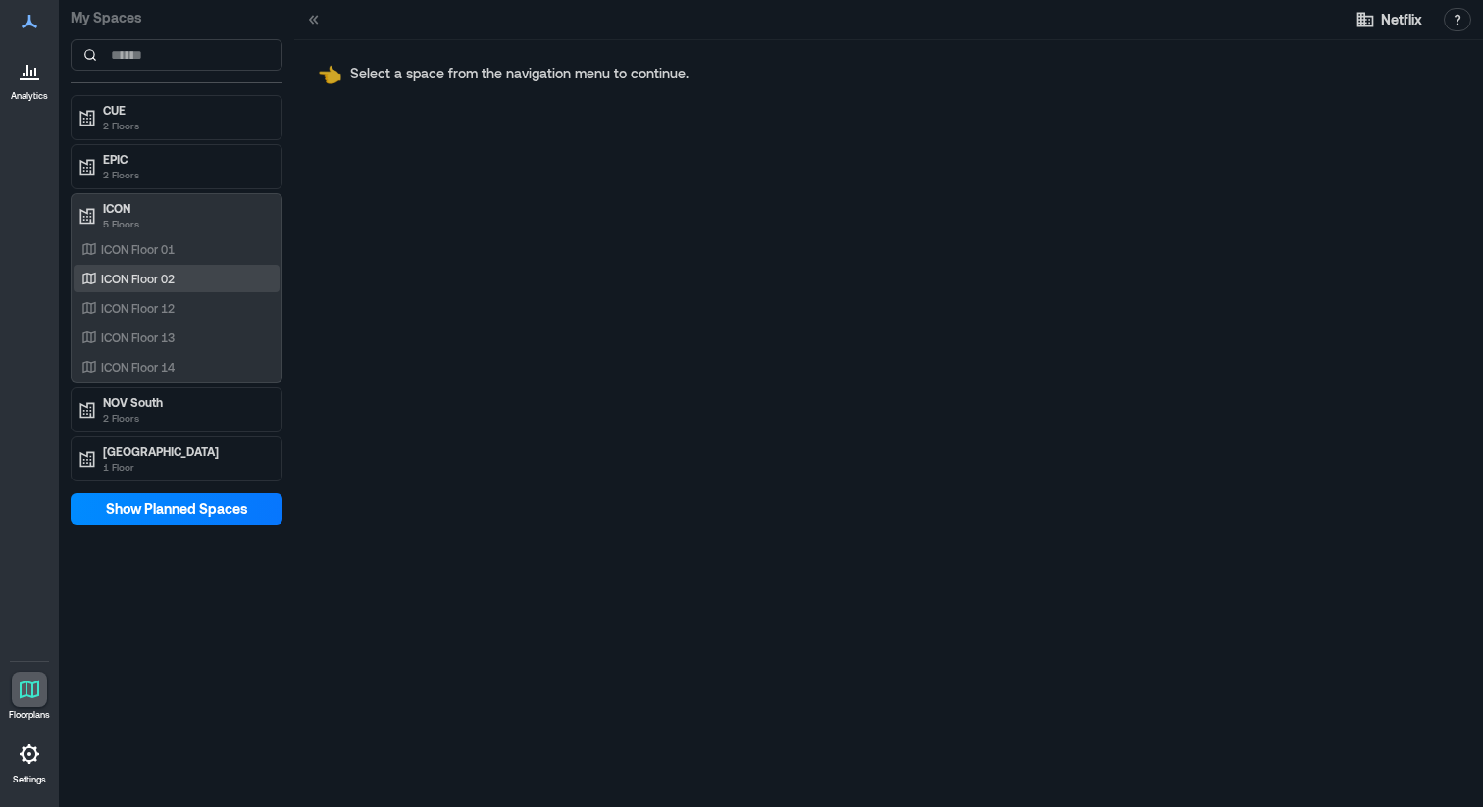
click at [163, 283] on p "ICON Floor 02" at bounding box center [138, 279] width 74 height 16
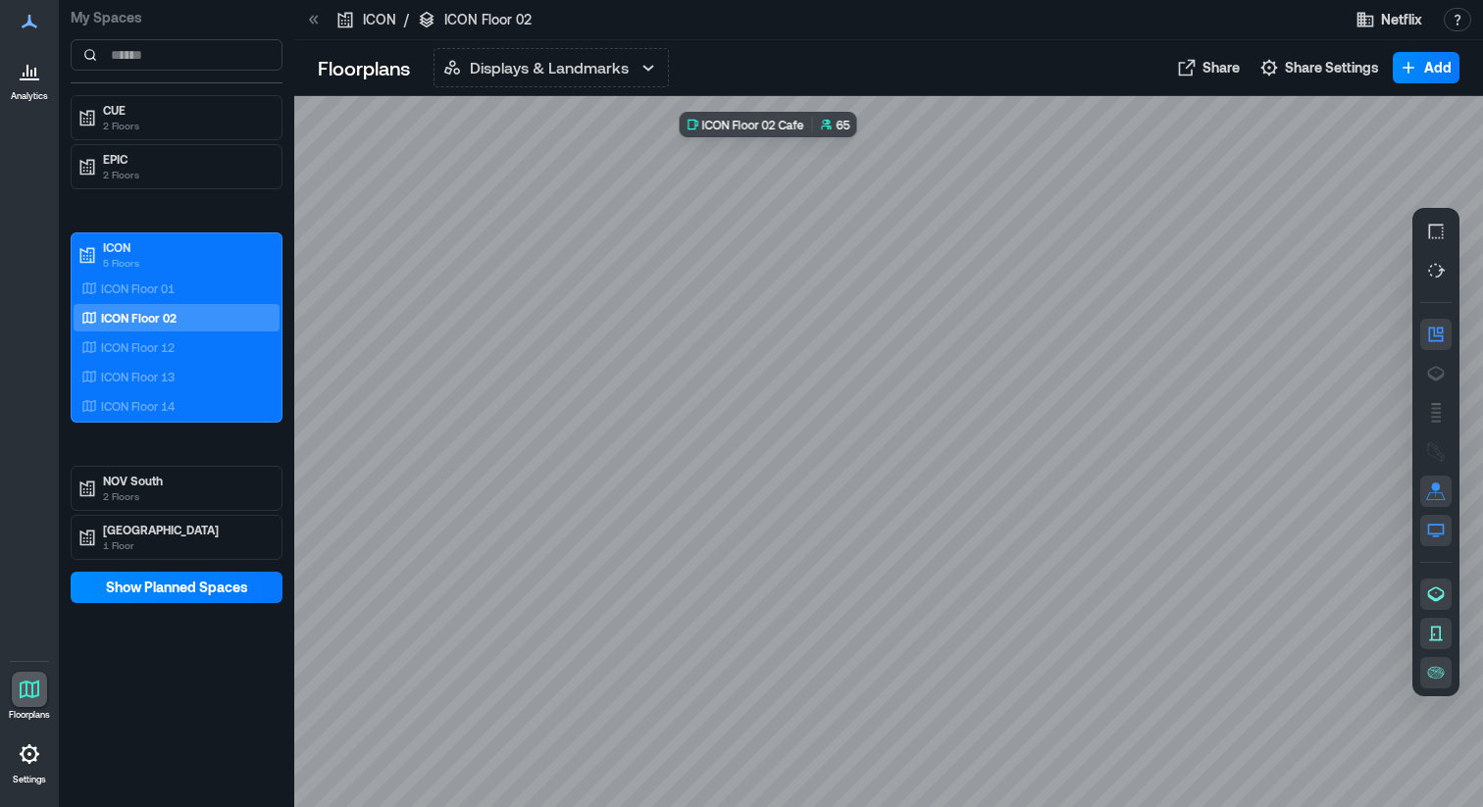
click at [924, 261] on div at bounding box center [888, 451] width 1188 height 711
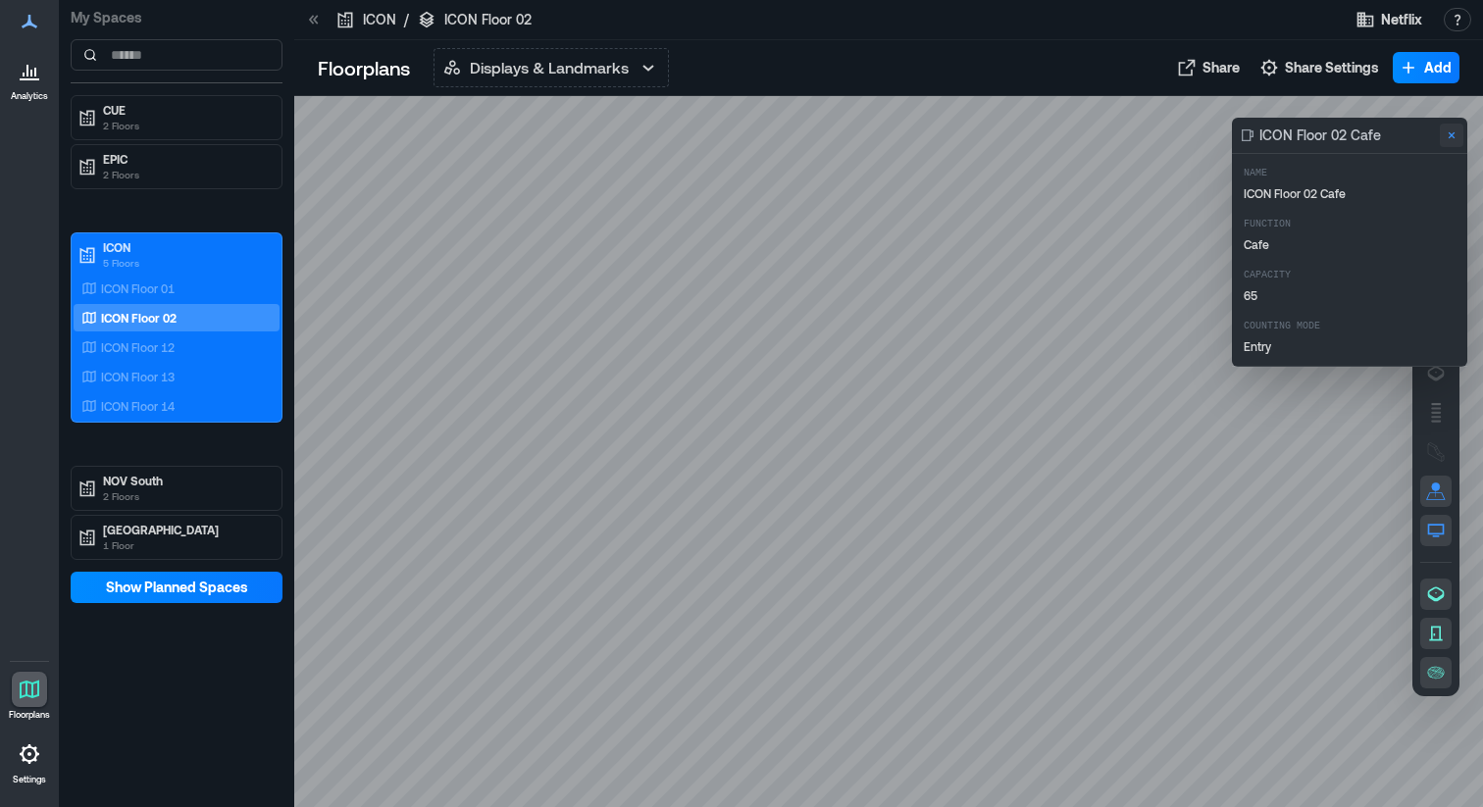
click at [1453, 134] on icon "Close" at bounding box center [1451, 135] width 16 height 16
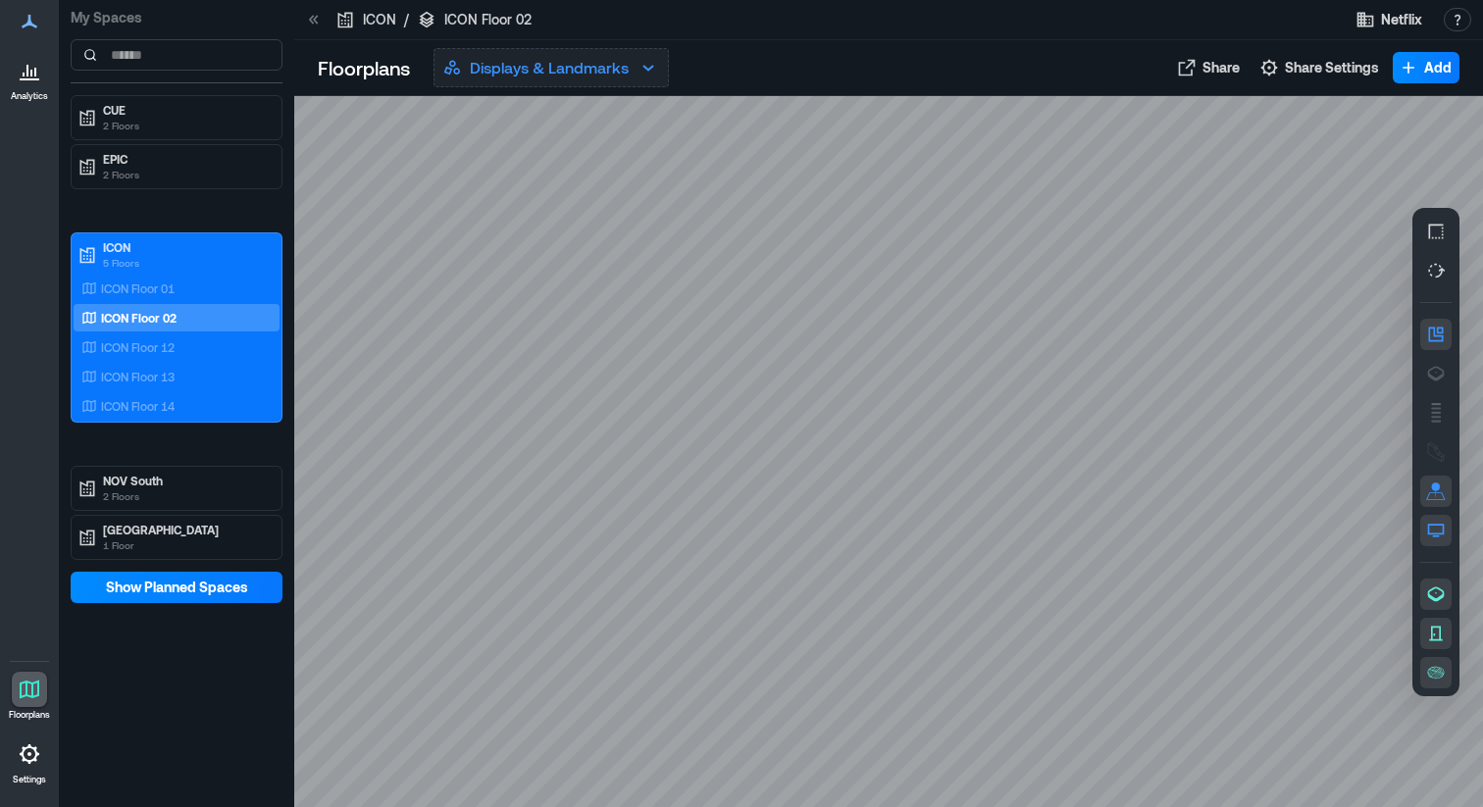
click at [611, 65] on p "Displays & Landmarks" at bounding box center [549, 68] width 159 height 24
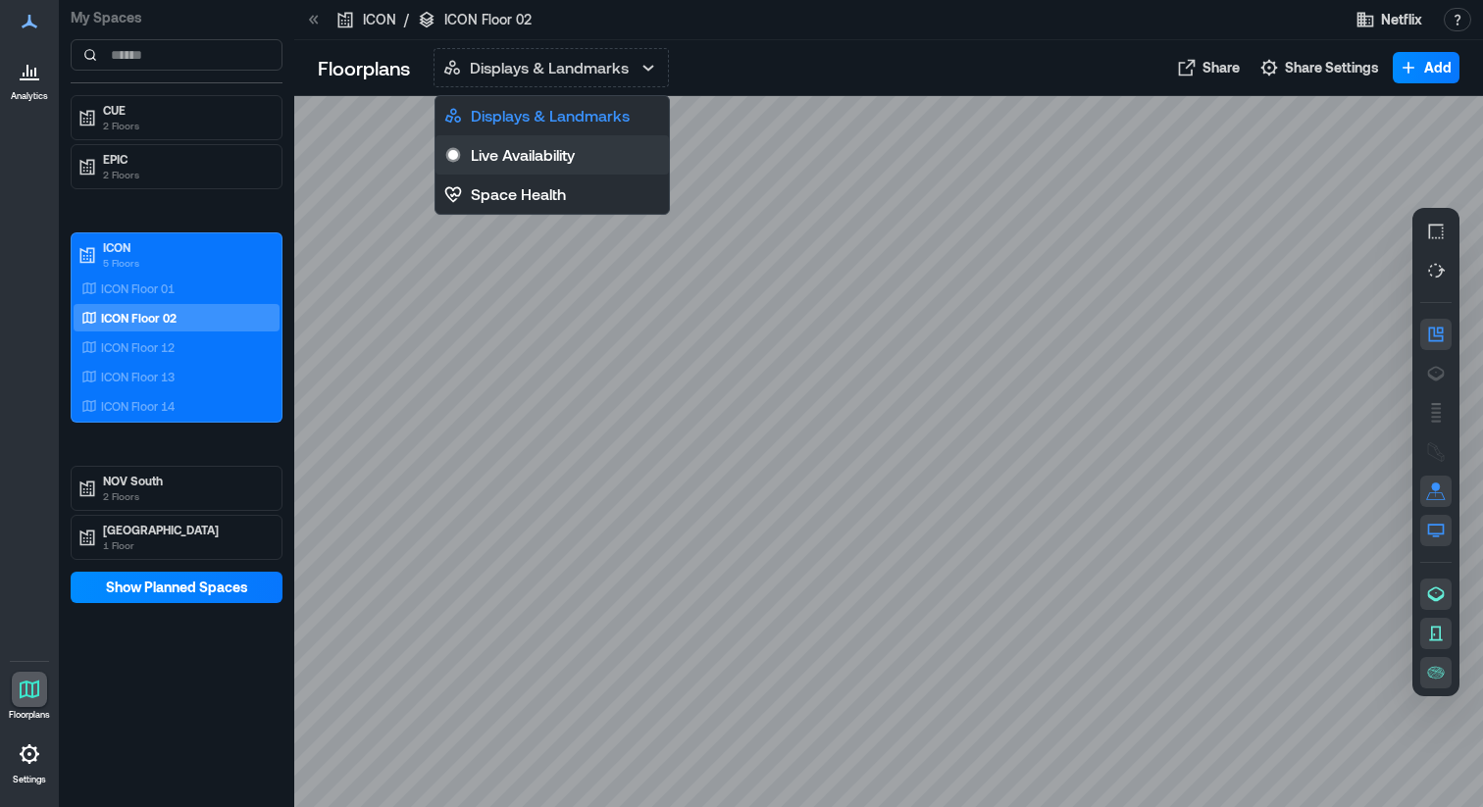
click at [518, 161] on p "Live Availability" at bounding box center [523, 155] width 104 height 24
